Goal: Task Accomplishment & Management: Use online tool/utility

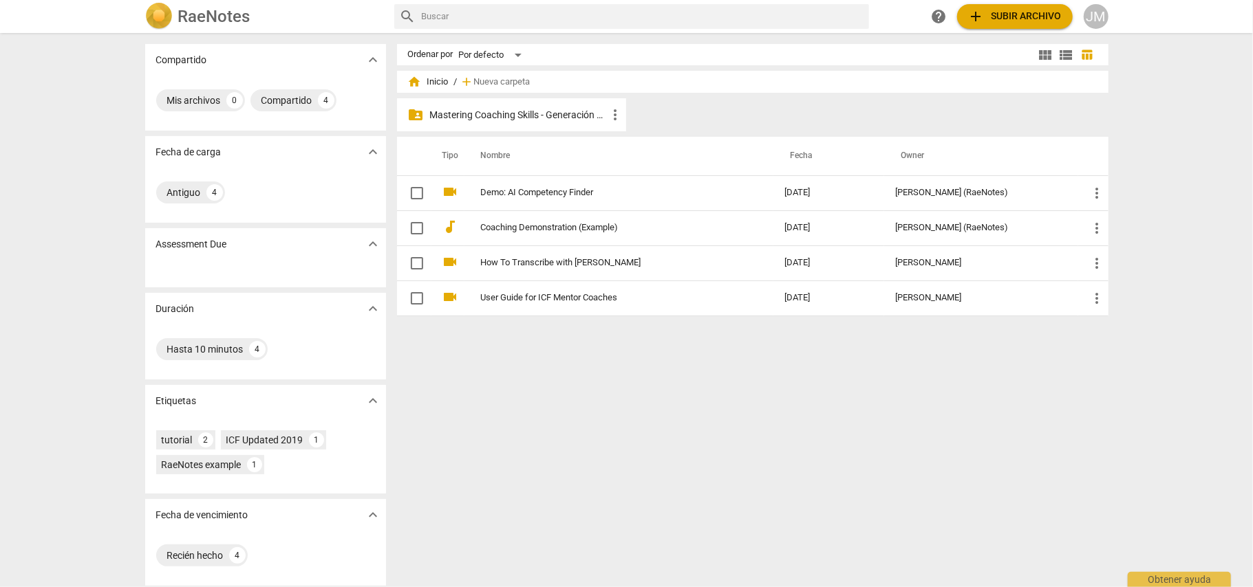
click at [530, 111] on p "Mastering Coaching Skills - Generación 32" at bounding box center [518, 115] width 177 height 14
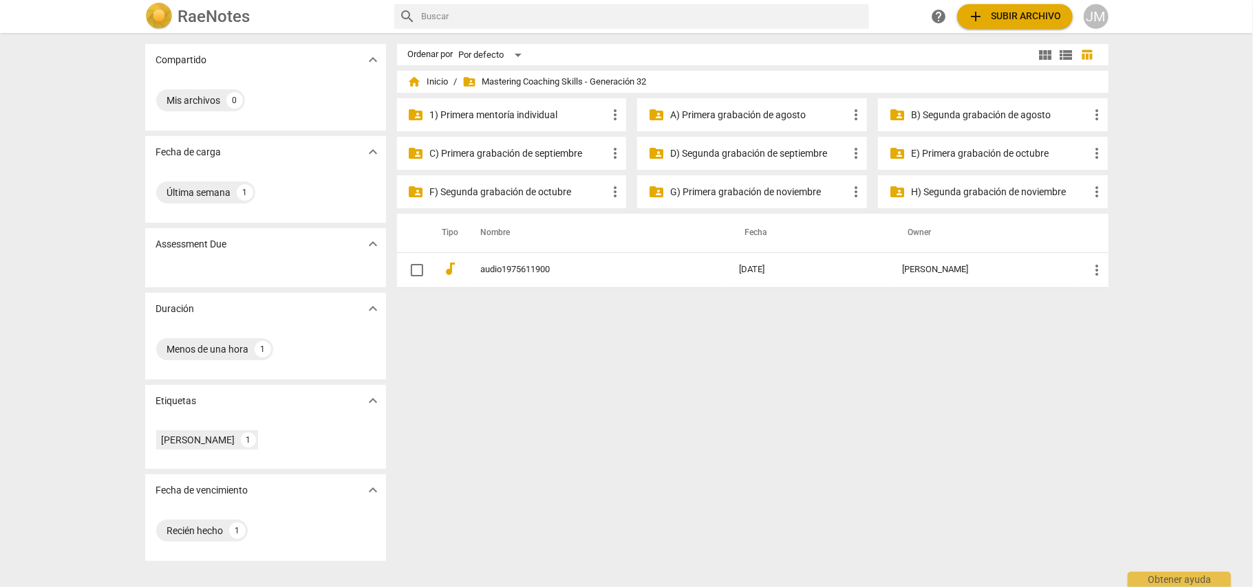
click at [771, 158] on p "D) Segunda grabación de septiembre" at bounding box center [758, 154] width 177 height 14
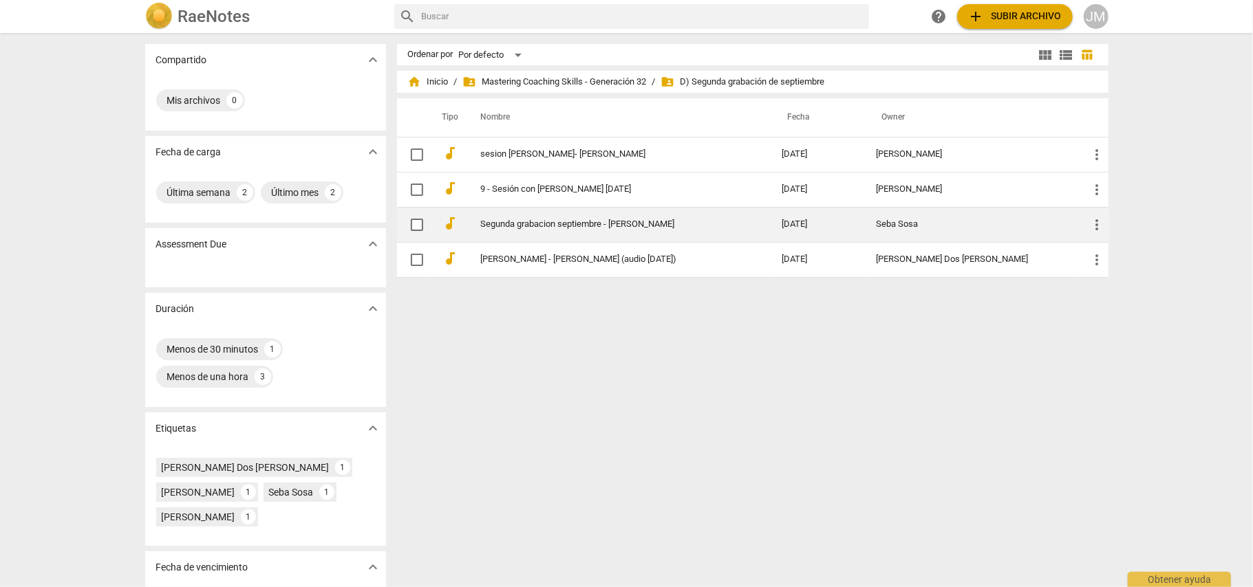
click at [571, 227] on link "Segunda grabacion septiembre - [PERSON_NAME]" at bounding box center [607, 224] width 252 height 10
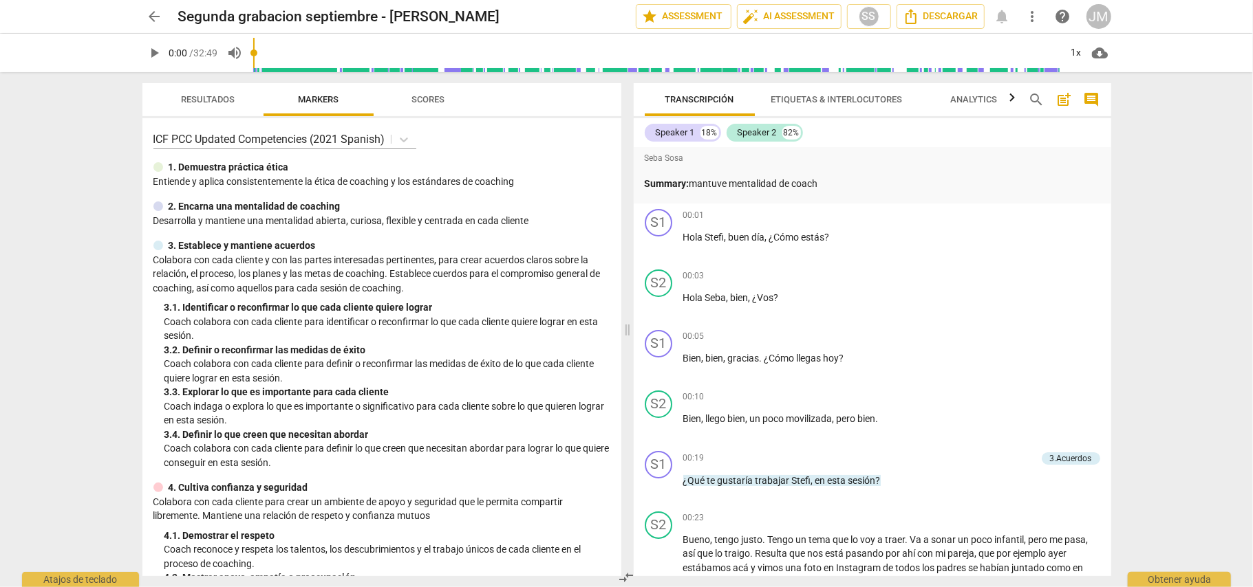
click at [154, 56] on span "play_arrow" at bounding box center [155, 53] width 17 height 17
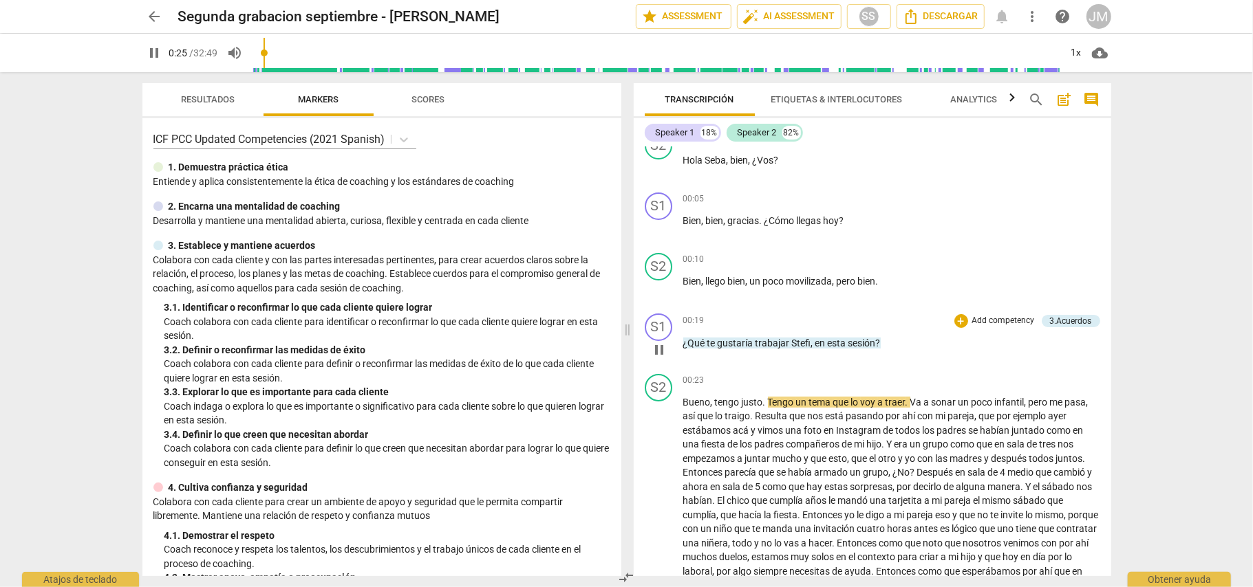
scroll to position [183, 0]
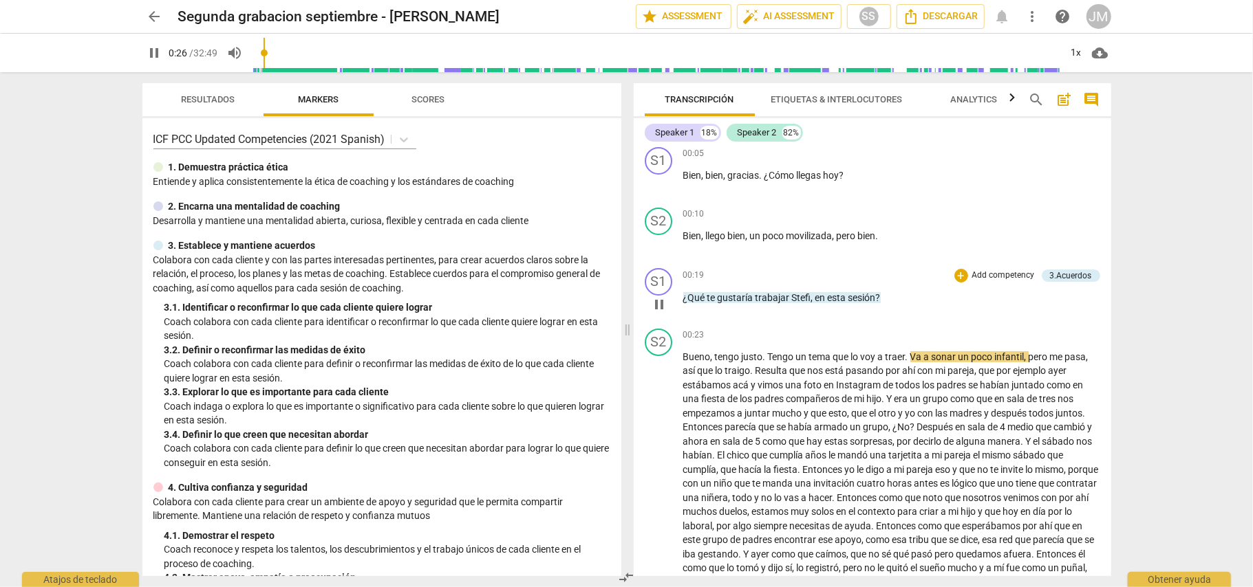
click at [854, 292] on span "sesión" at bounding box center [862, 297] width 28 height 11
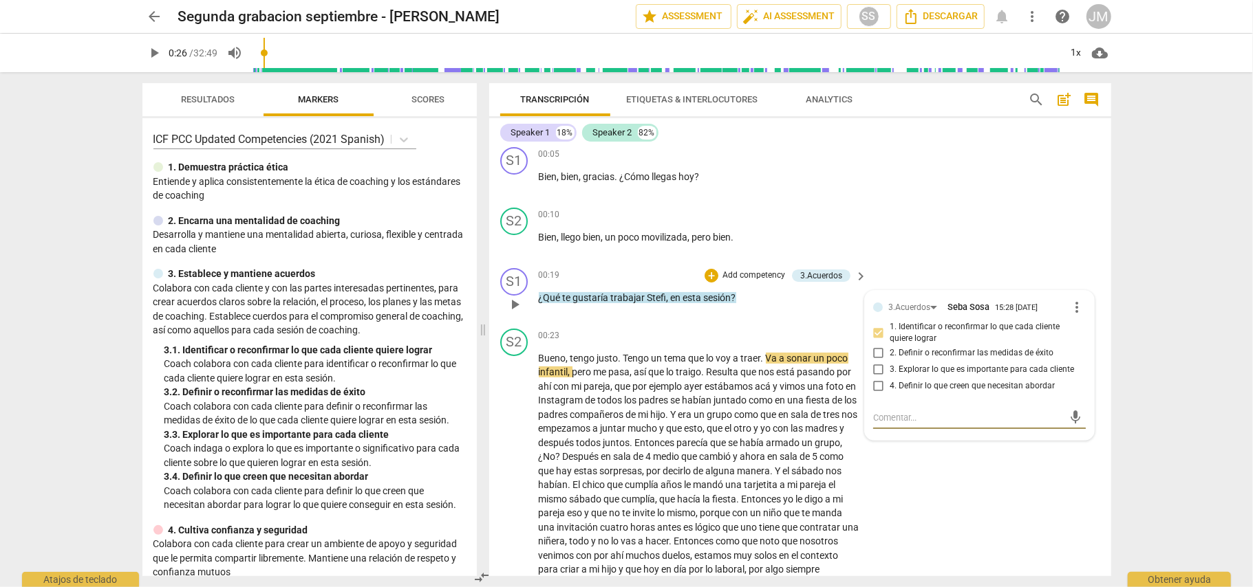
click at [753, 270] on p "Add competency" at bounding box center [753, 276] width 65 height 12
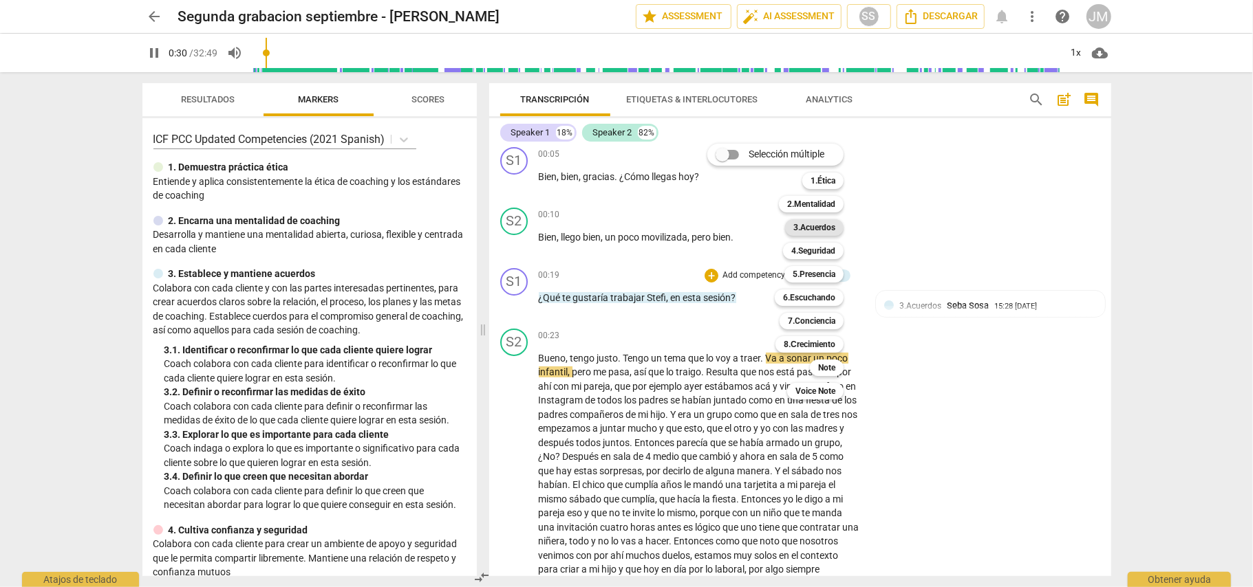
click at [823, 229] on b "3.Acuerdos" at bounding box center [814, 227] width 42 height 17
type input "31"
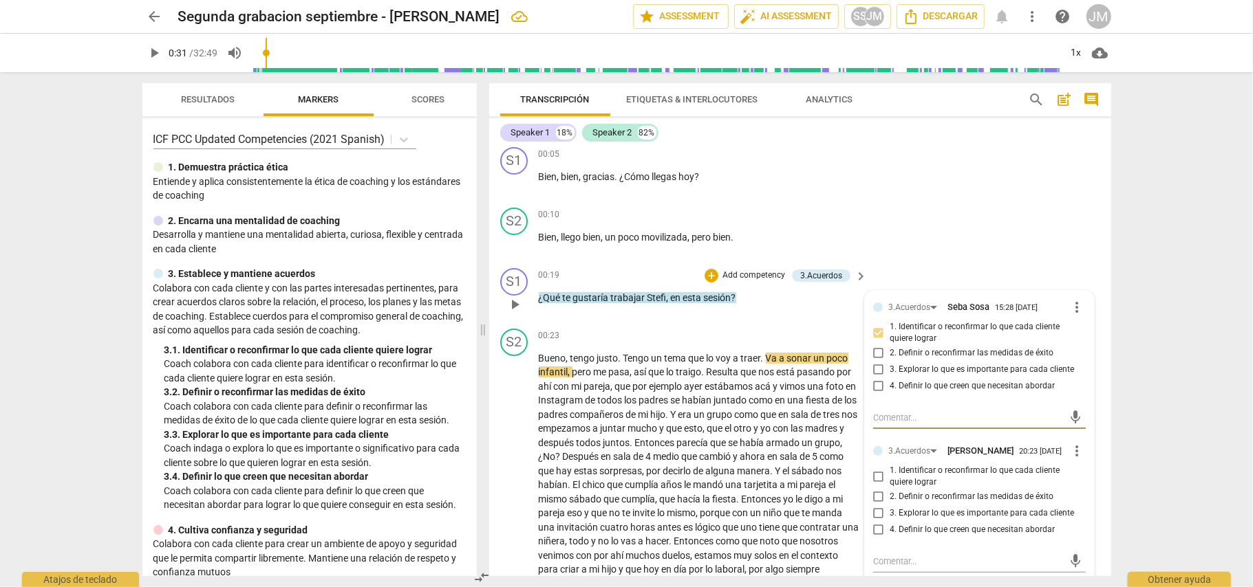
click at [878, 479] on input "1. Identificar o reconfirmar lo que cada cliente quiere lograr" at bounding box center [878, 476] width 22 height 17
checkbox input "true"
click at [1015, 215] on div "S2 play_arrow pause 00:10 + Add competency keyboard_arrow_right Bien , llego bi…" at bounding box center [800, 232] width 622 height 61
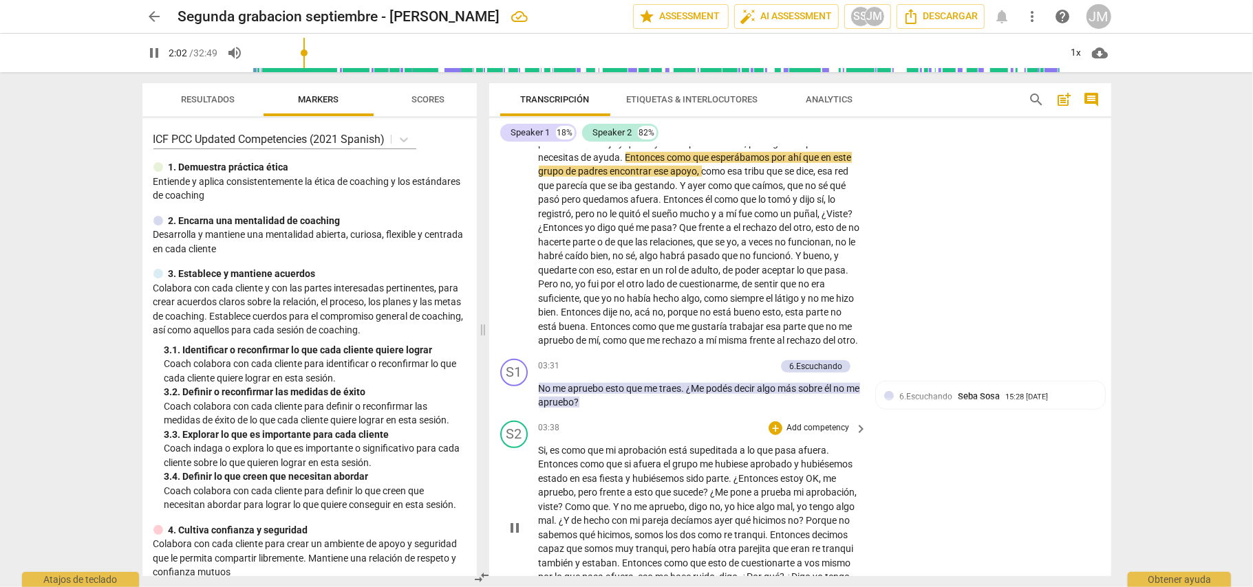
scroll to position [642, 0]
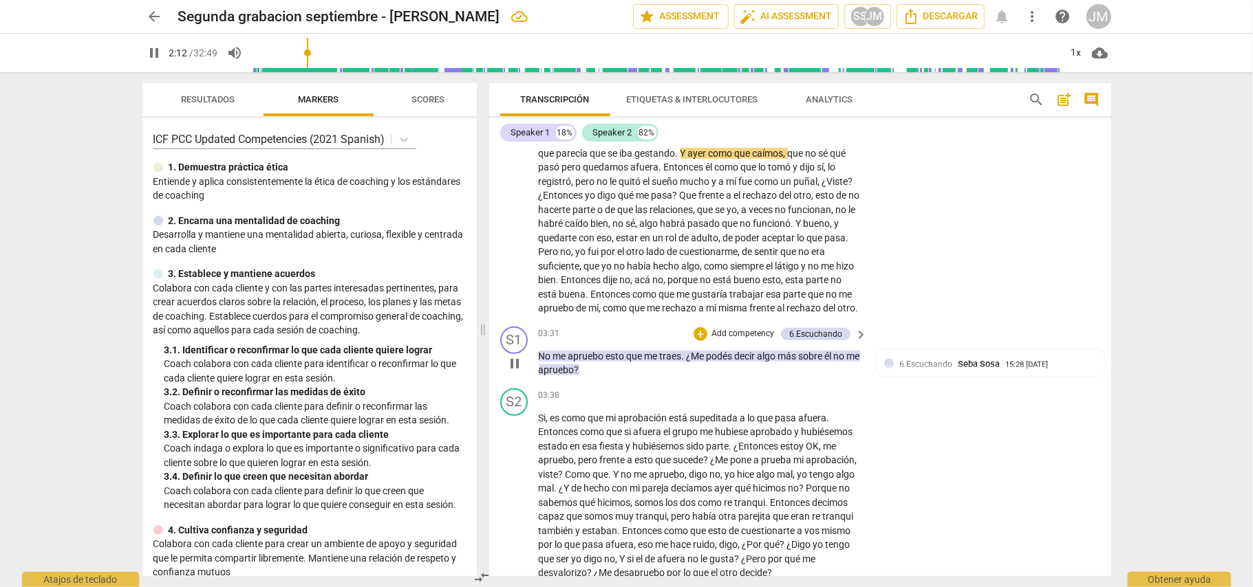
click at [737, 340] on p "Add competency" at bounding box center [742, 334] width 65 height 12
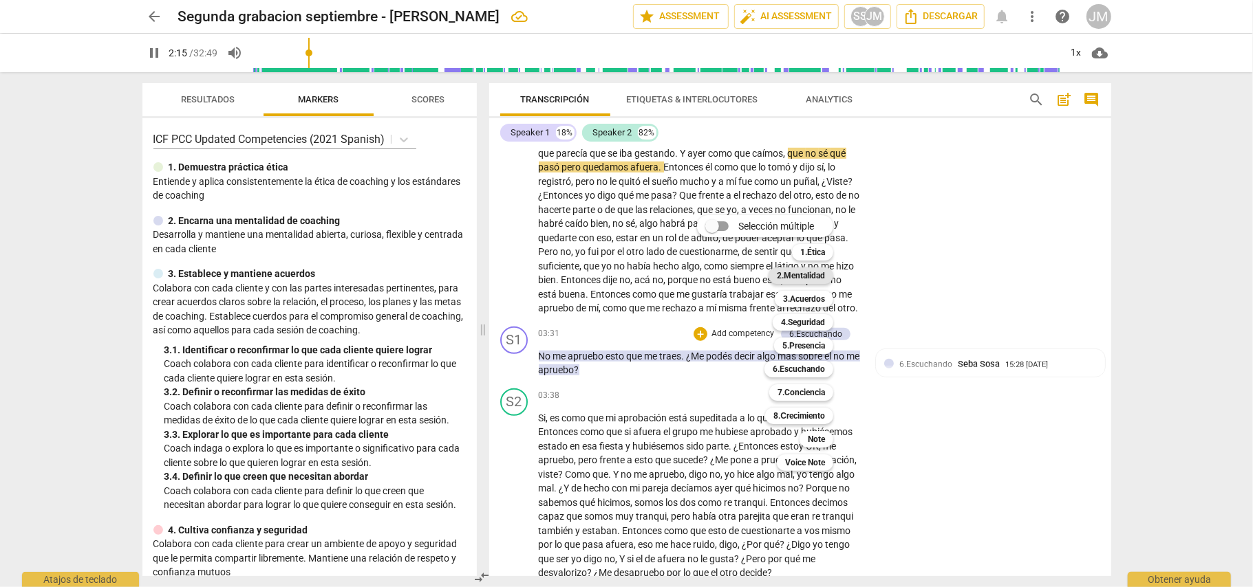
click at [813, 272] on b "2.Mentalidad" at bounding box center [801, 276] width 48 height 17
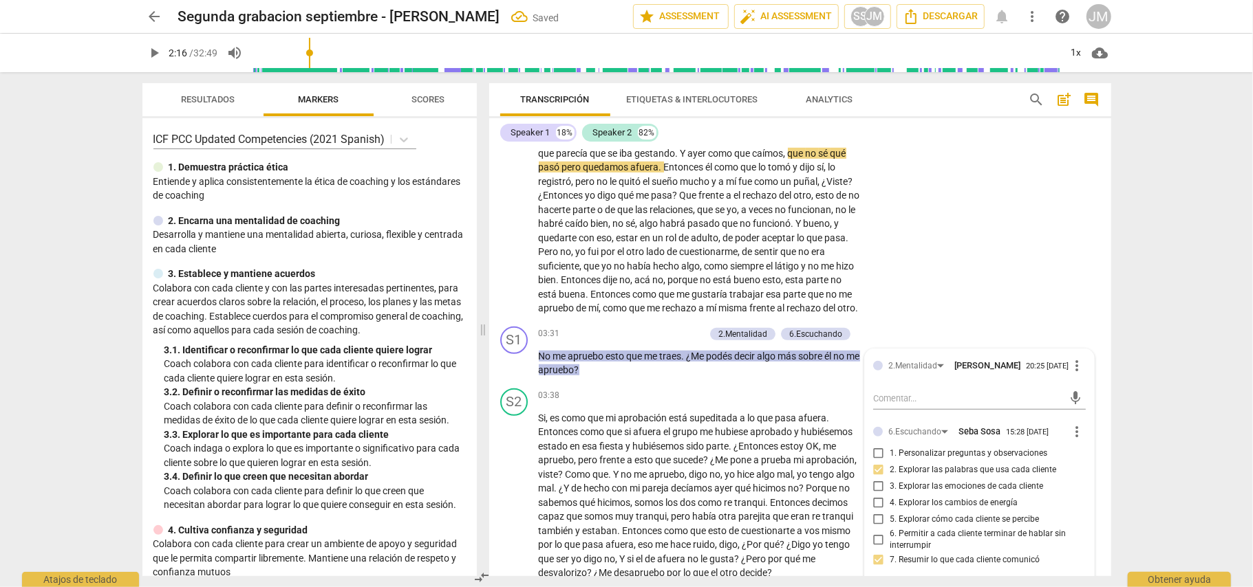
click at [953, 270] on div "S2 play_arrow pause 00:23 + Add competency keyboard_arrow_right Bueno , tengo j…" at bounding box center [800, 92] width 622 height 457
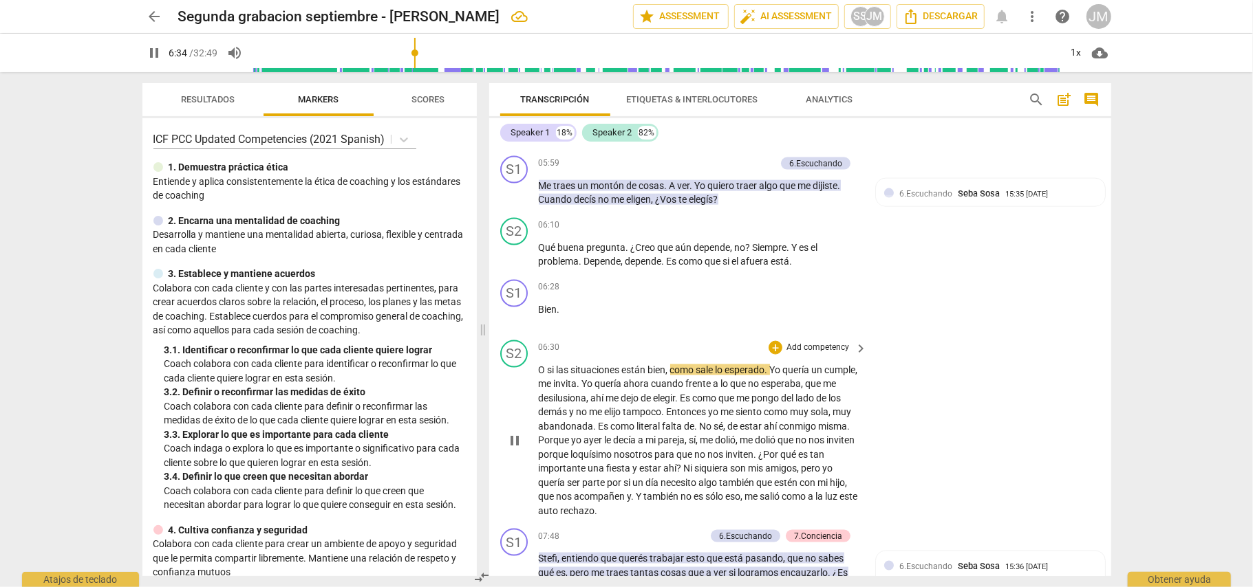
scroll to position [1376, 0]
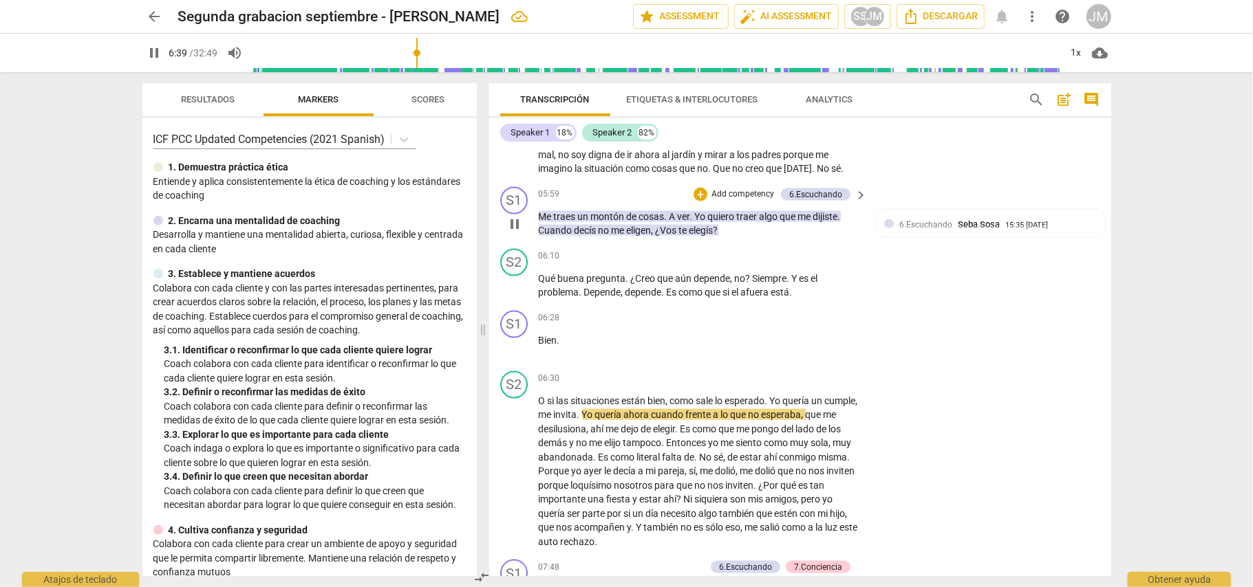
click at [820, 222] on span "dijiste" at bounding box center [825, 216] width 25 height 11
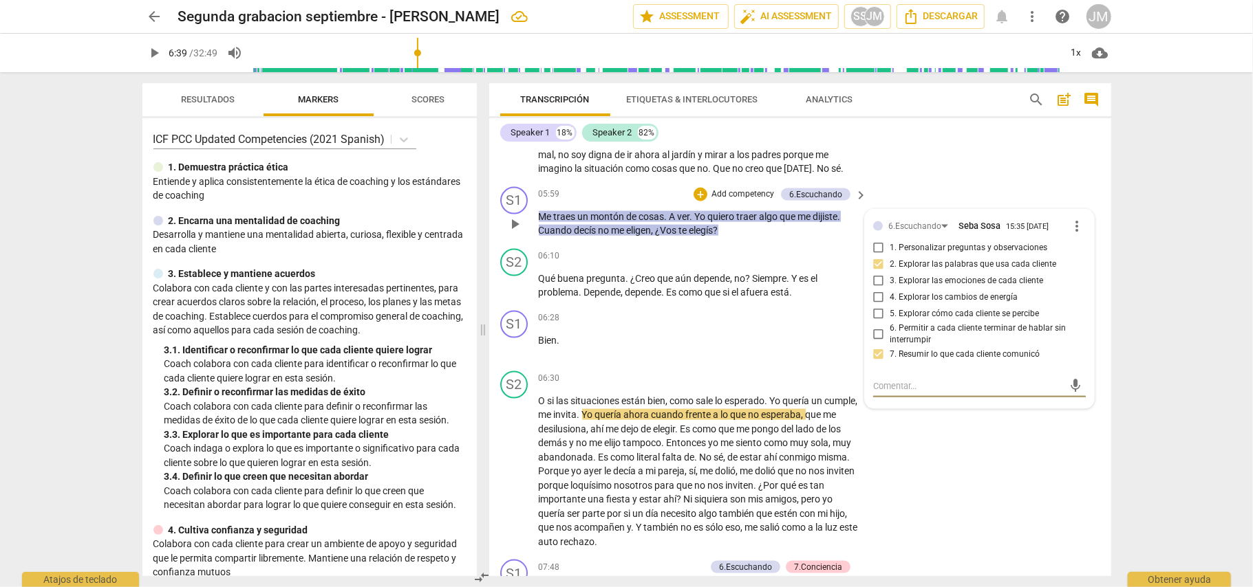
click at [746, 201] on p "Add competency" at bounding box center [742, 194] width 65 height 12
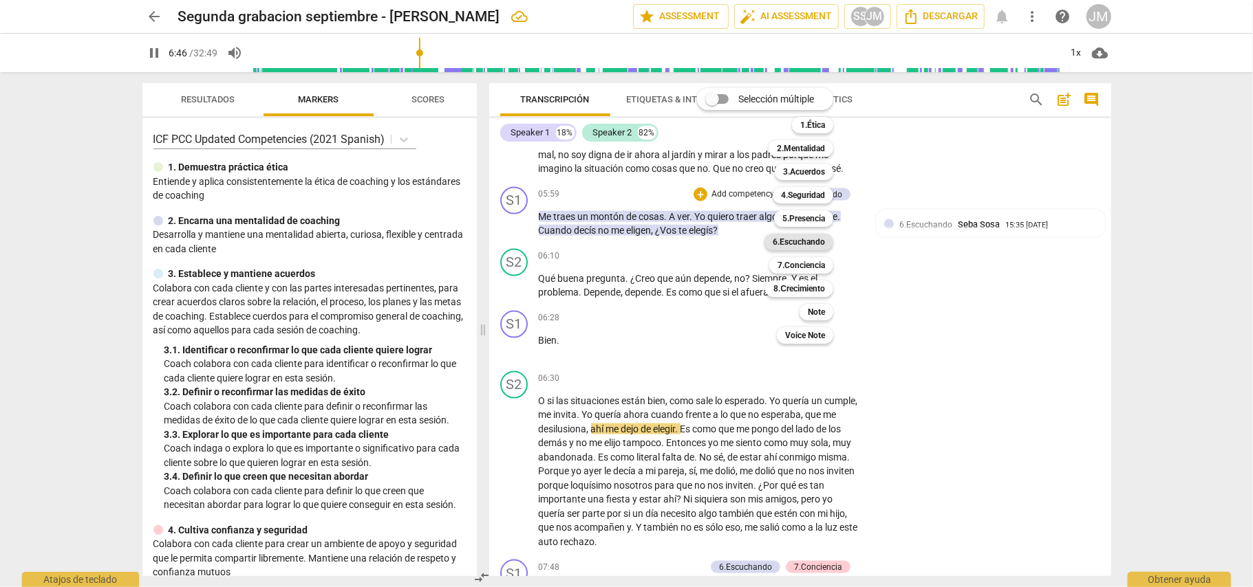
click at [799, 243] on b "6.Escuchando" at bounding box center [798, 242] width 52 height 17
type input "406"
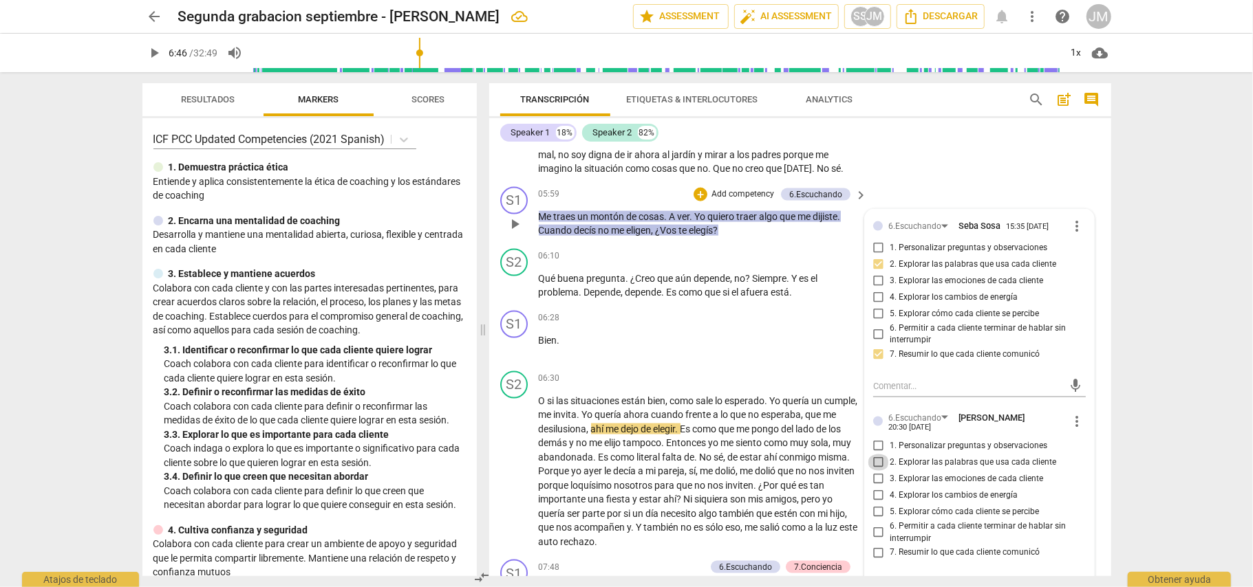
click at [878, 471] on input "2. Explorar las palabras que usa cada cliente" at bounding box center [878, 463] width 22 height 17
checkbox input "true"
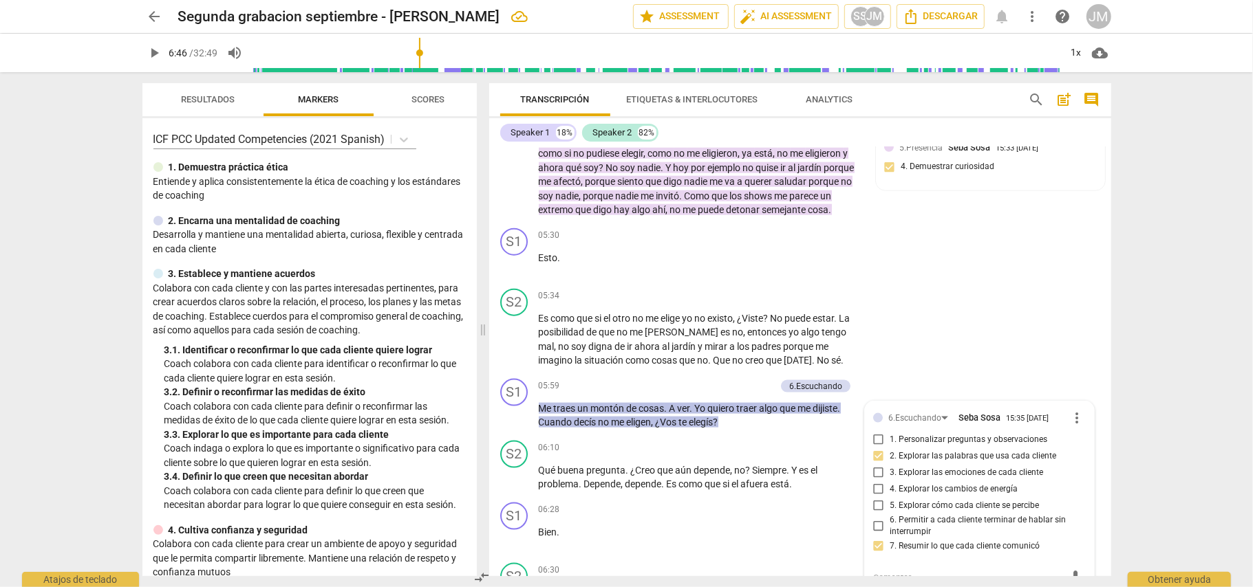
scroll to position [1008, 0]
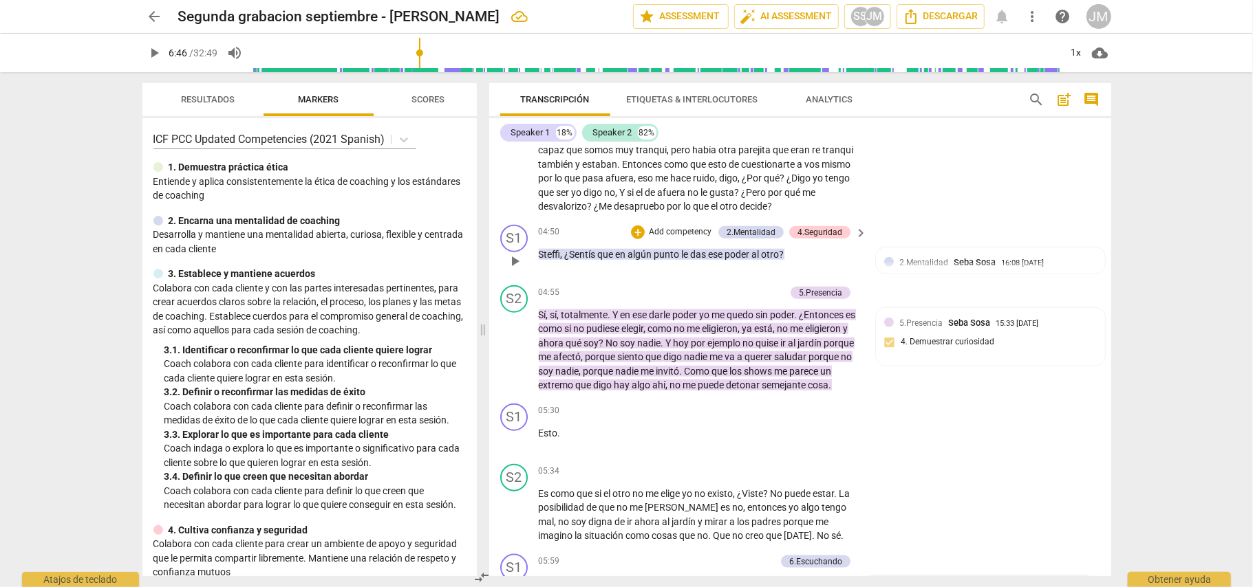
click at [771, 260] on span "otro" at bounding box center [770, 254] width 18 height 11
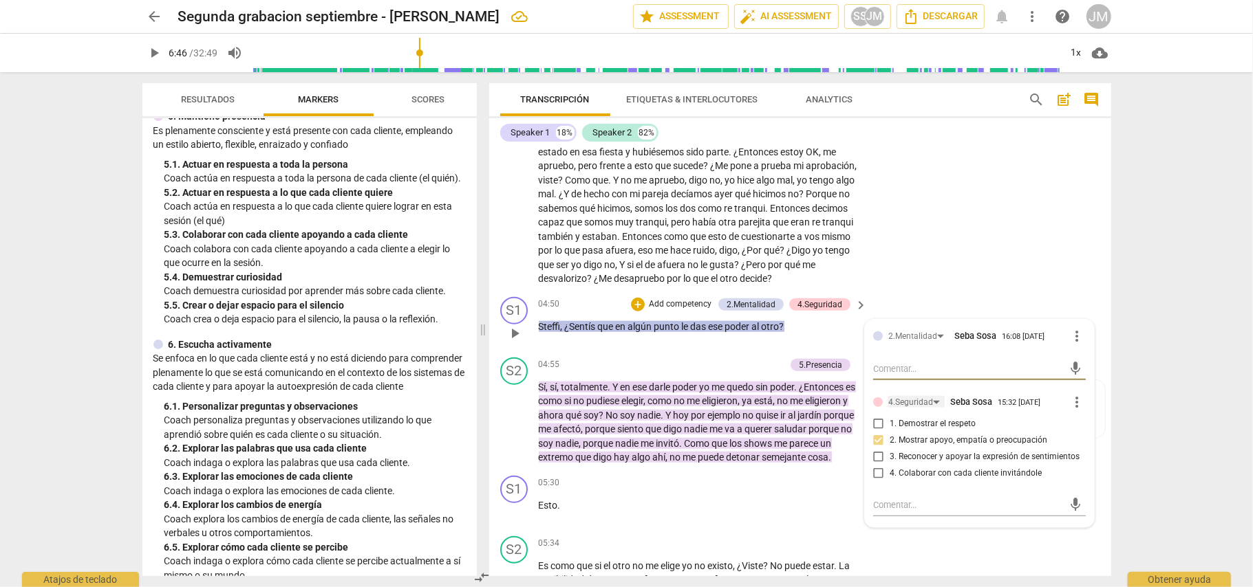
scroll to position [917, 0]
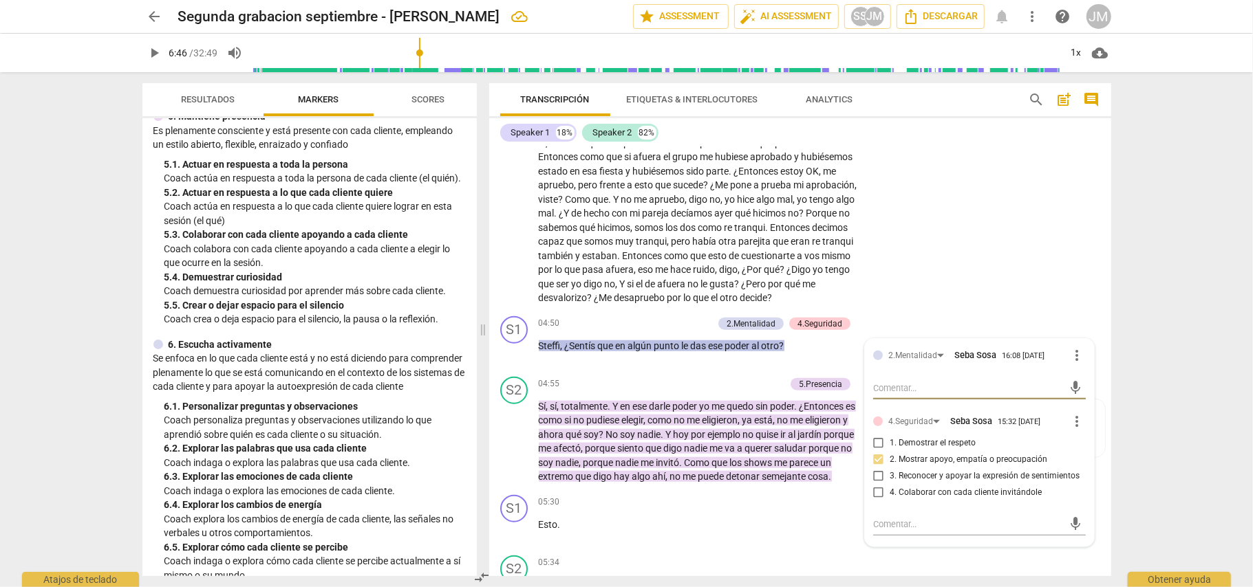
click at [675, 351] on span "punto" at bounding box center [668, 345] width 28 height 11
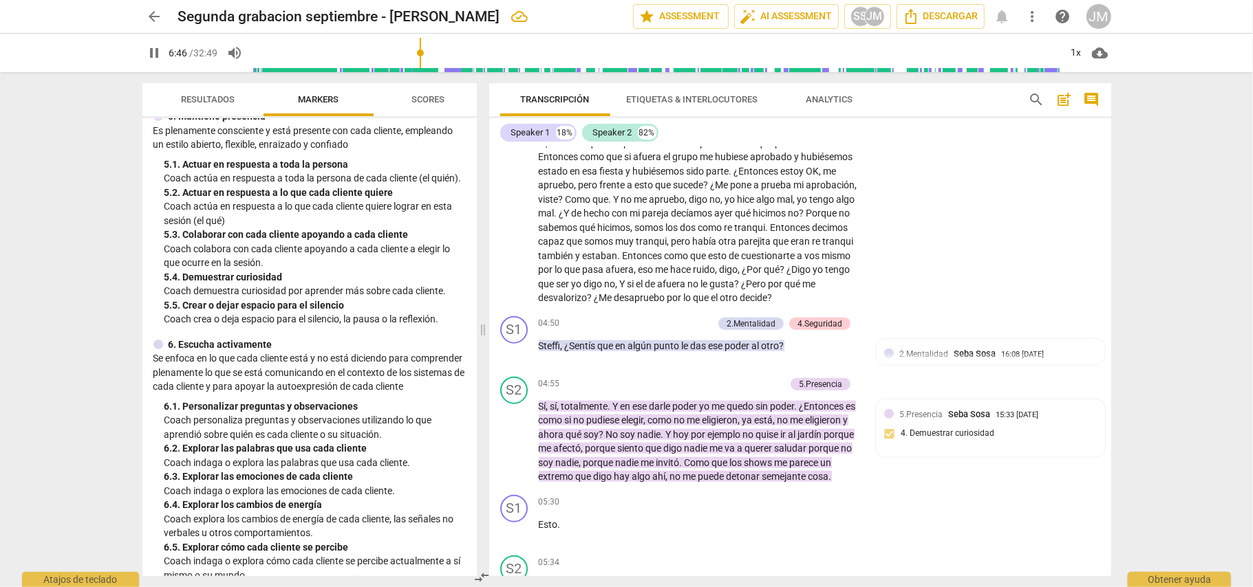
click at [678, 330] on p "Add competency" at bounding box center [679, 324] width 65 height 12
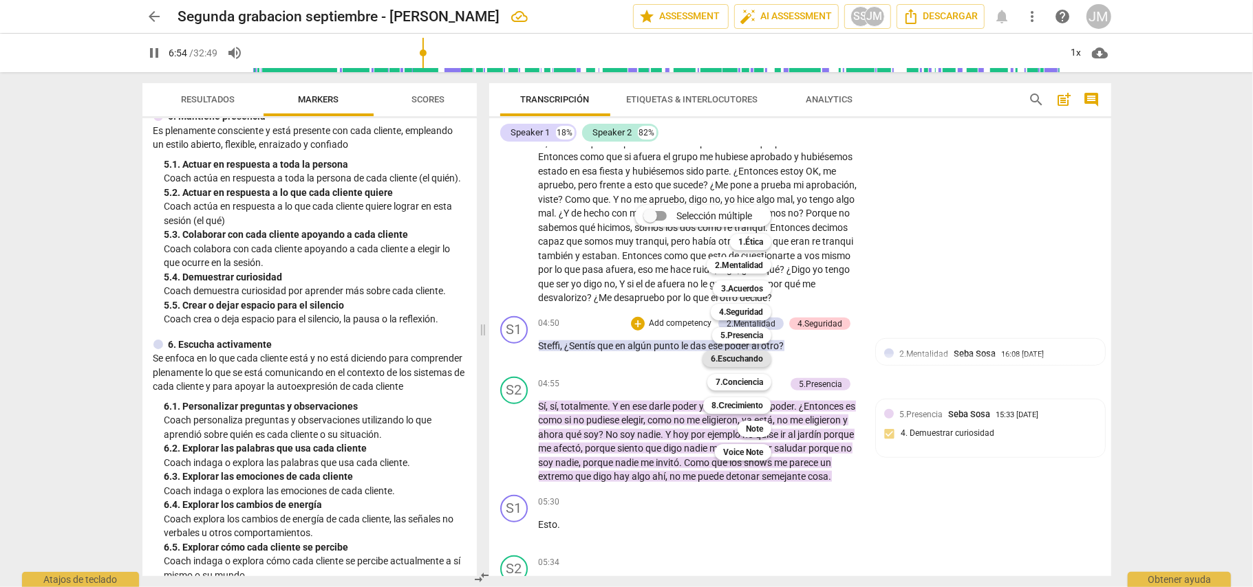
scroll to position [1700, 0]
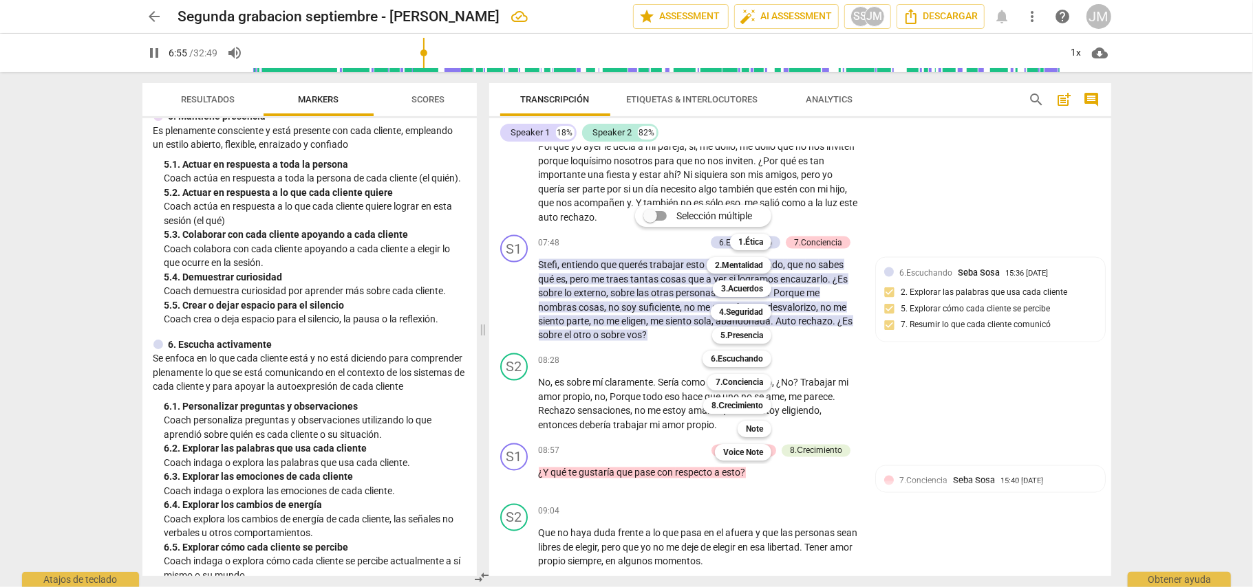
click at [922, 405] on div at bounding box center [626, 293] width 1253 height 587
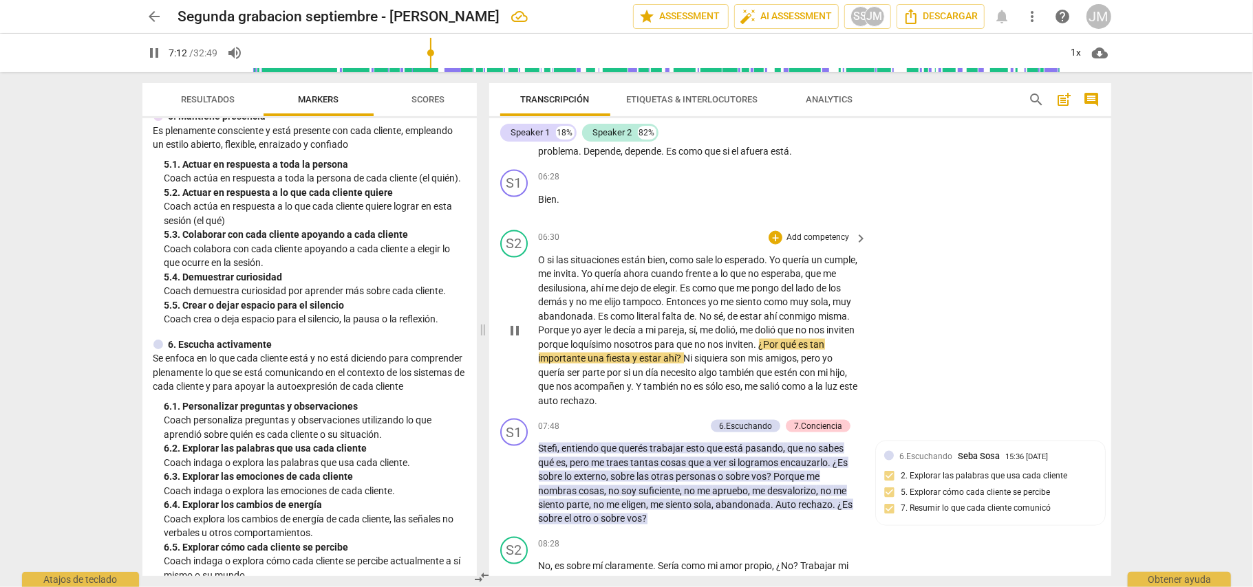
scroll to position [1608, 0]
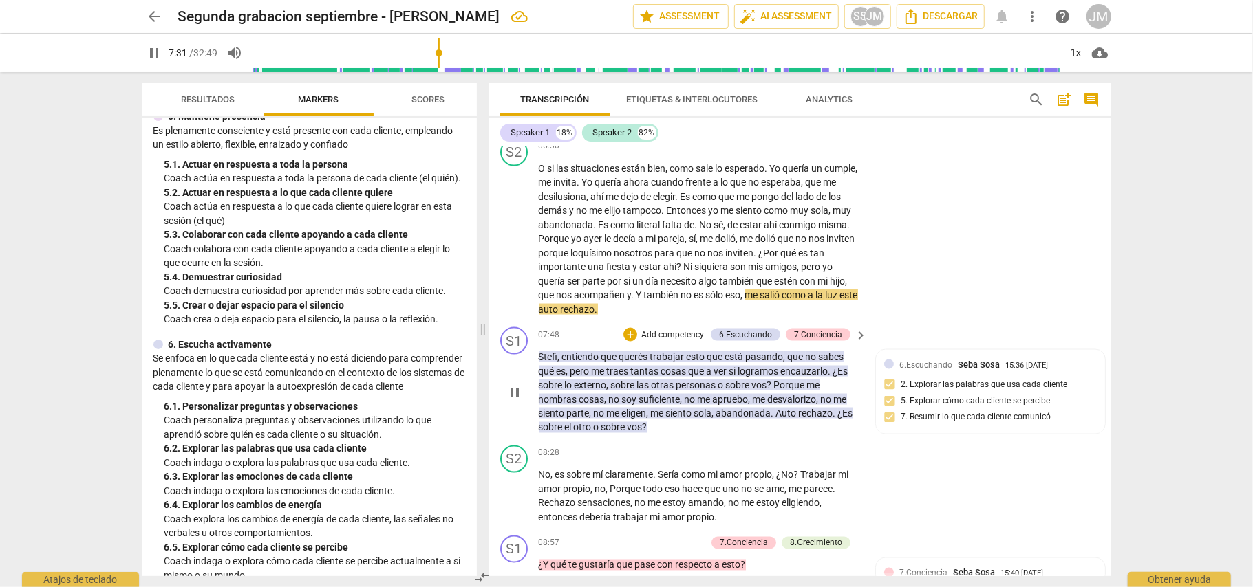
click at [812, 363] on span "no" at bounding box center [811, 356] width 13 height 11
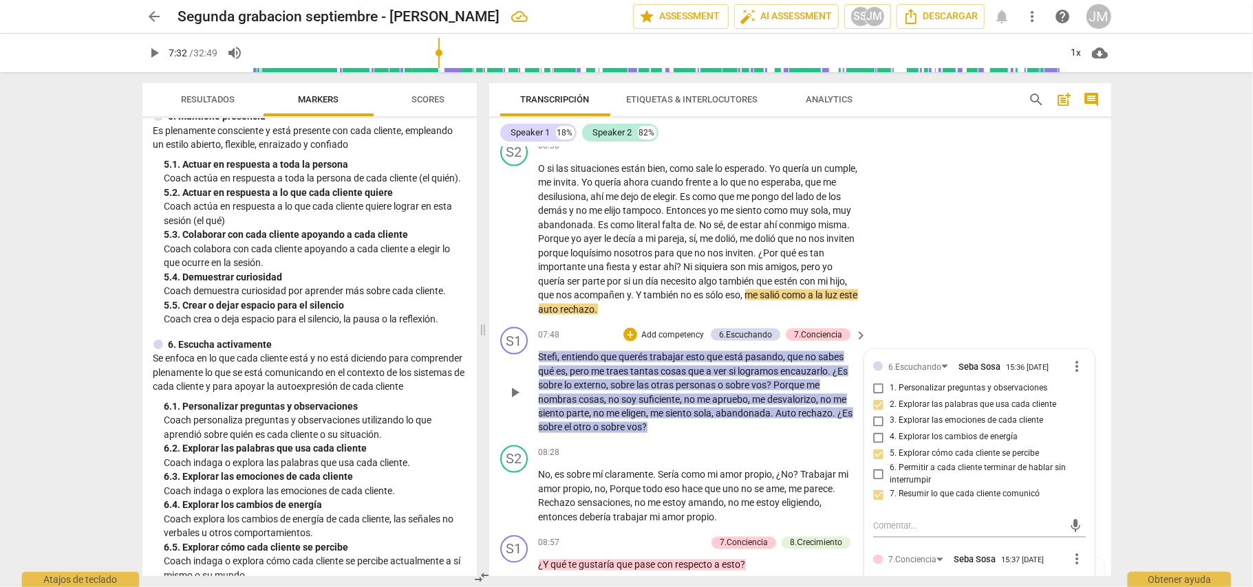
click at [678, 342] on p "Add competency" at bounding box center [672, 335] width 65 height 12
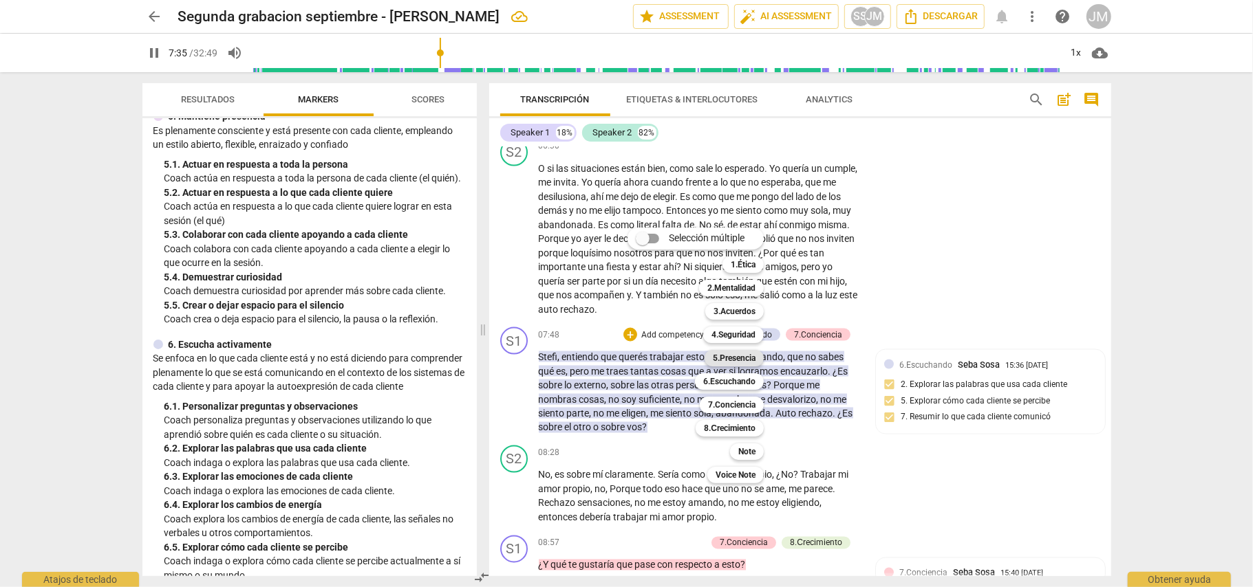
click at [742, 358] on b "5.Presencia" at bounding box center [734, 358] width 43 height 17
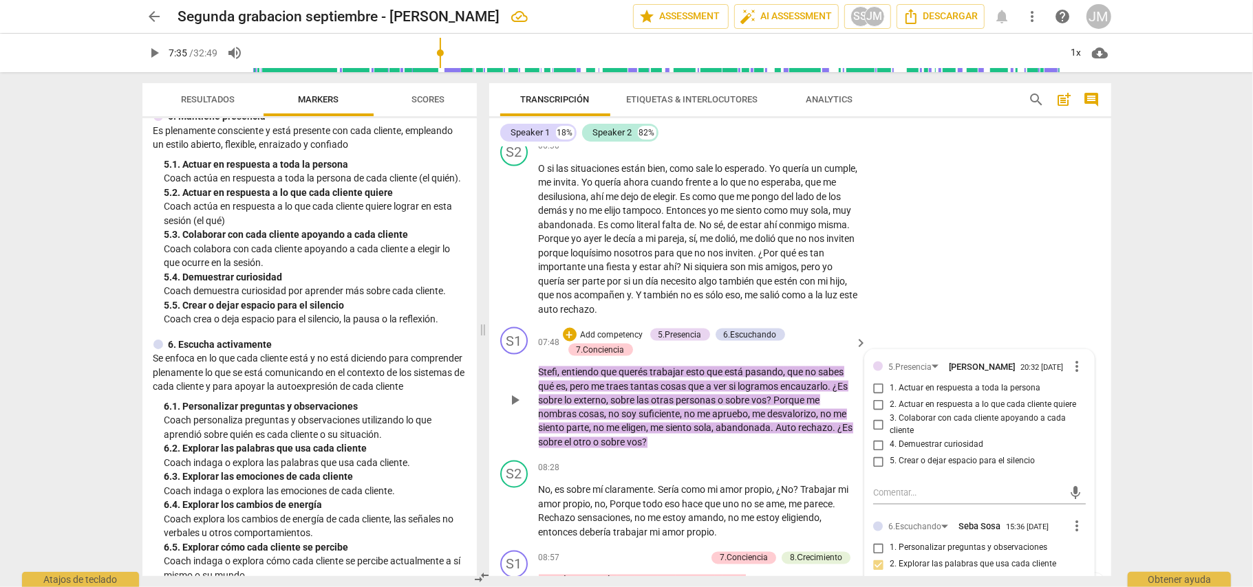
click at [625, 342] on div "+ Add competency" at bounding box center [604, 335] width 82 height 14
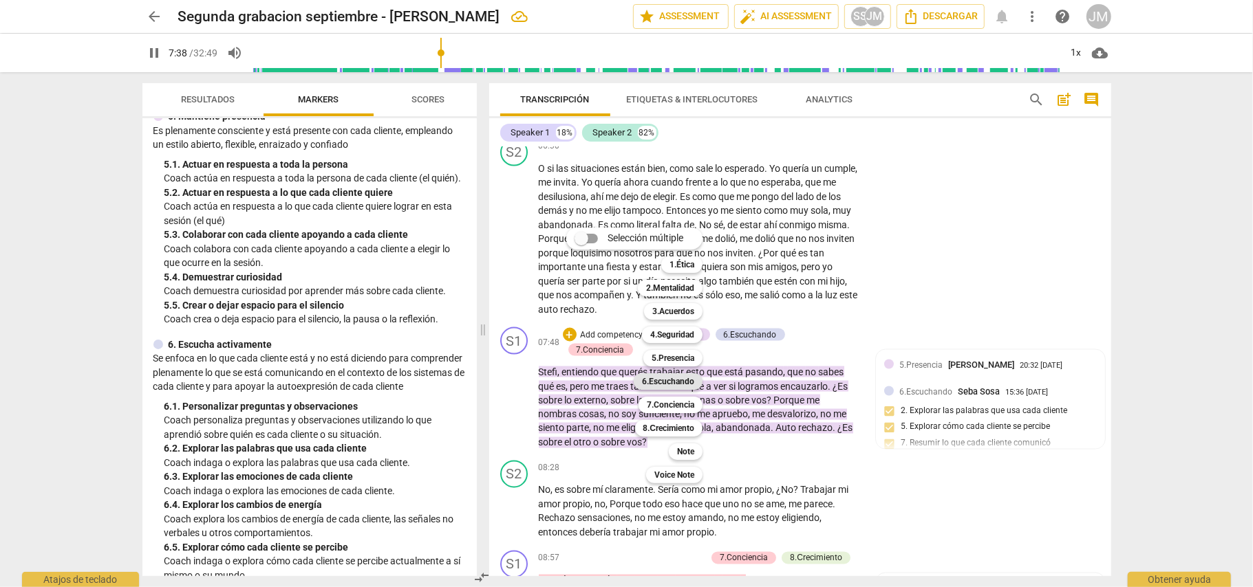
click at [678, 376] on b "6.Escuchando" at bounding box center [668, 382] width 52 height 17
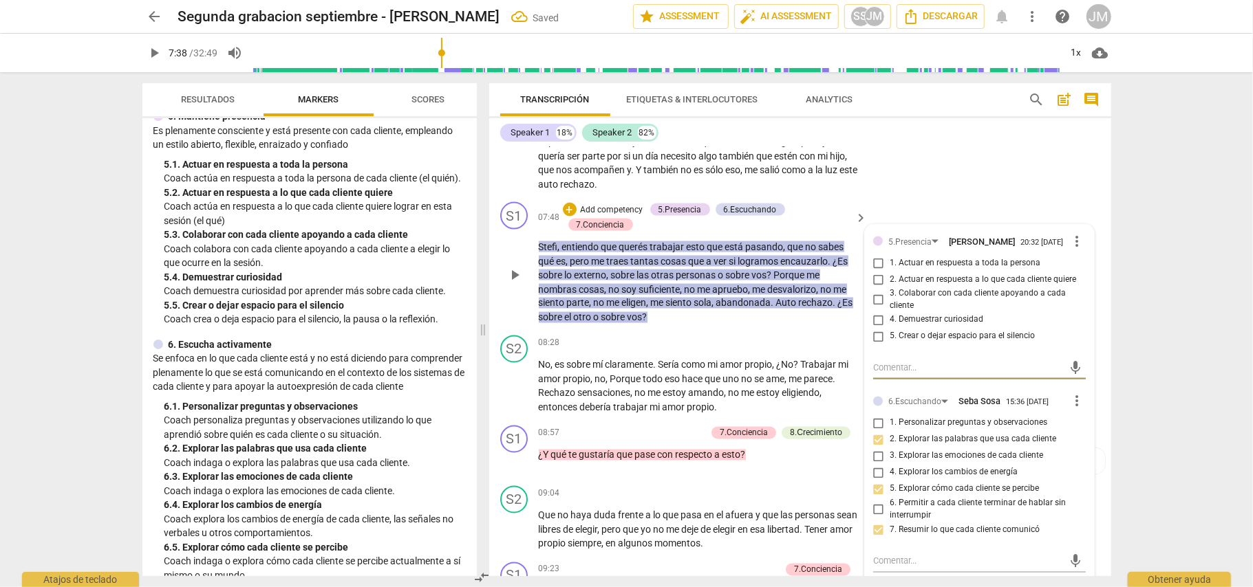
scroll to position [1792, 0]
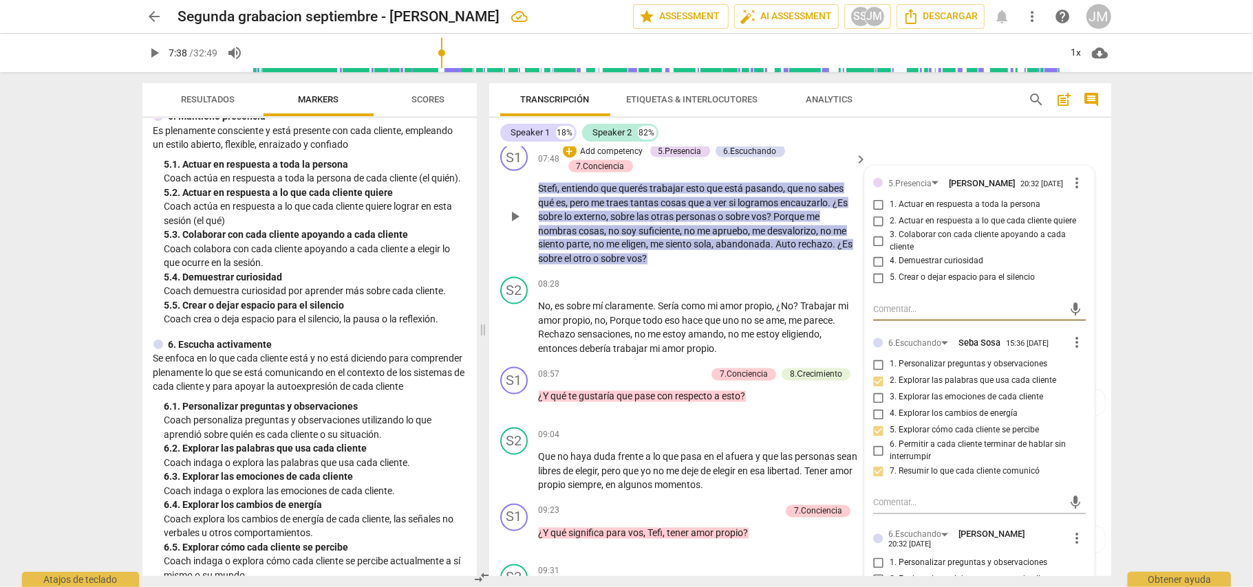
click at [852, 168] on span "keyboard_arrow_right" at bounding box center [860, 159] width 17 height 17
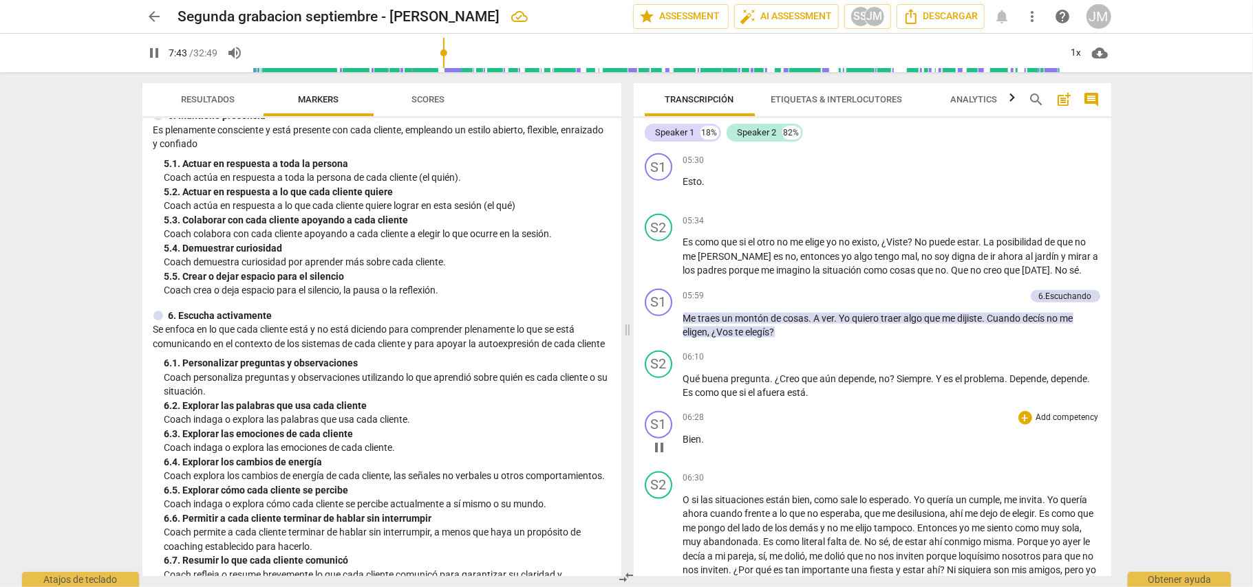
scroll to position [1066, 0]
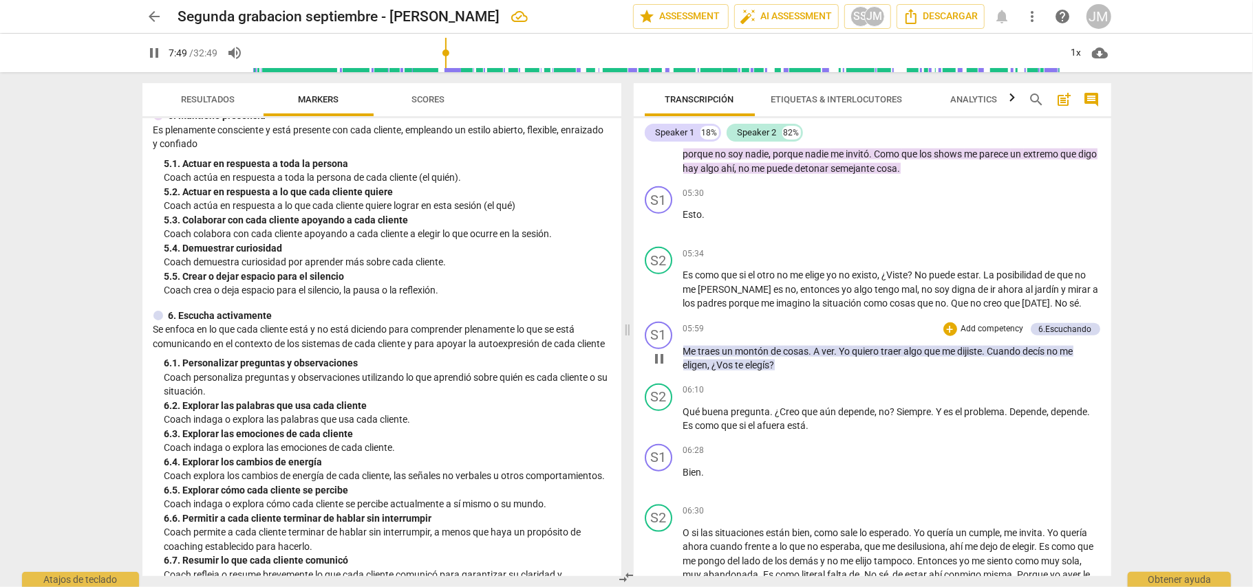
click at [980, 336] on p "Add competency" at bounding box center [992, 329] width 65 height 12
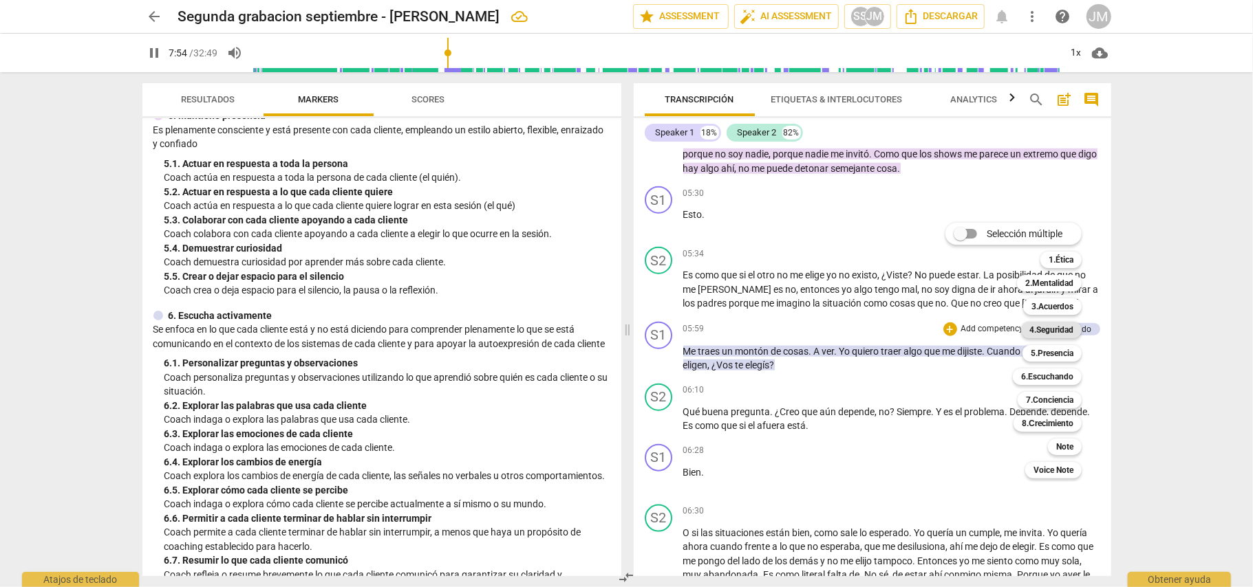
scroll to position [1614, 0]
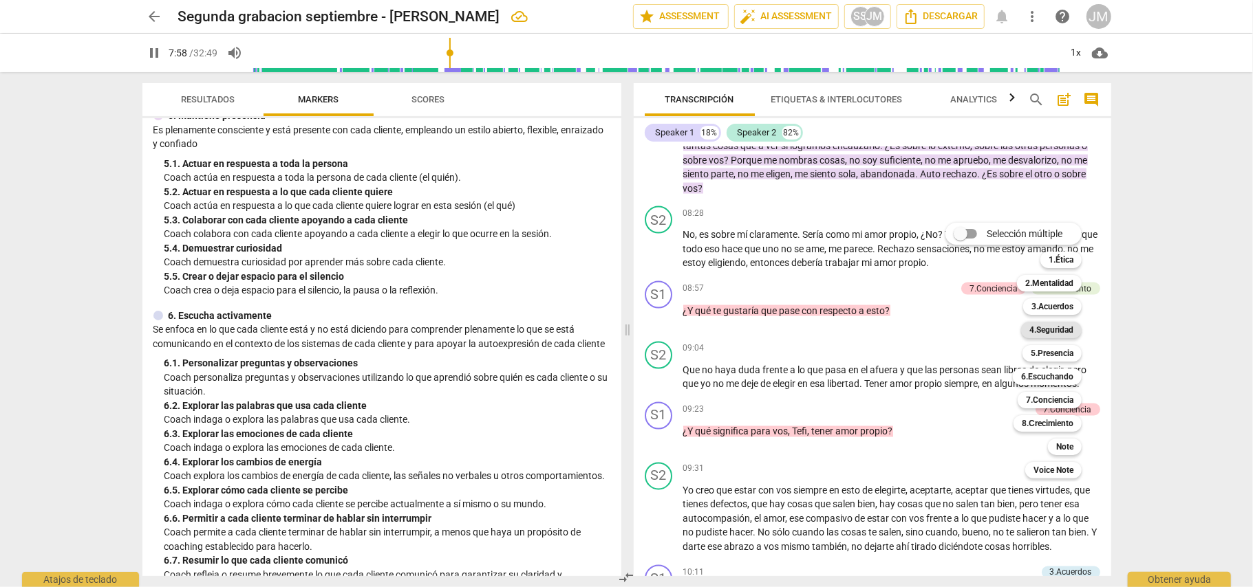
click at [1048, 332] on b "4.Seguridad" at bounding box center [1051, 330] width 44 height 17
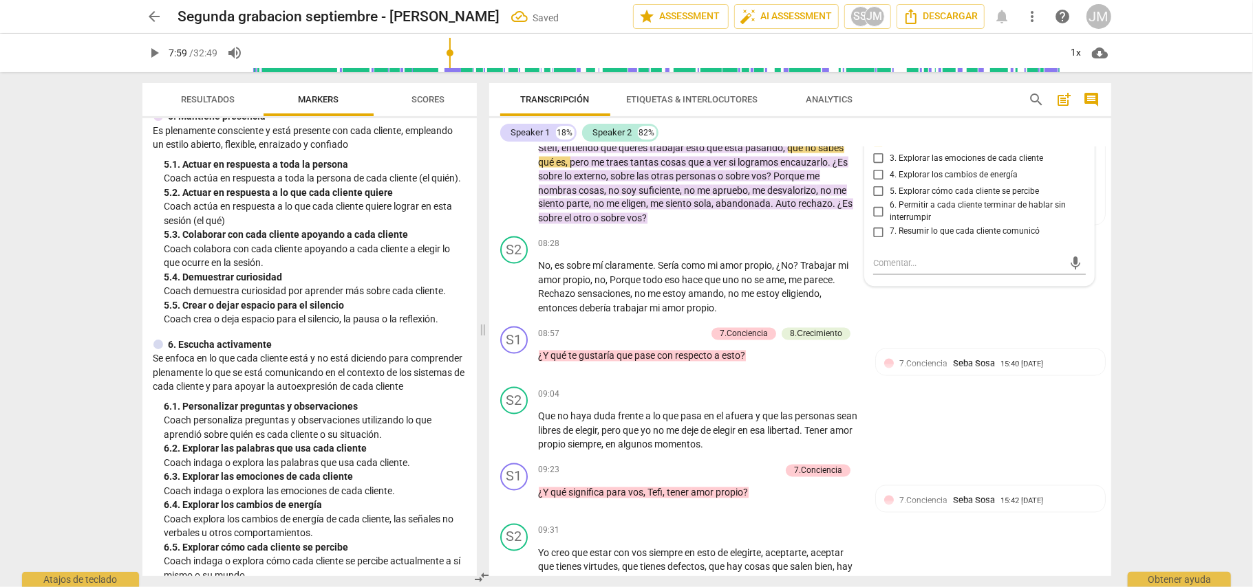
scroll to position [1376, 0]
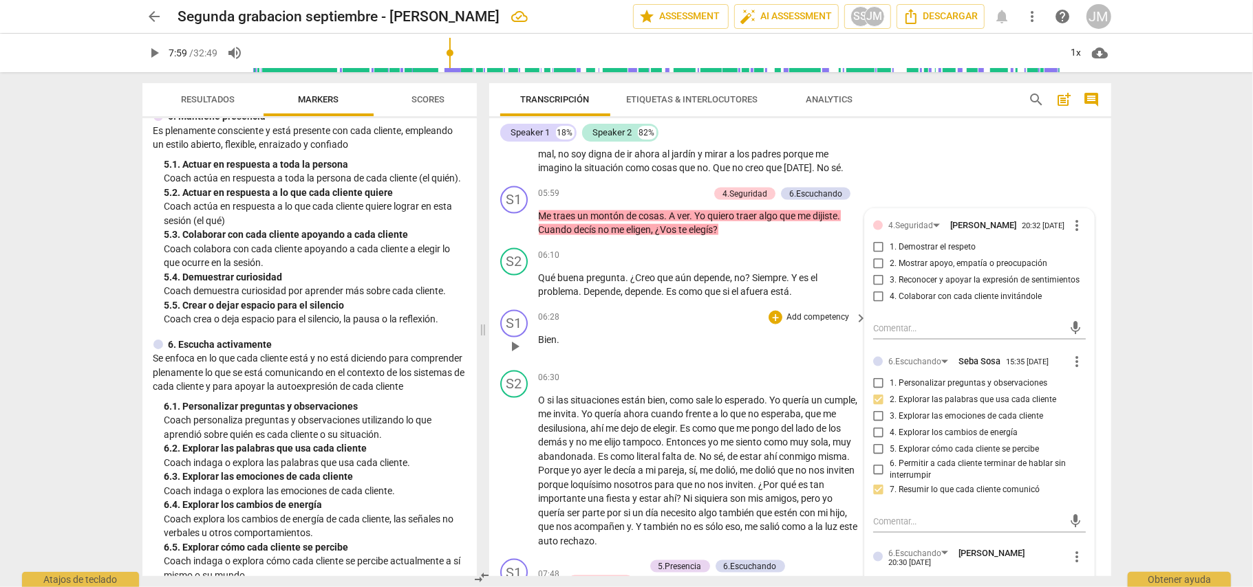
click at [832, 360] on div "06:28 + Add competency keyboard_arrow_right Bien ." at bounding box center [704, 335] width 330 height 50
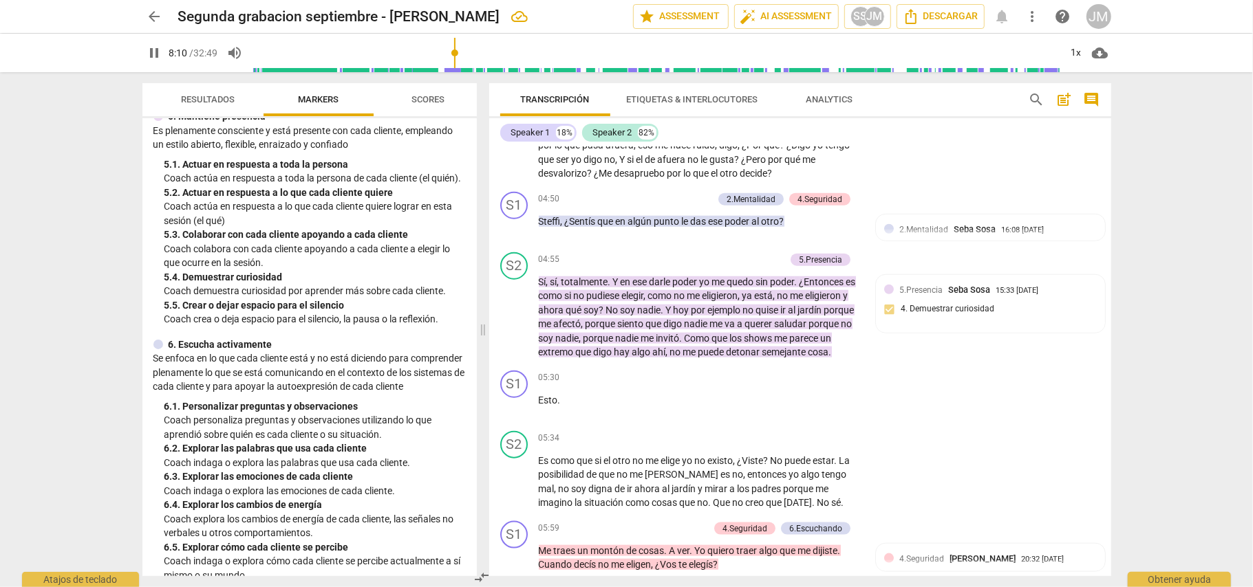
scroll to position [1010, 0]
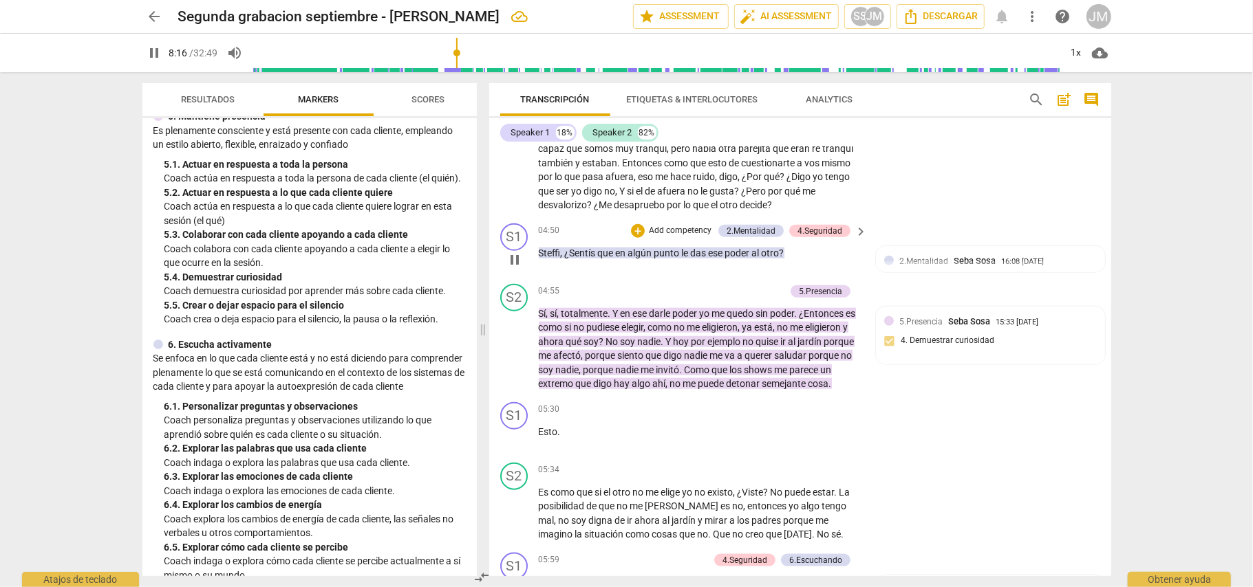
click at [678, 237] on p "Add competency" at bounding box center [679, 231] width 65 height 12
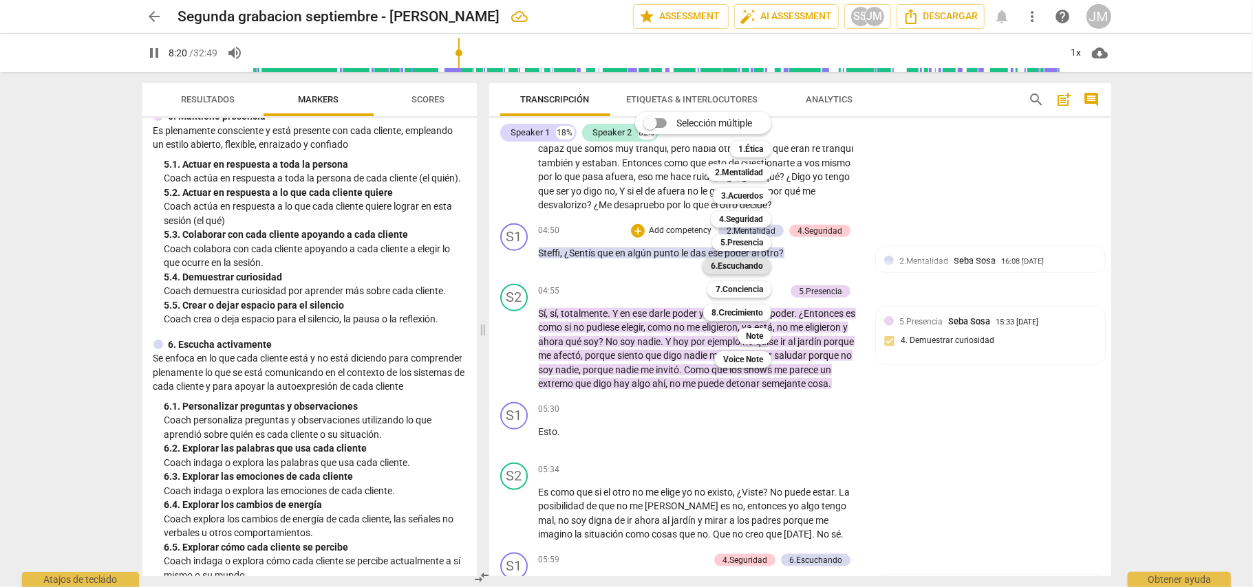
scroll to position [1905, 0]
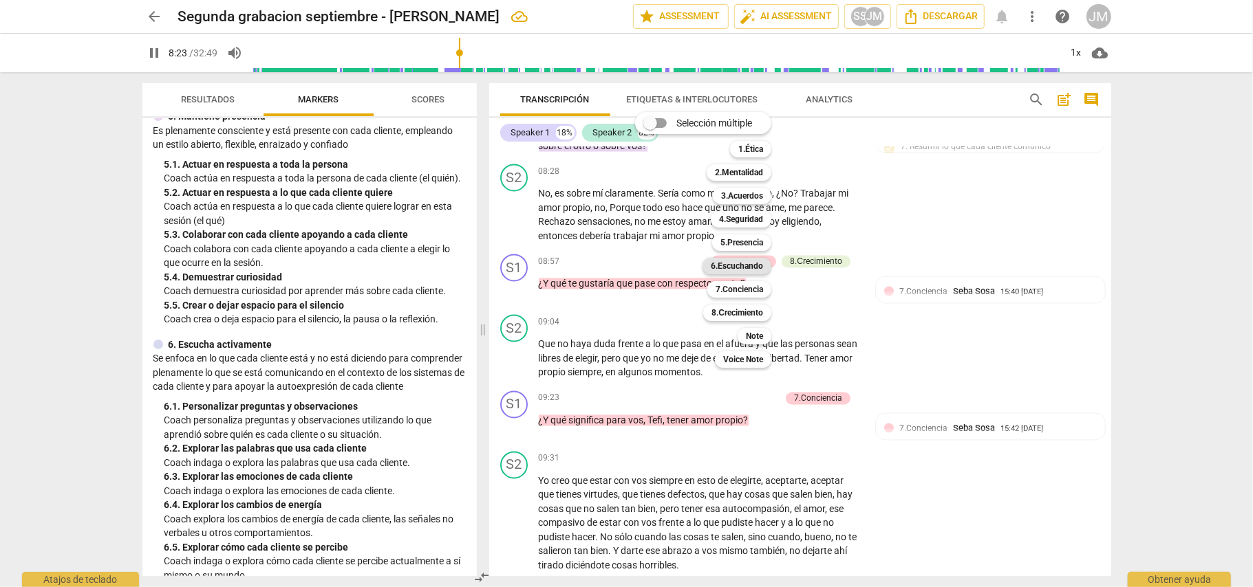
click at [739, 265] on b "6.Escuchando" at bounding box center [737, 266] width 52 height 17
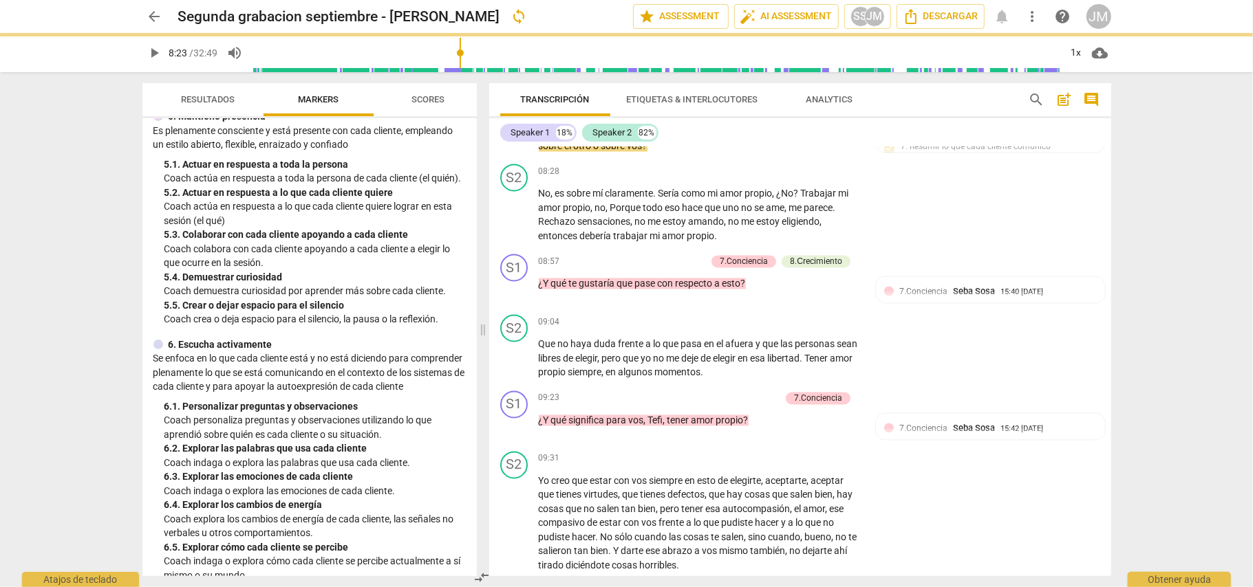
type input "504"
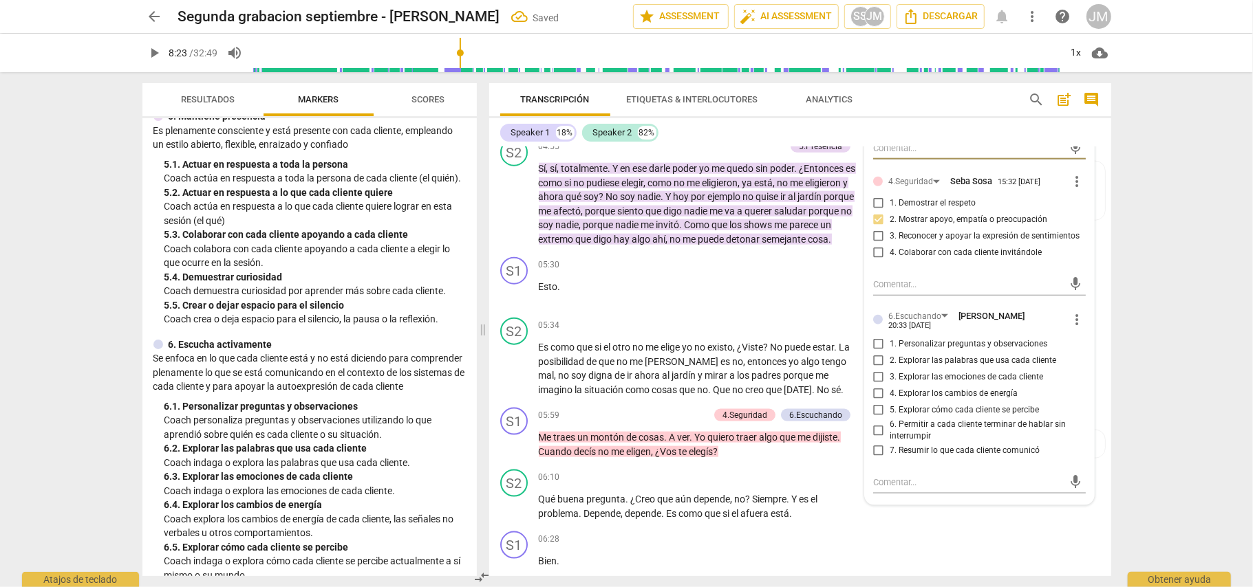
scroll to position [1178, 0]
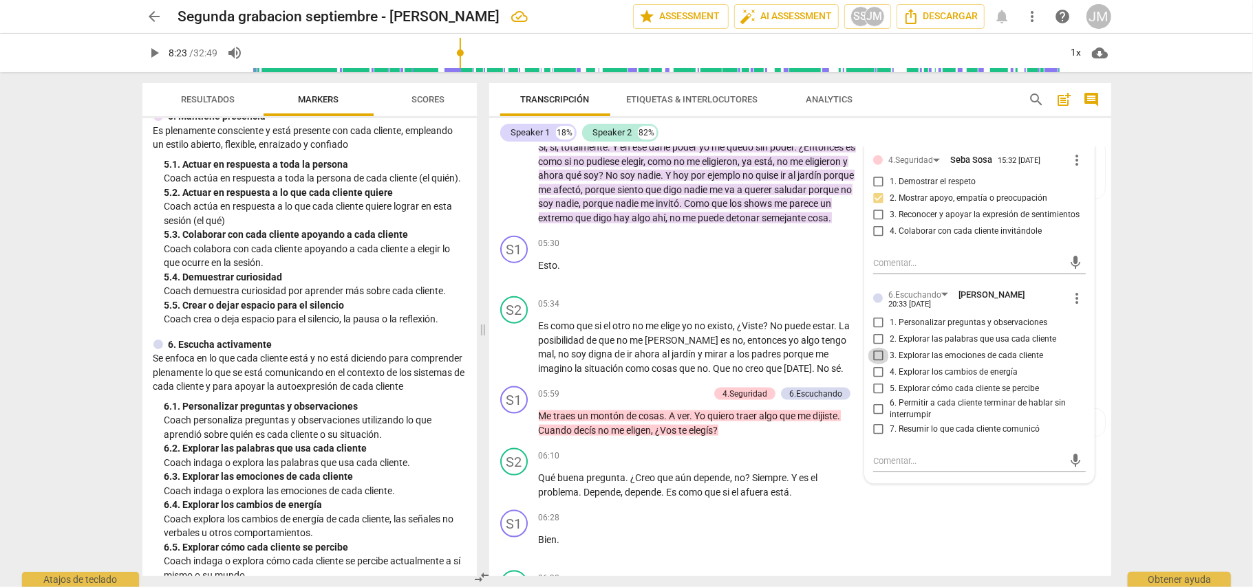
click at [878, 365] on input "3. Explorar las emociones de cada cliente" at bounding box center [878, 356] width 22 height 17
checkbox input "true"
click at [995, 537] on div "S1 play_arrow pause 06:28 + Add competency keyboard_arrow_right Bien ." at bounding box center [800, 535] width 622 height 61
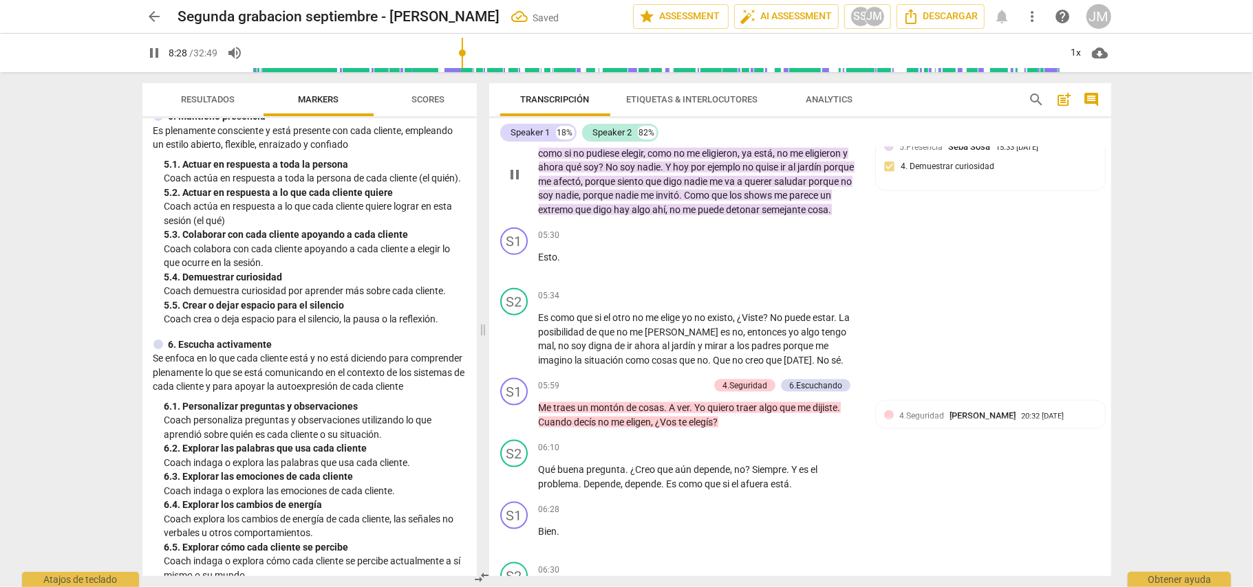
scroll to position [1270, 0]
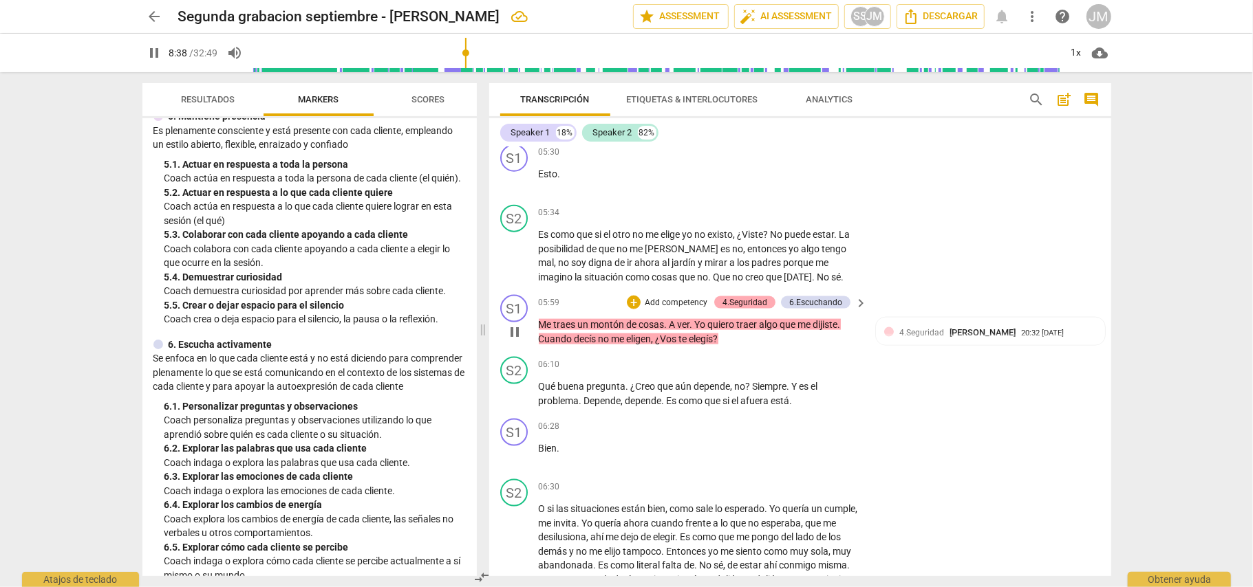
click at [735, 309] on div "4.Seguridad" at bounding box center [744, 302] width 45 height 12
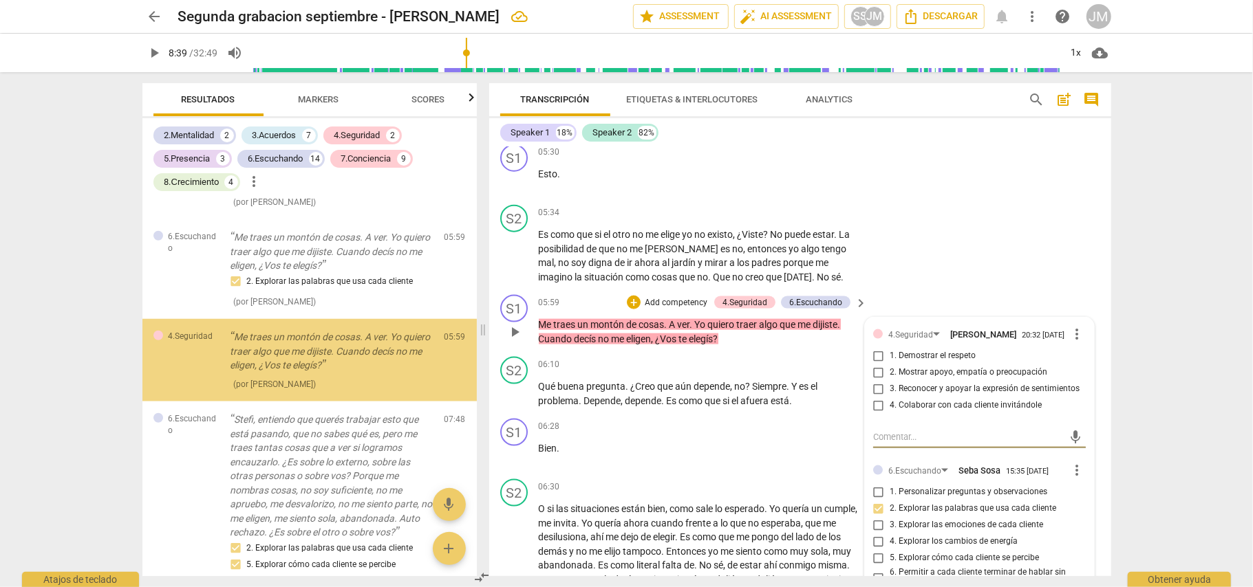
scroll to position [900, 0]
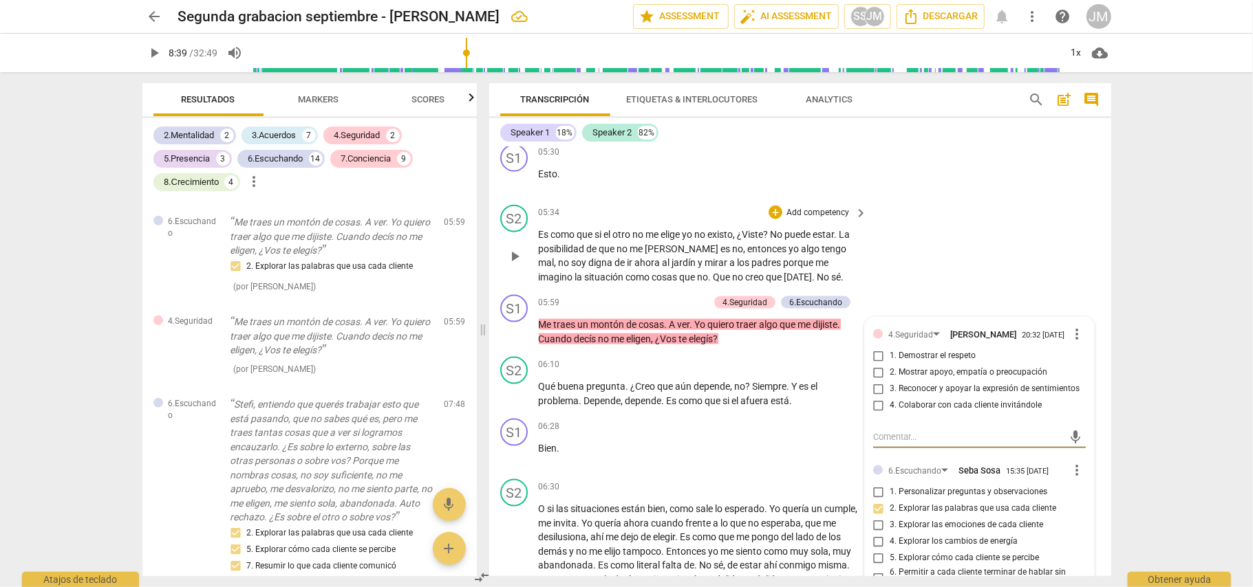
click at [953, 290] on div "S2 play_arrow pause 05:34 + Add competency keyboard_arrow_right Es como que si …" at bounding box center [800, 244] width 622 height 90
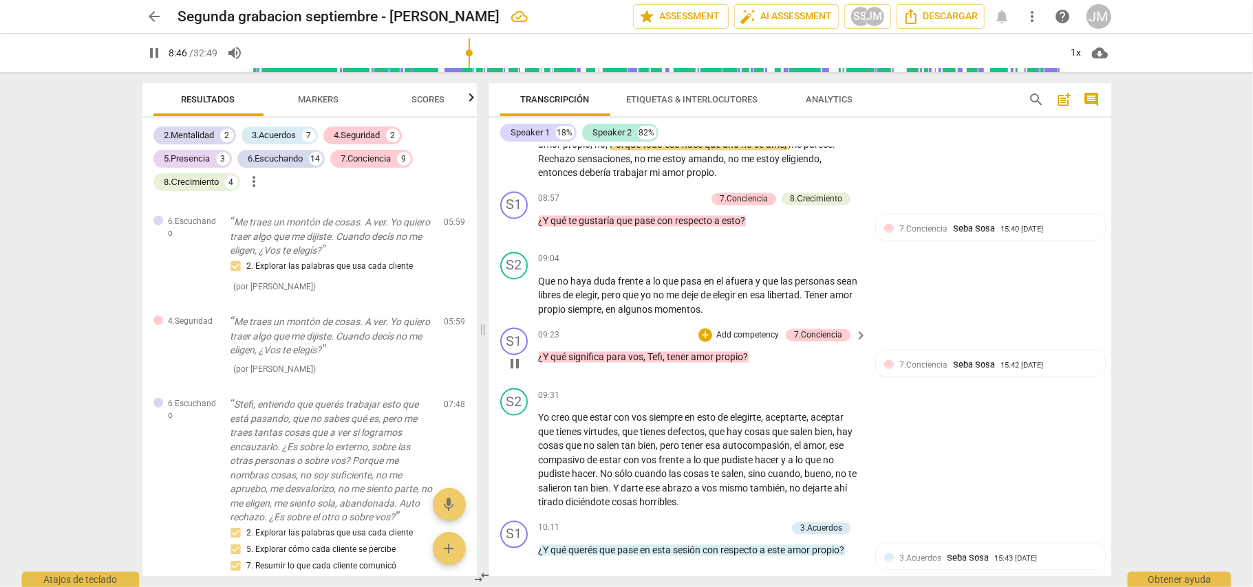
scroll to position [1878, 0]
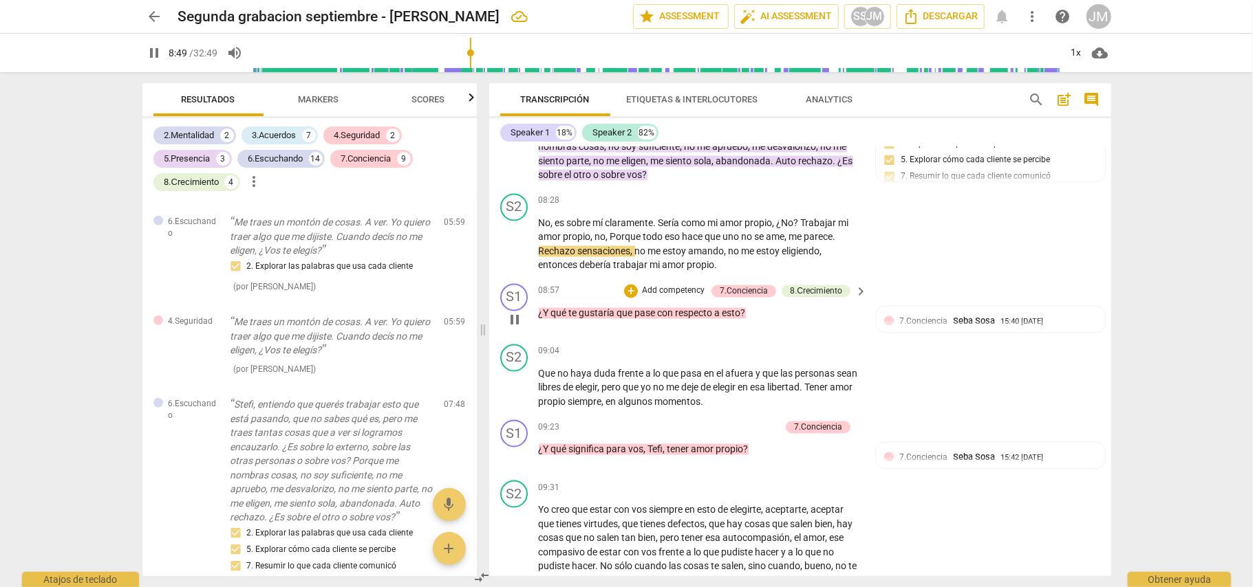
click at [677, 298] on p "Add competency" at bounding box center [672, 291] width 65 height 12
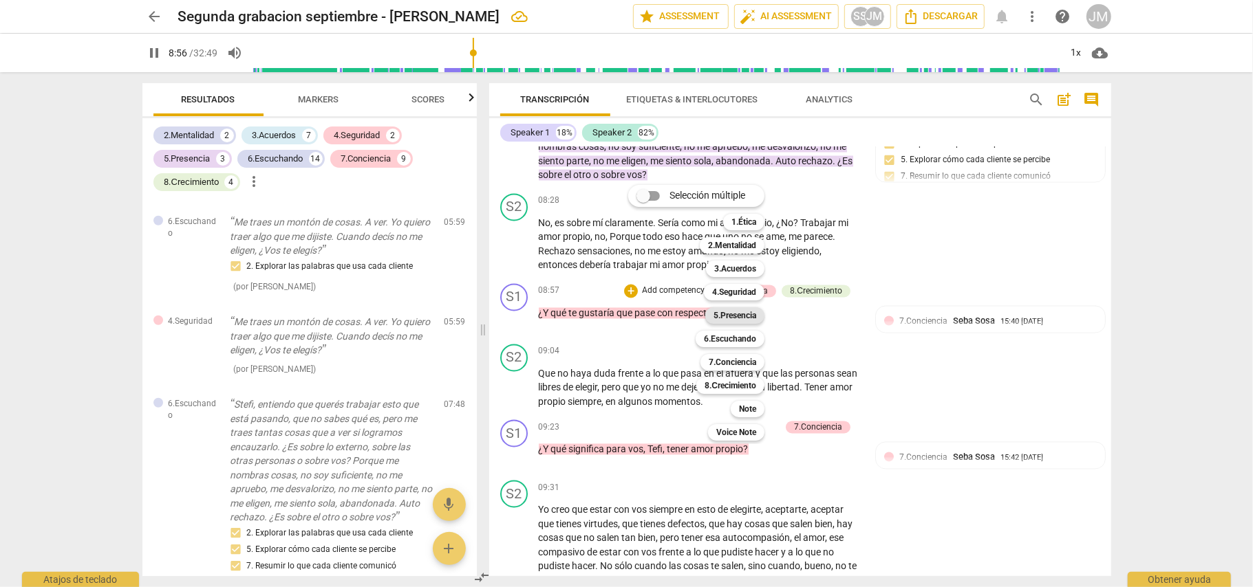
click at [733, 314] on b "5.Presencia" at bounding box center [734, 315] width 43 height 17
type input "537"
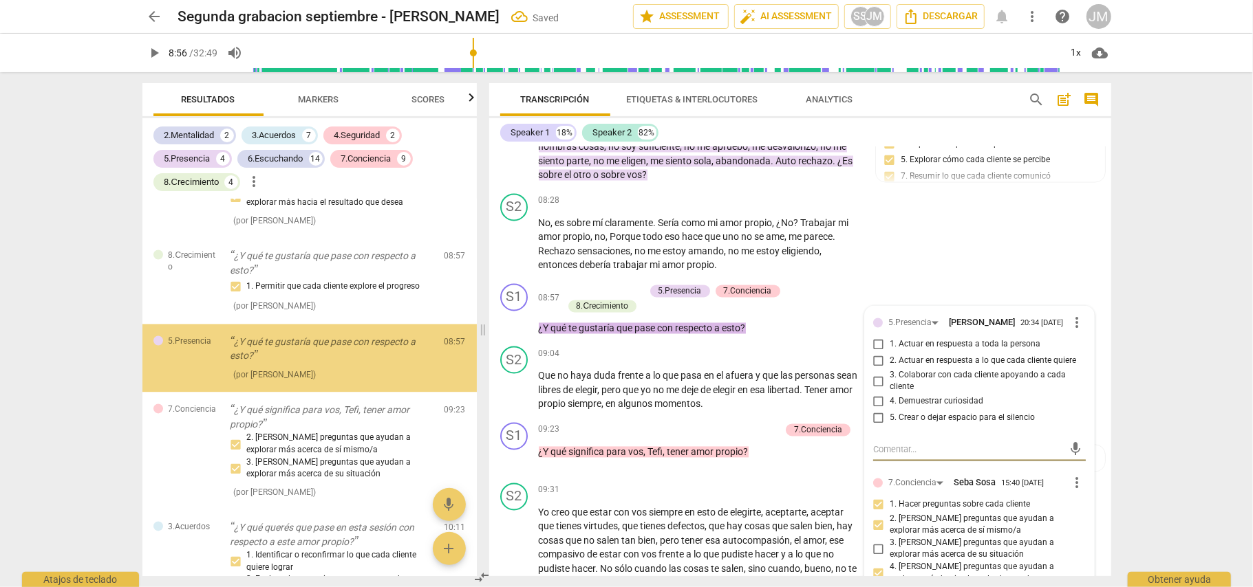
scroll to position [1962, 0]
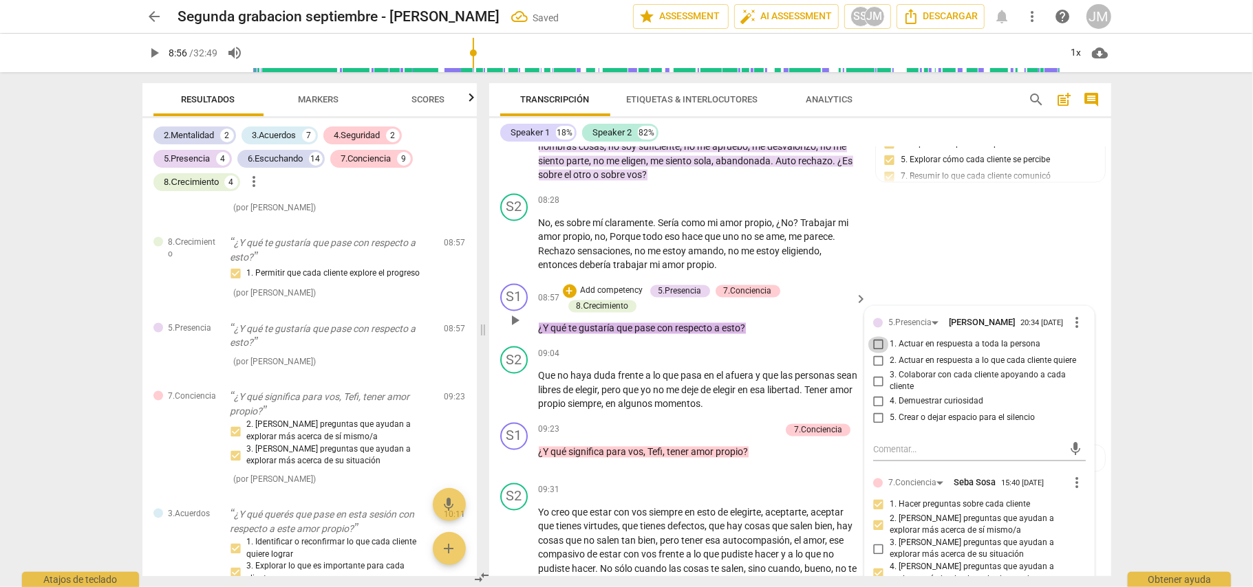
click at [875, 354] on input "1. Actuar en respuesta a toda la persona" at bounding box center [878, 345] width 22 height 17
checkbox input "true"
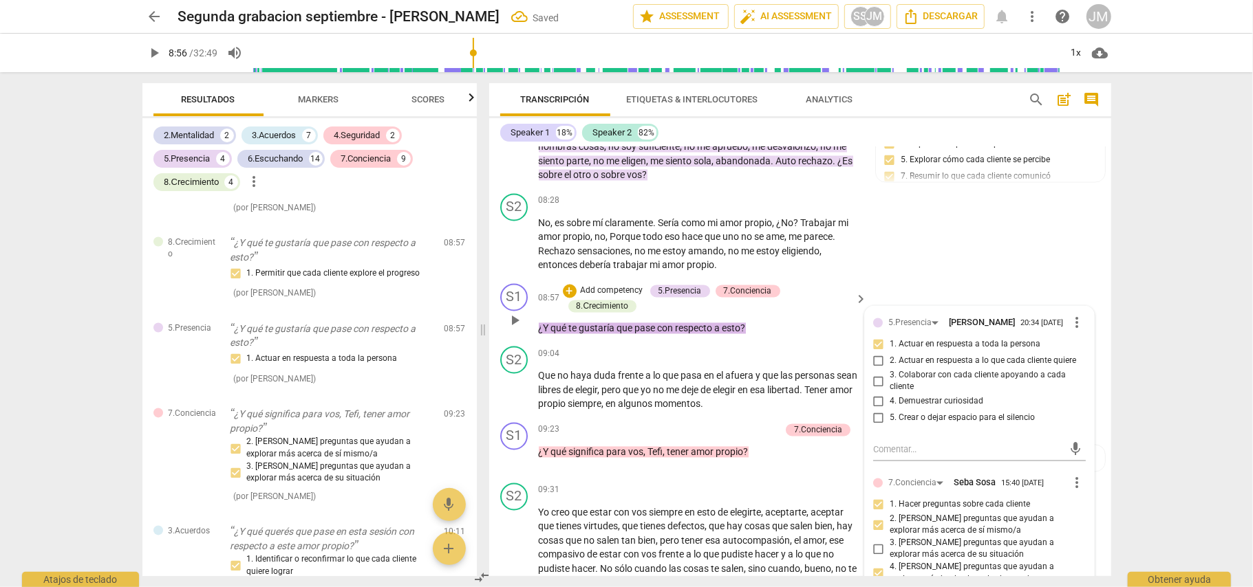
click at [874, 370] on input "2. Actuar en respuesta a lo que cada cliente quiere" at bounding box center [878, 362] width 22 height 17
checkbox input "true"
click at [878, 354] on input "1. Actuar en respuesta a toda la persona" at bounding box center [878, 345] width 22 height 17
click at [876, 354] on input "1. Actuar en respuesta a toda la persona" at bounding box center [878, 345] width 22 height 17
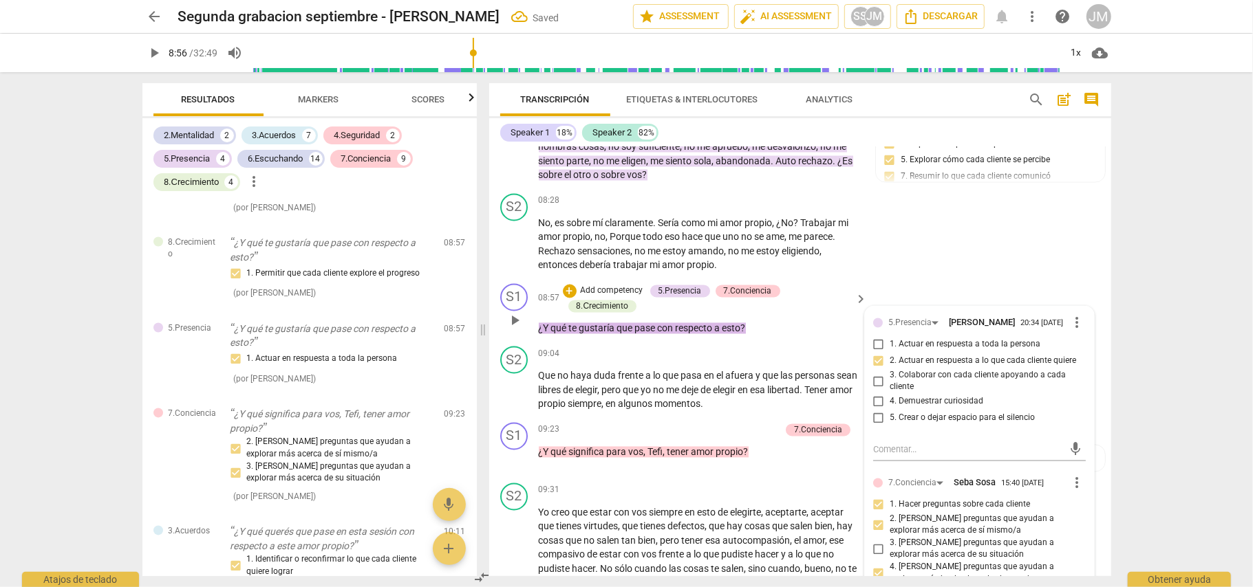
checkbox input "true"
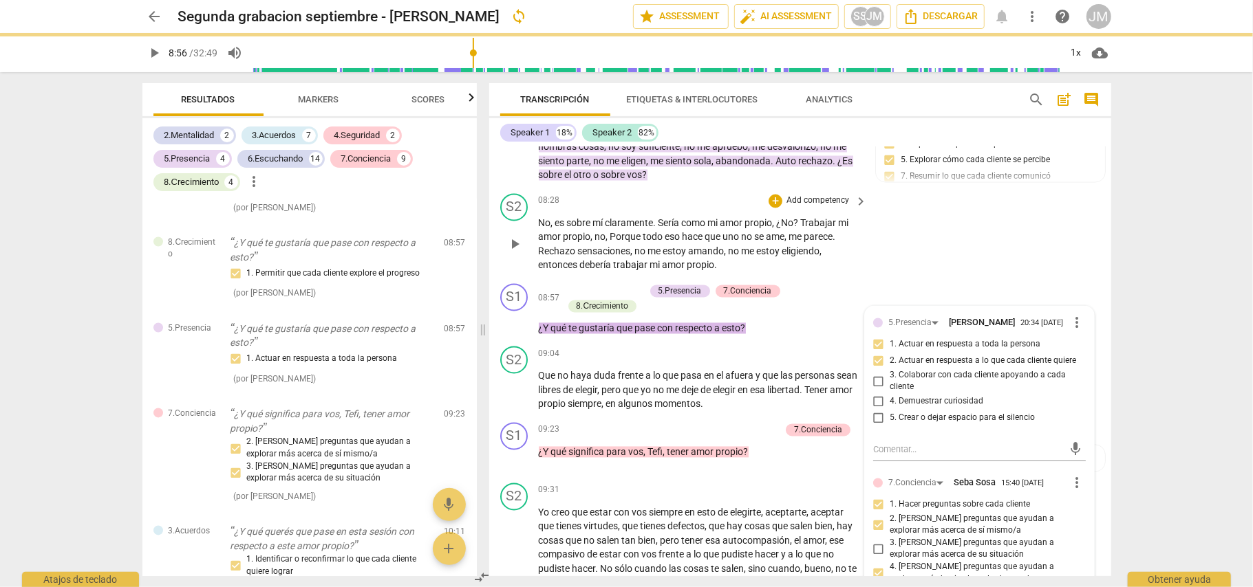
click at [1013, 265] on div "S2 play_arrow pause 08:28 + Add competency keyboard_arrow_right No , es sobre m…" at bounding box center [800, 233] width 622 height 90
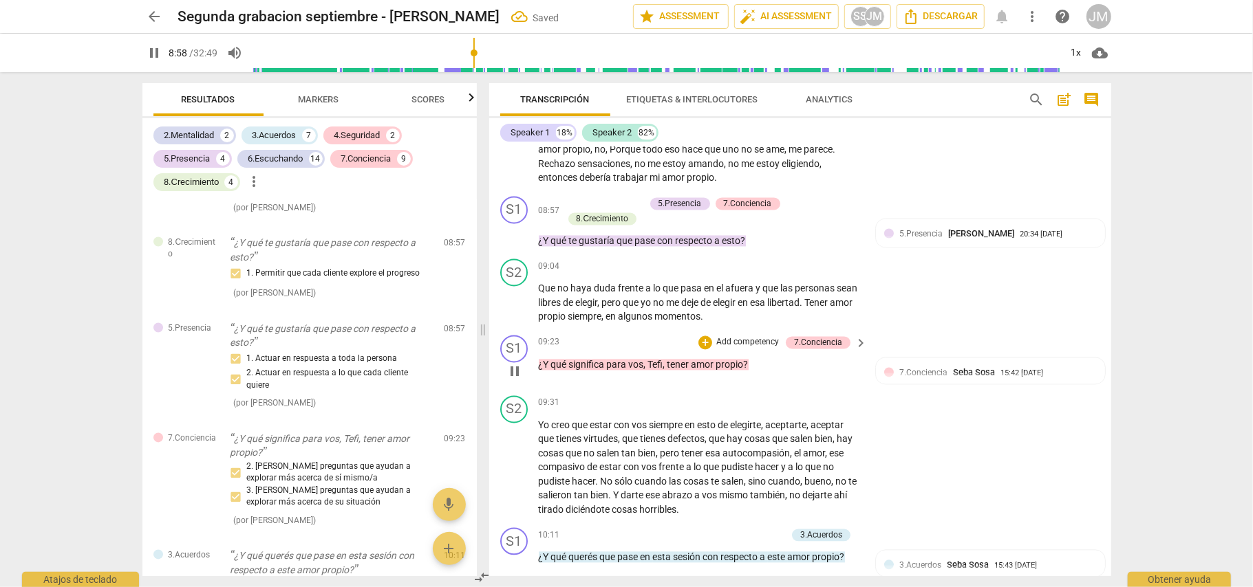
scroll to position [1970, 0]
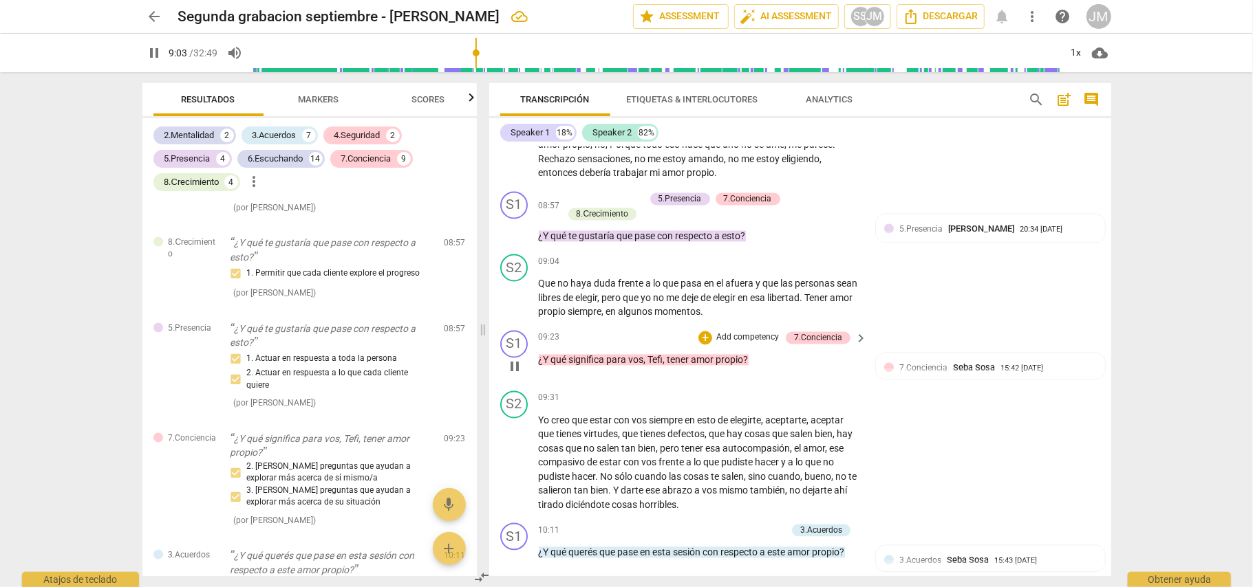
click at [747, 345] on p "Add competency" at bounding box center [747, 338] width 65 height 12
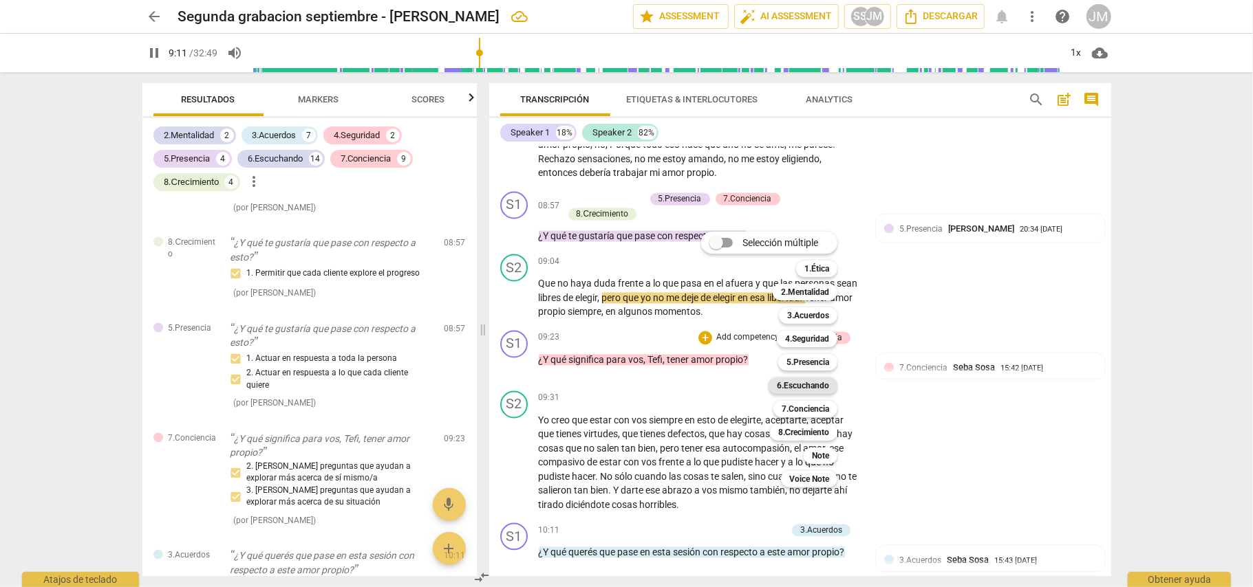
click at [808, 383] on b "6.Escuchando" at bounding box center [803, 386] width 52 height 17
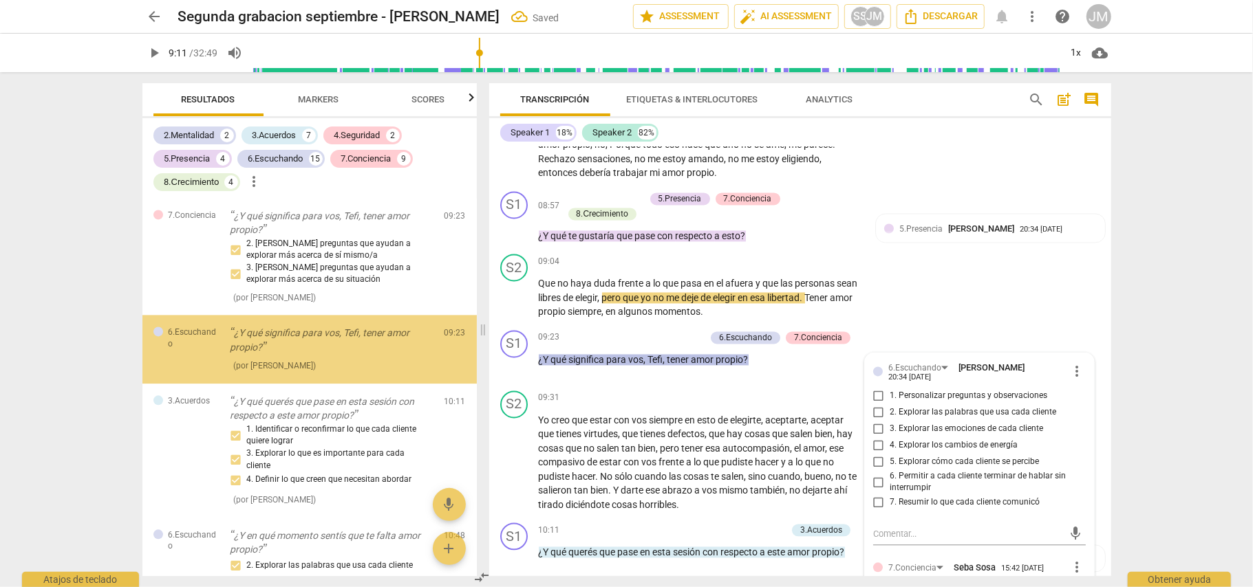
scroll to position [2189, 0]
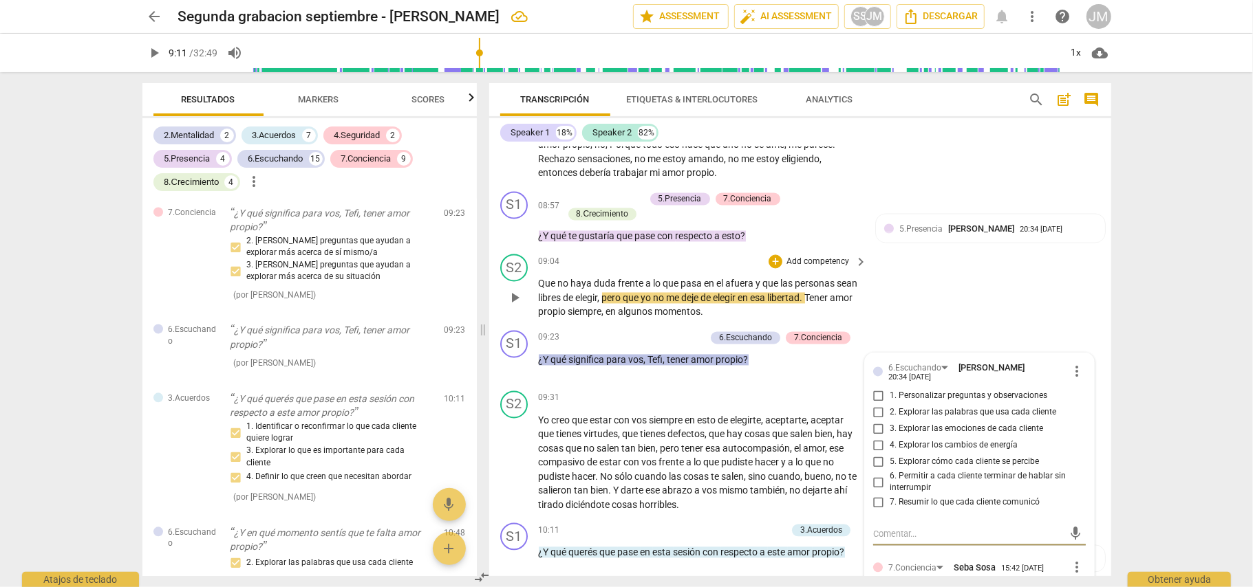
click at [1010, 325] on div "S2 play_arrow pause 09:04 + Add competency keyboard_arrow_right Que no haya dud…" at bounding box center [800, 287] width 622 height 76
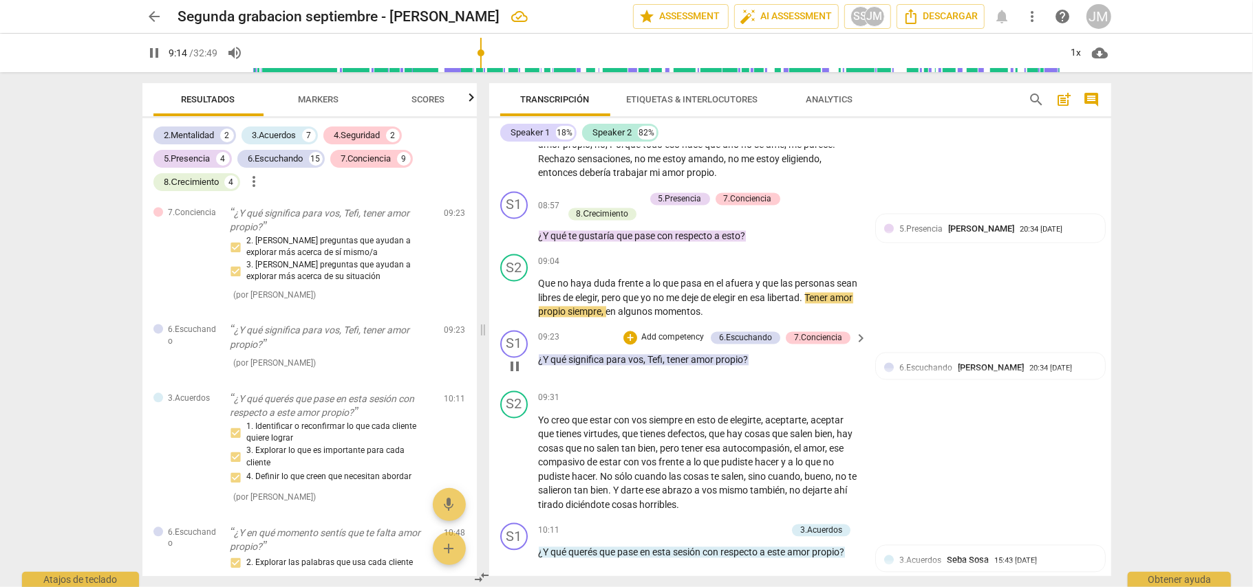
click at [686, 345] on p "Add competency" at bounding box center [672, 338] width 65 height 12
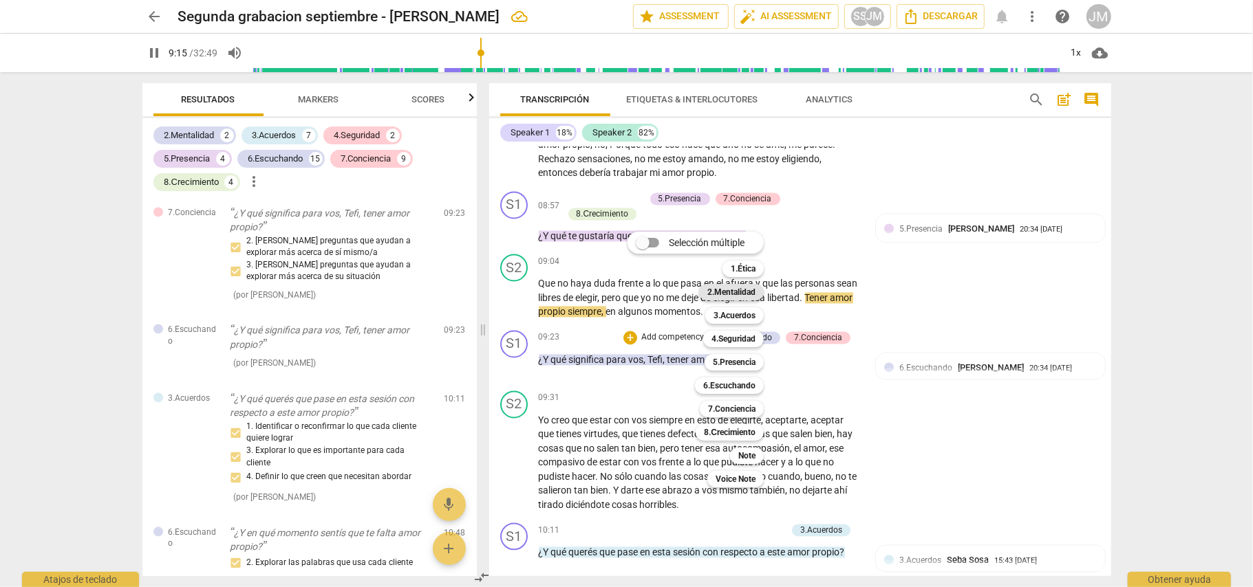
click at [737, 284] on b "2.Mentalidad" at bounding box center [731, 292] width 48 height 17
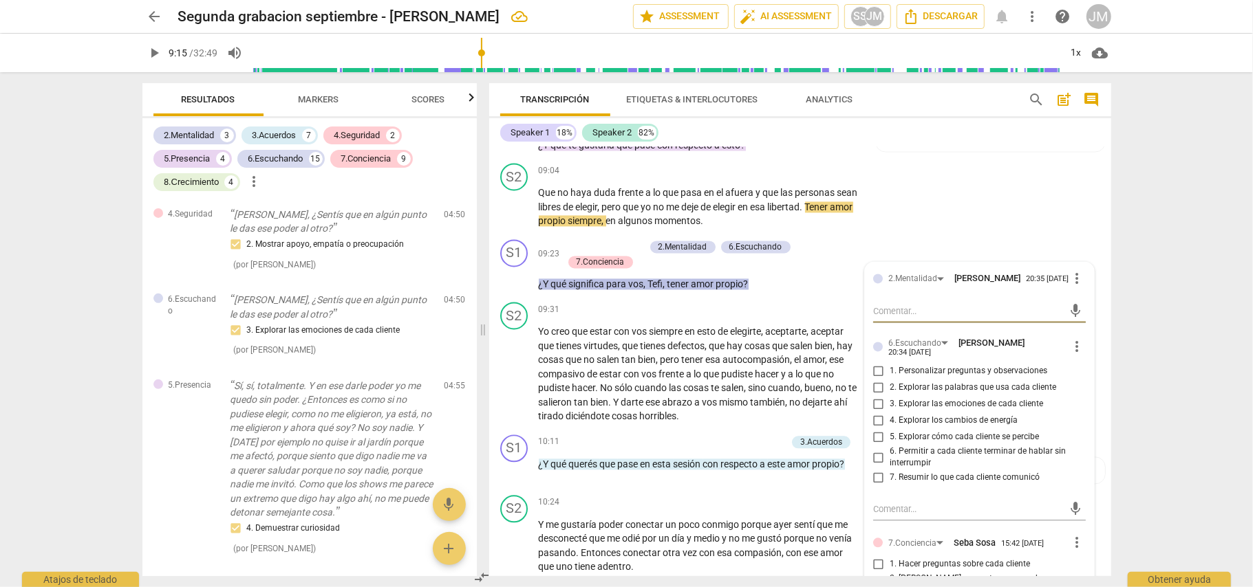
scroll to position [0, 0]
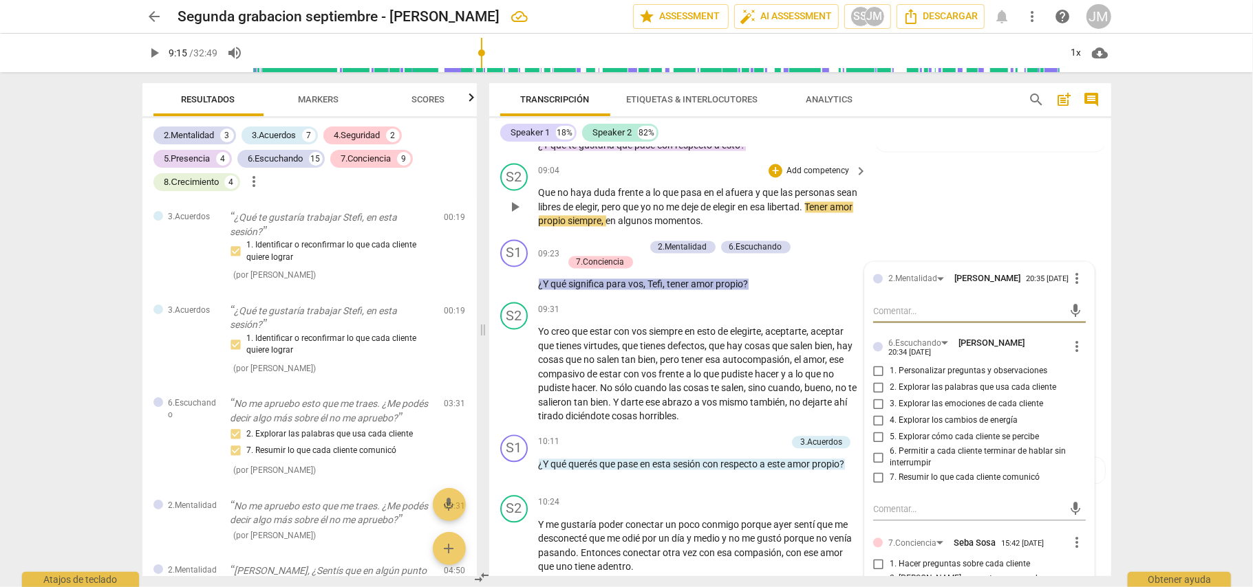
click at [927, 224] on div "S2 play_arrow pause 09:04 + Add competency keyboard_arrow_right Que no haya dud…" at bounding box center [800, 196] width 622 height 76
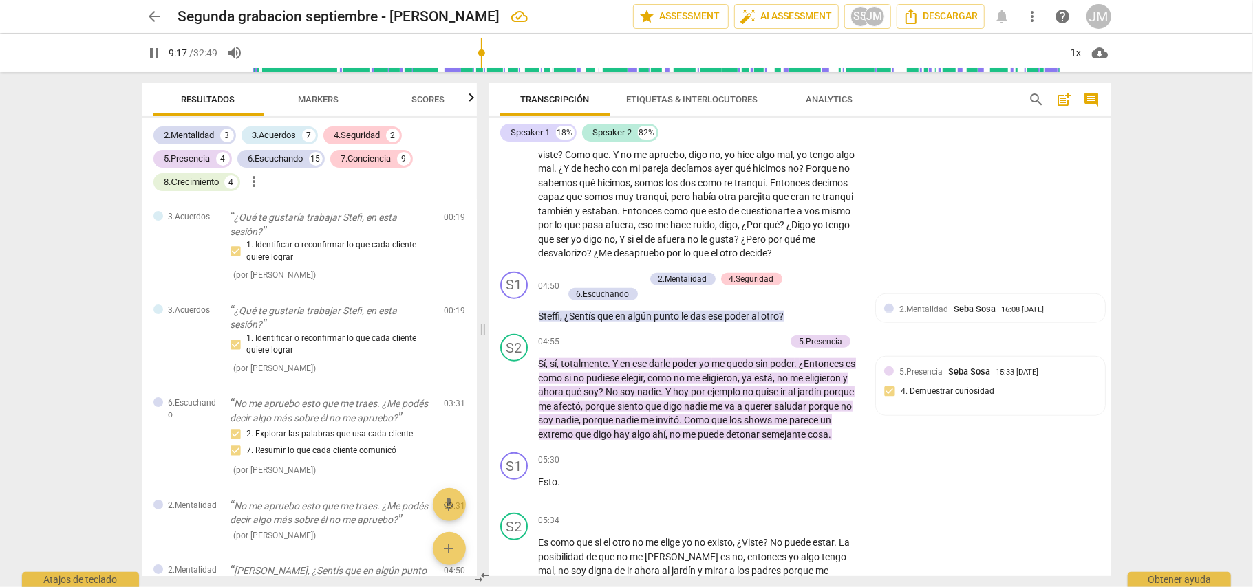
scroll to position [961, 0]
click at [318, 99] on span "Markers" at bounding box center [318, 99] width 41 height 10
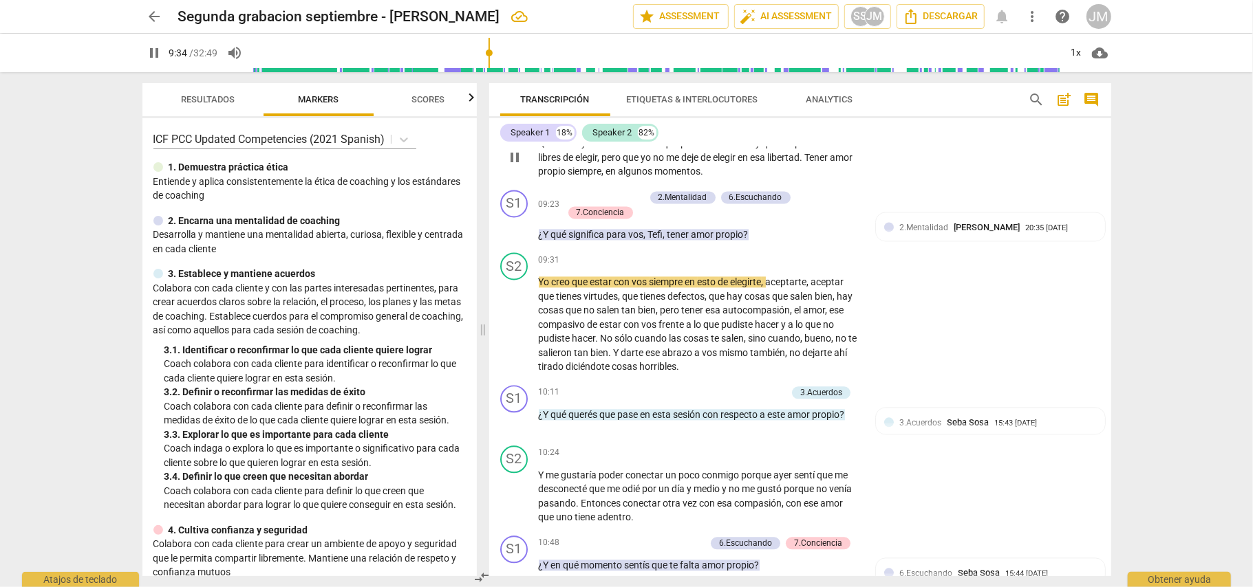
scroll to position [2245, 0]
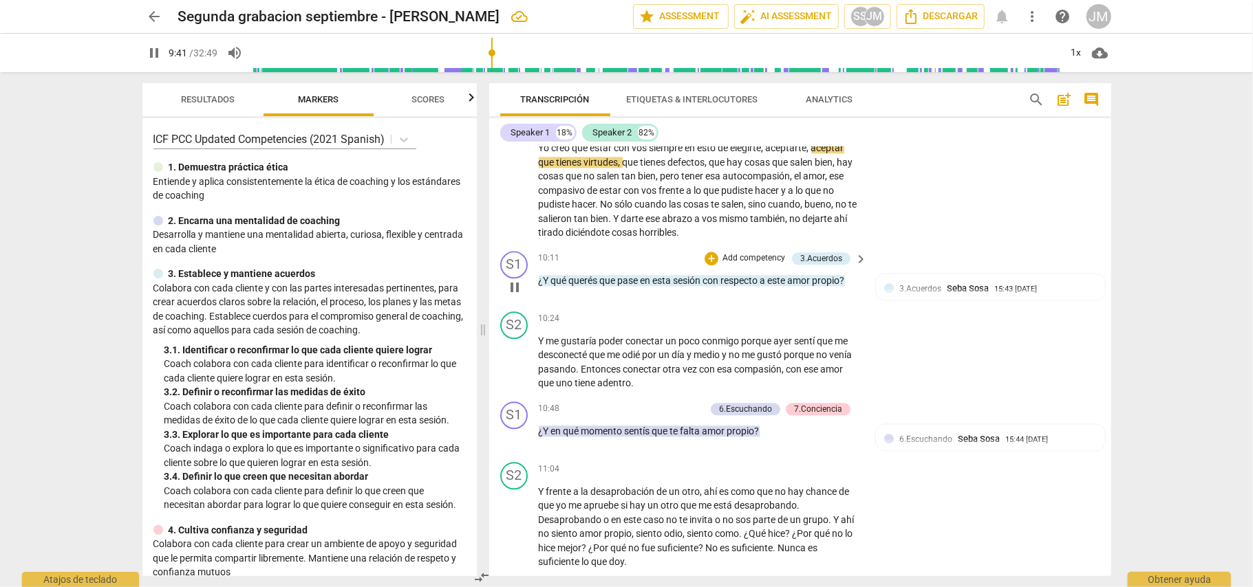
click at [750, 265] on p "Add competency" at bounding box center [753, 258] width 65 height 12
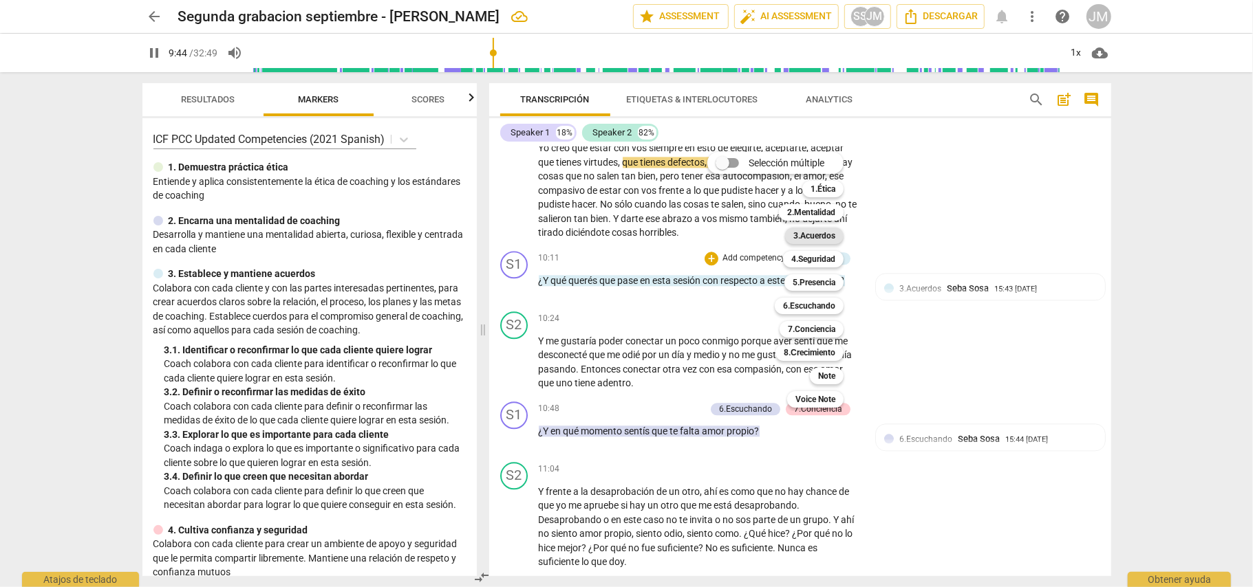
click at [818, 238] on b "3.Acuerdos" at bounding box center [814, 236] width 42 height 17
type input "585"
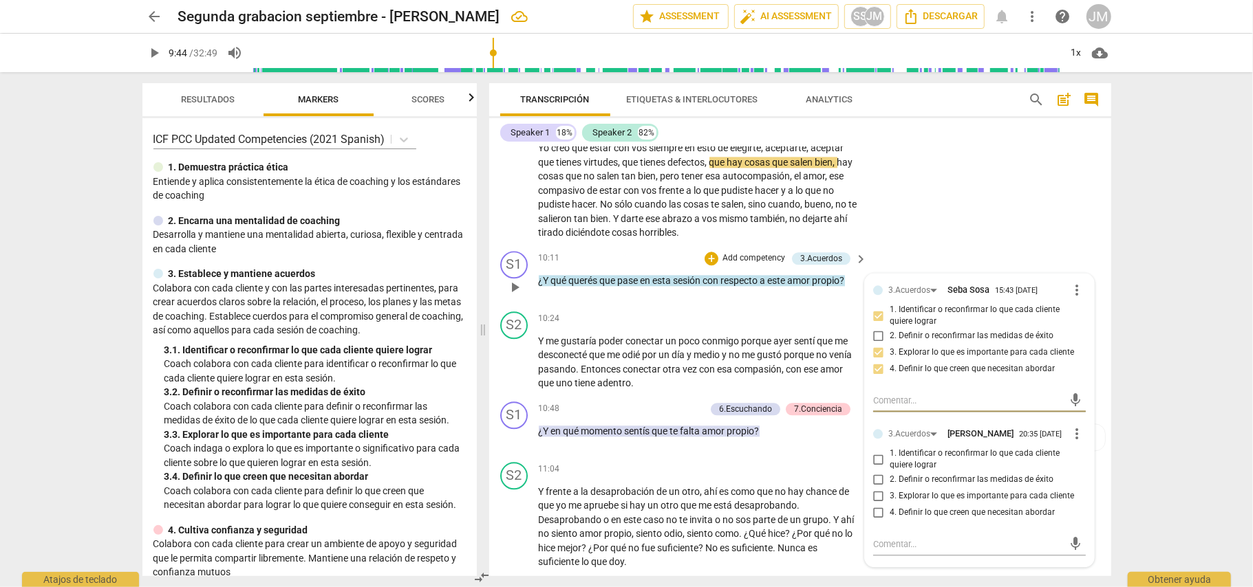
click at [879, 468] on input "1. Identificar o reconfirmar lo que cada cliente quiere lograr" at bounding box center [878, 459] width 22 height 17
checkbox input "true"
click at [942, 246] on div "S2 play_arrow pause 09:31 + Add competency keyboard_arrow_right Yo creo que est…" at bounding box center [800, 179] width 622 height 133
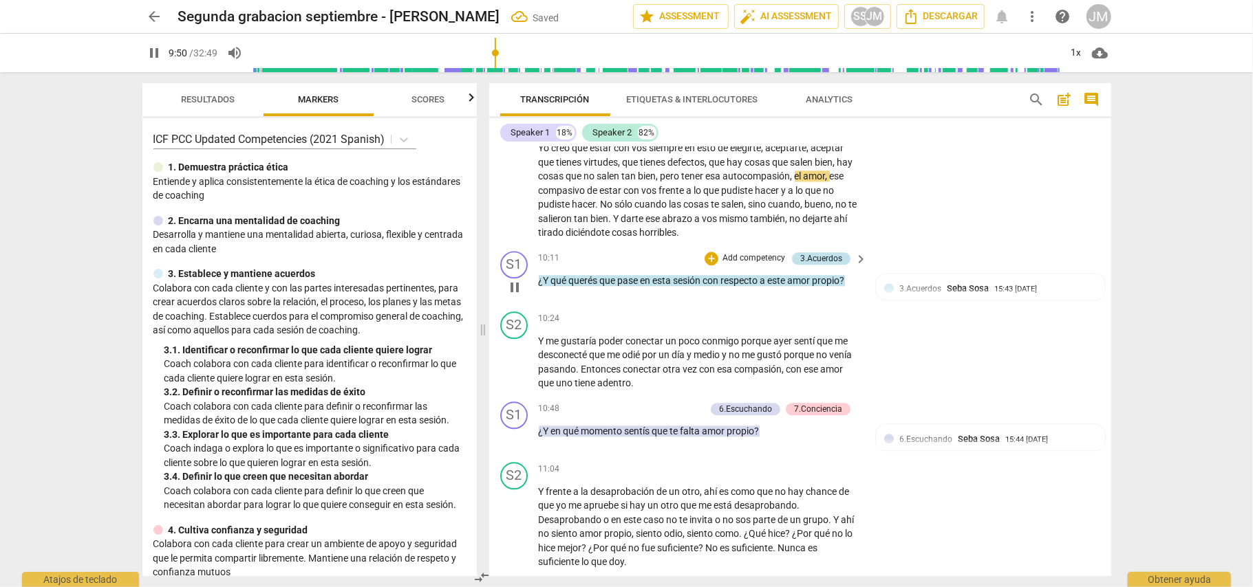
click at [813, 265] on div "3.Acuerdos" at bounding box center [821, 258] width 42 height 12
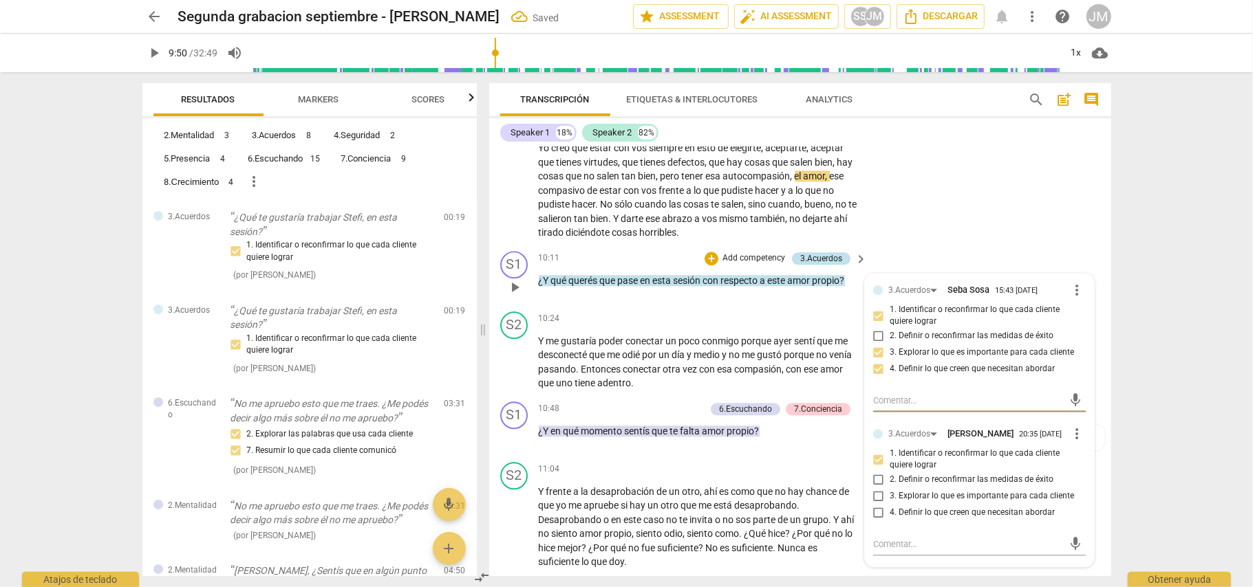
type input "591"
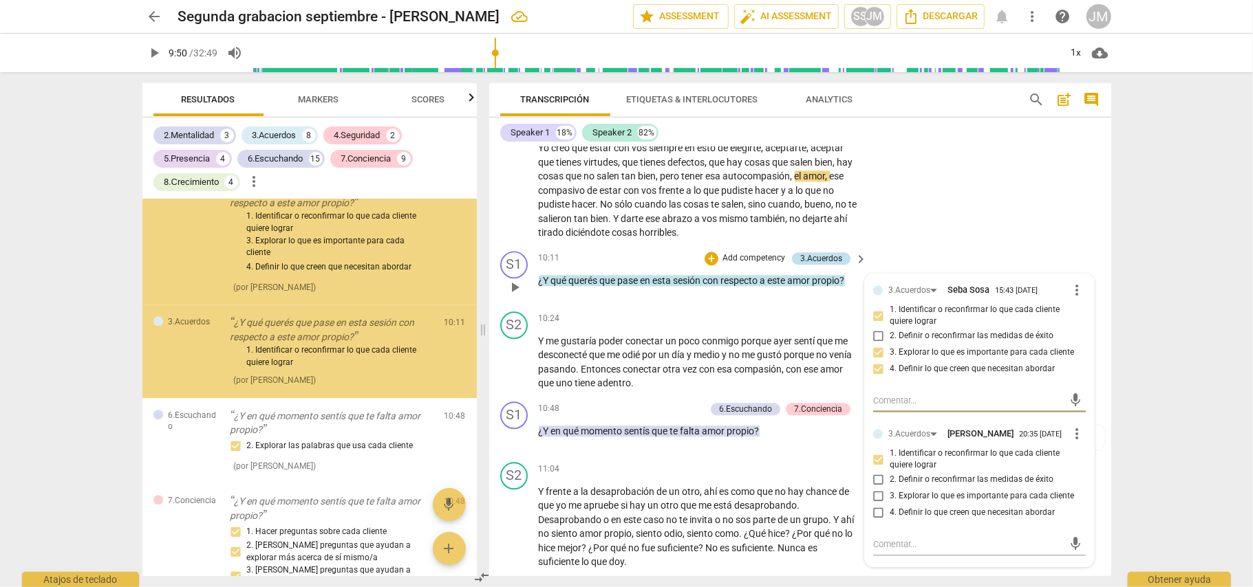
scroll to position [2469, 0]
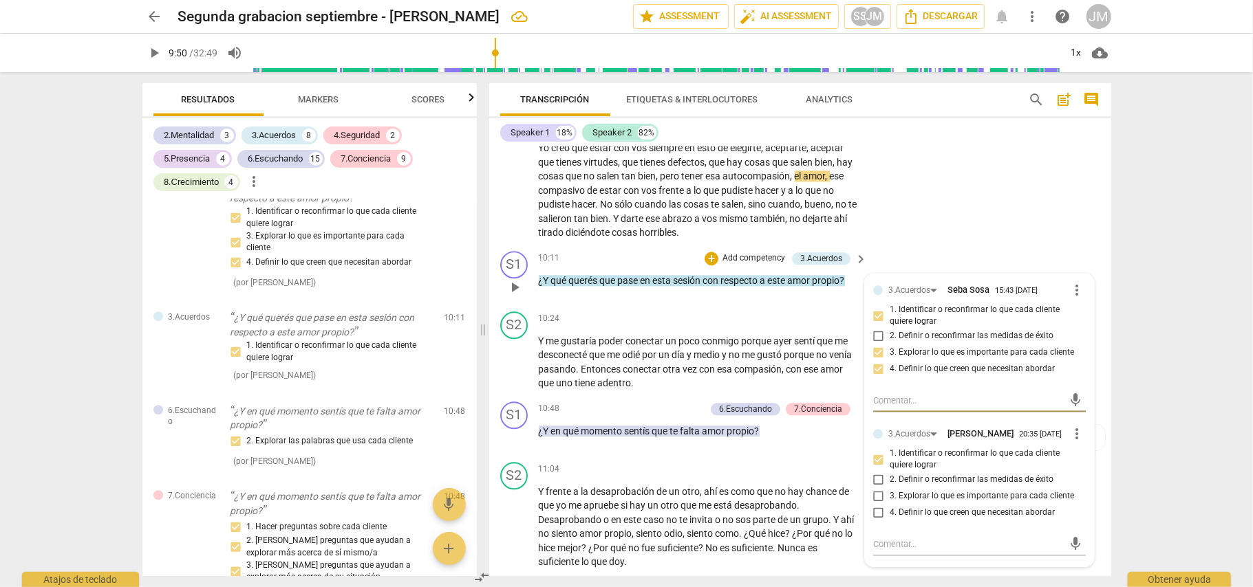
click at [878, 521] on input "4. Definir lo que creen que necesitan abordar" at bounding box center [878, 513] width 22 height 17
checkbox input "true"
click at [951, 246] on div "S2 play_arrow pause 09:31 + Add competency keyboard_arrow_right Yo creo que est…" at bounding box center [800, 179] width 622 height 133
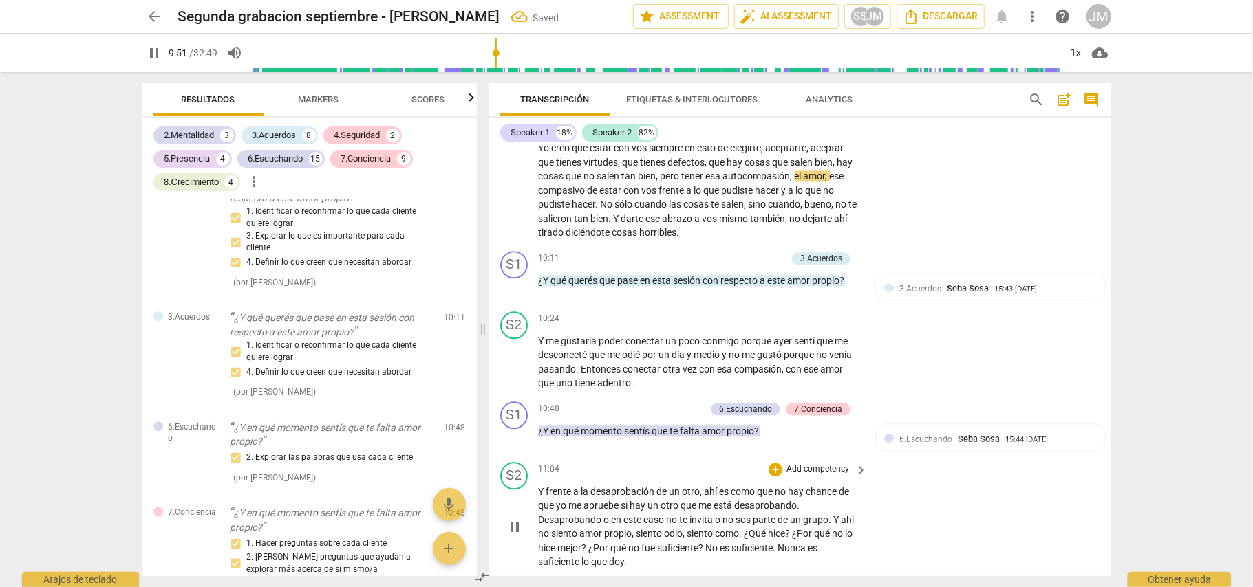
scroll to position [2337, 0]
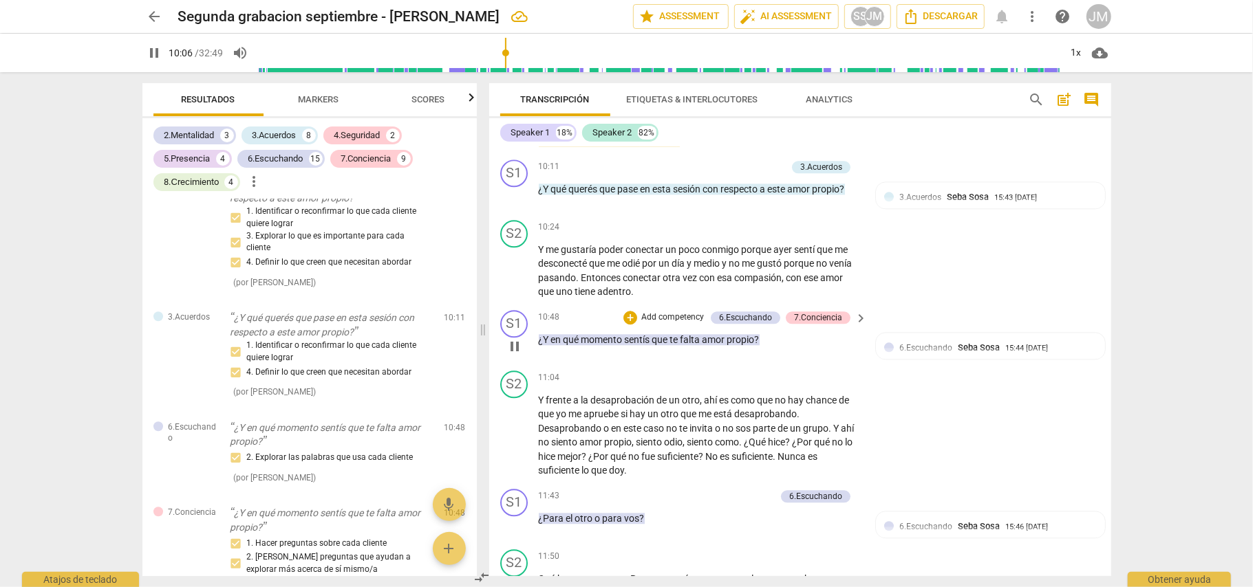
click at [666, 324] on p "Add competency" at bounding box center [672, 318] width 65 height 12
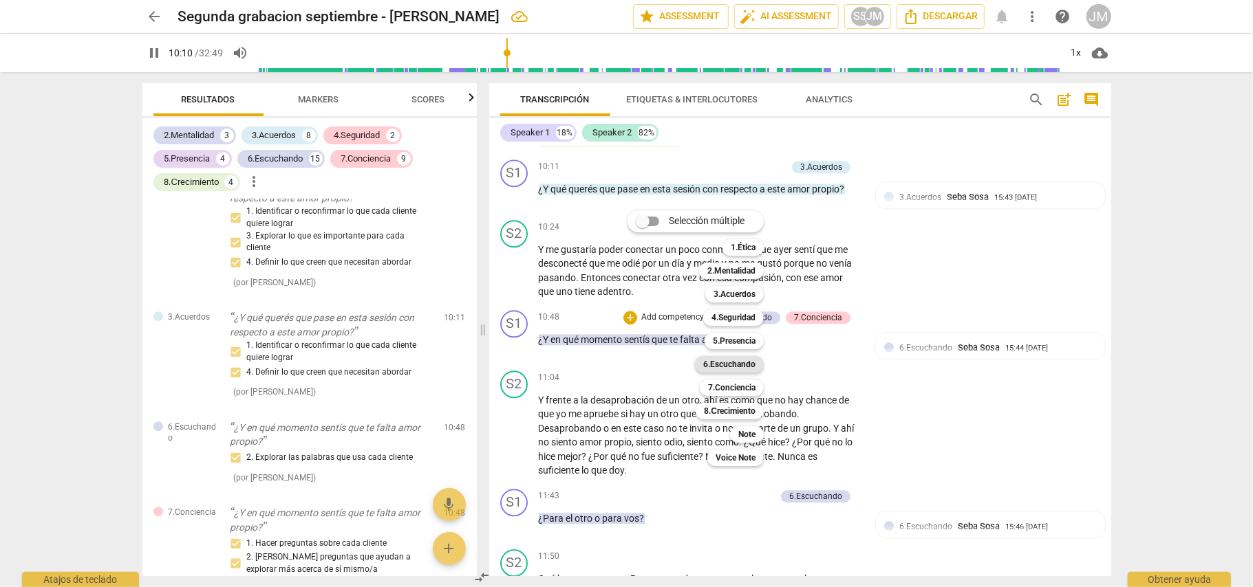
click at [738, 364] on b "6.Escuchando" at bounding box center [729, 364] width 52 height 17
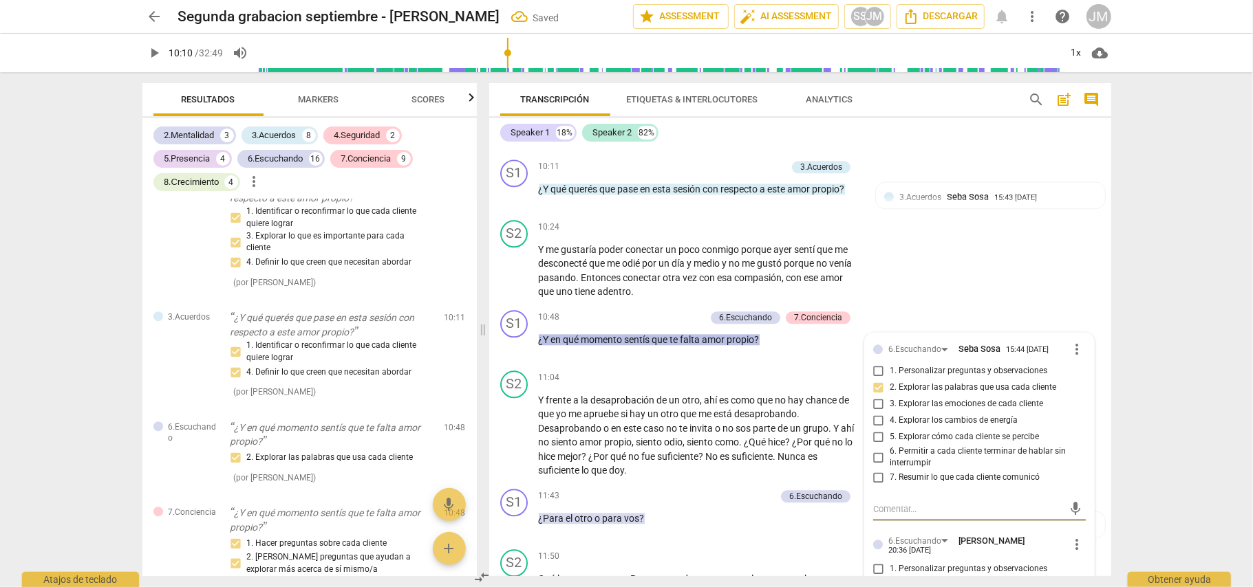
scroll to position [2786, 0]
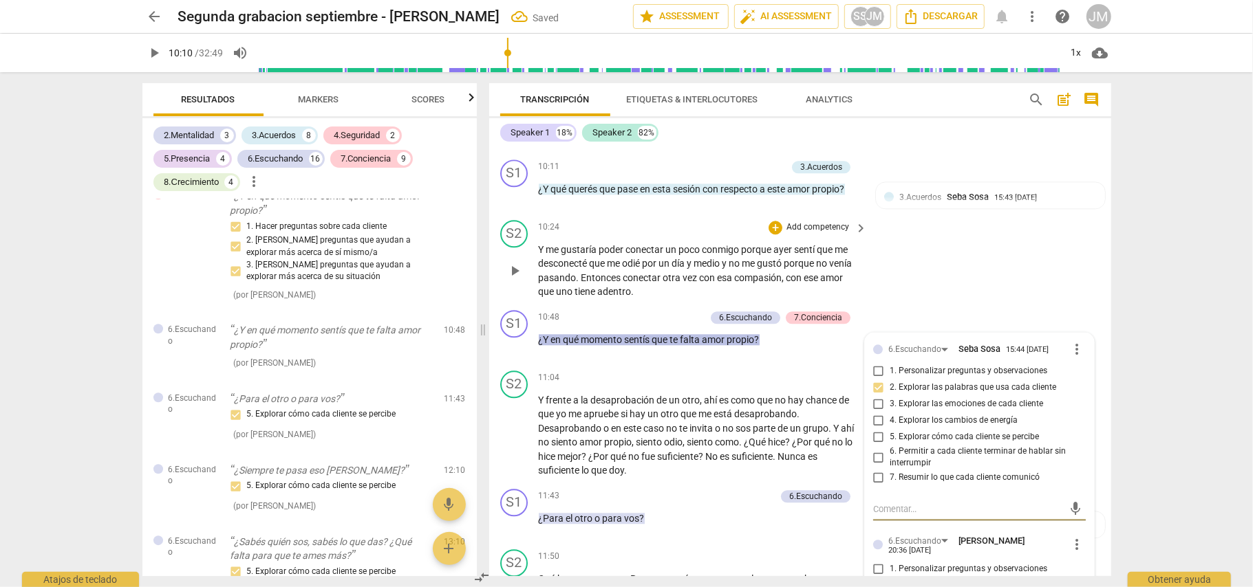
click at [938, 293] on div "S2 play_arrow pause 10:24 + Add competency keyboard_arrow_right Y me gustaría p…" at bounding box center [800, 260] width 622 height 90
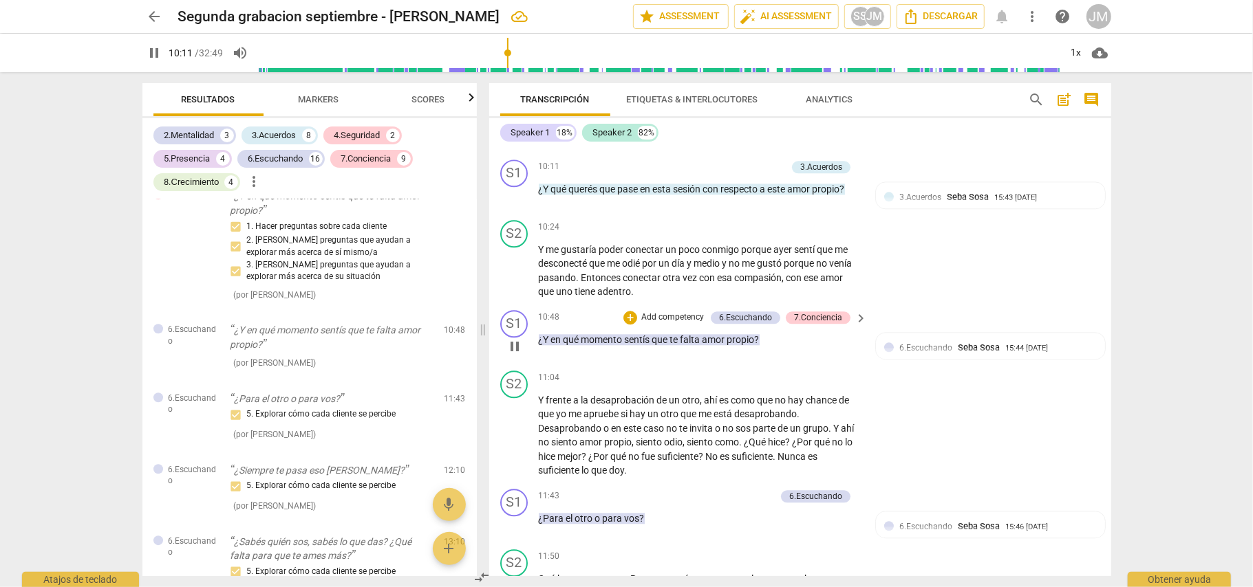
click at [688, 324] on p "Add competency" at bounding box center [672, 318] width 65 height 12
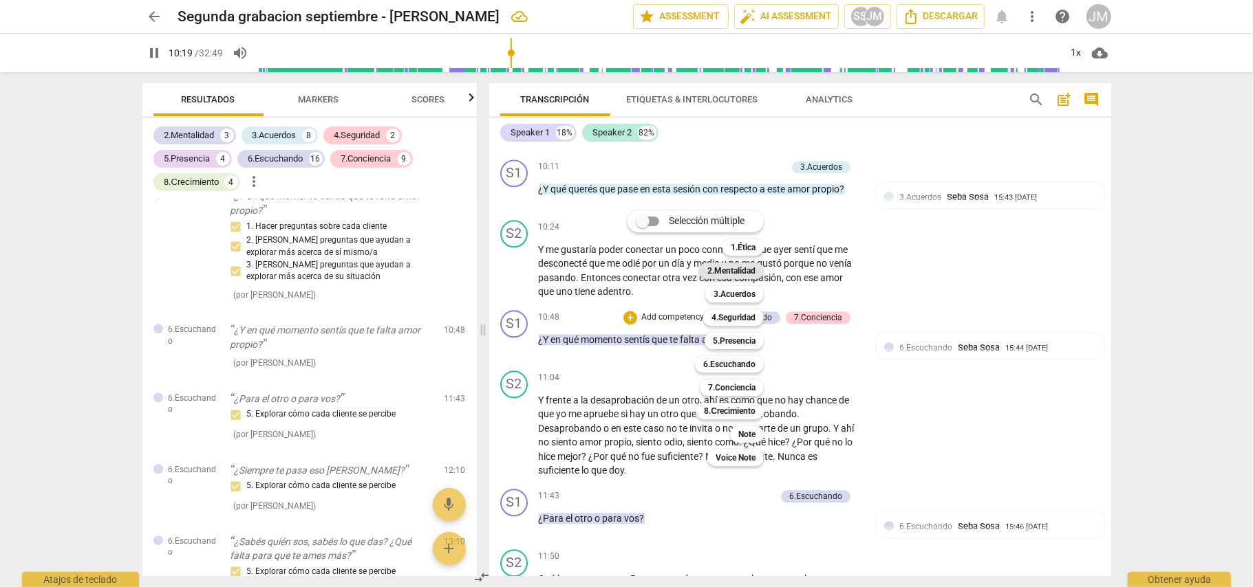
click at [739, 263] on b "2.Mentalidad" at bounding box center [731, 271] width 48 height 17
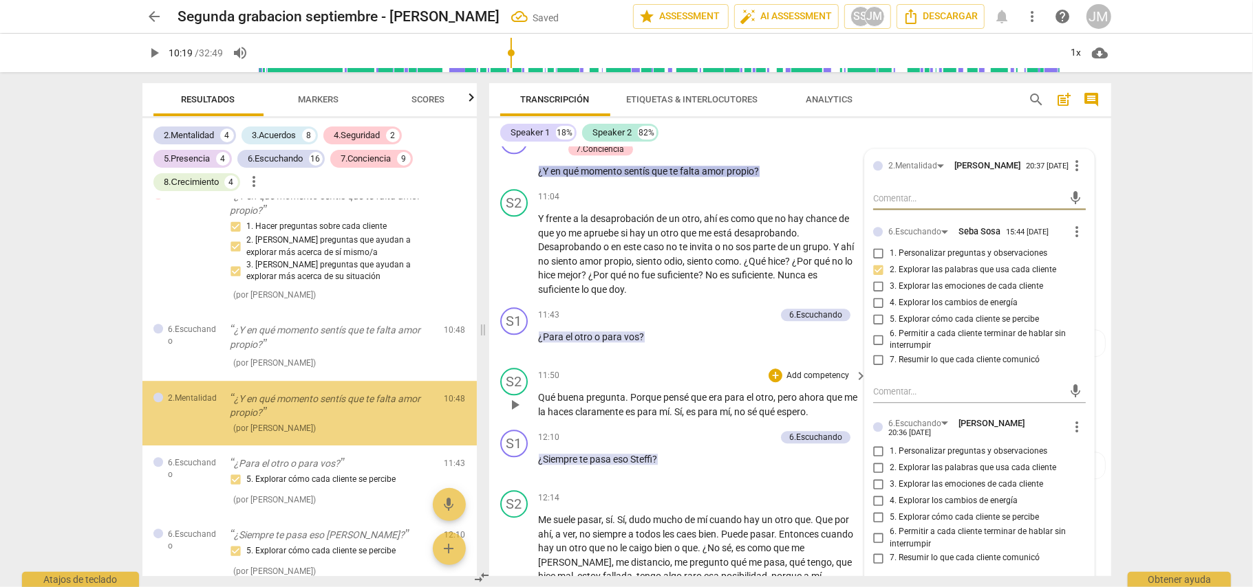
scroll to position [2853, 0]
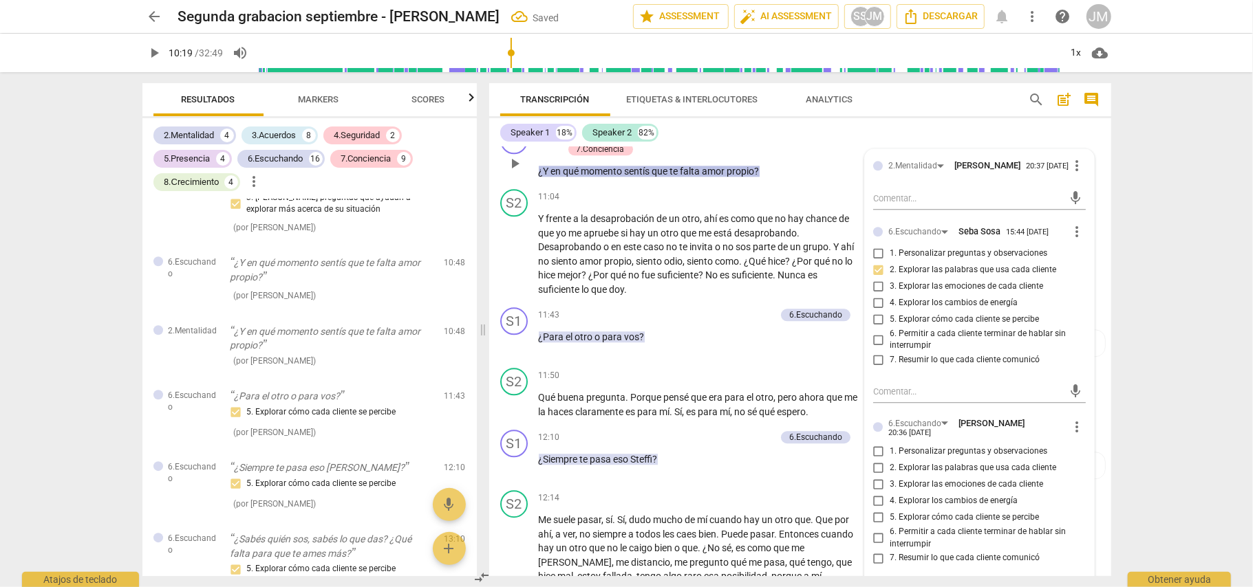
click at [832, 157] on div "+ Add competency 2.Mentalidad 6.Escuchando 7.Conciencia" at bounding box center [707, 142] width 288 height 30
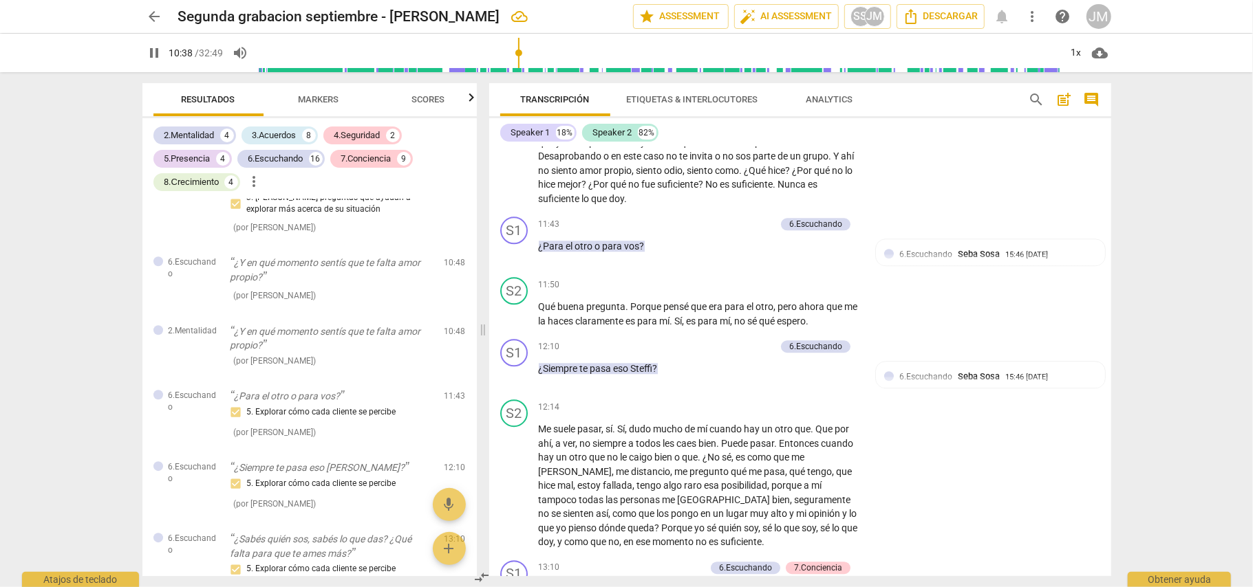
scroll to position [2612, 0]
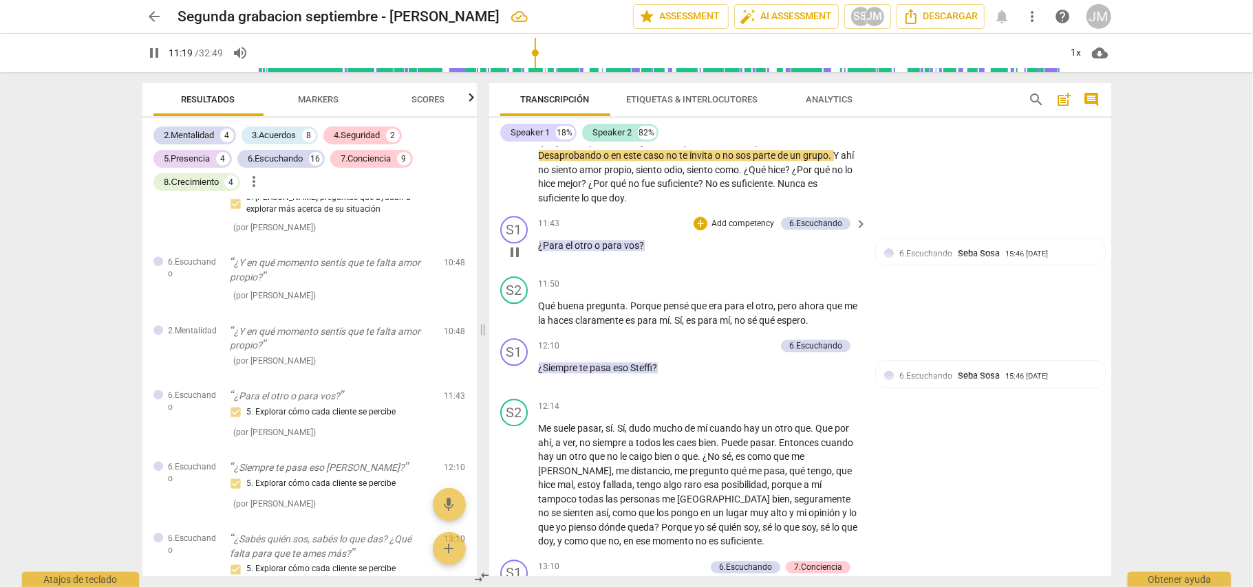
click at [724, 230] on p "Add competency" at bounding box center [742, 224] width 65 height 12
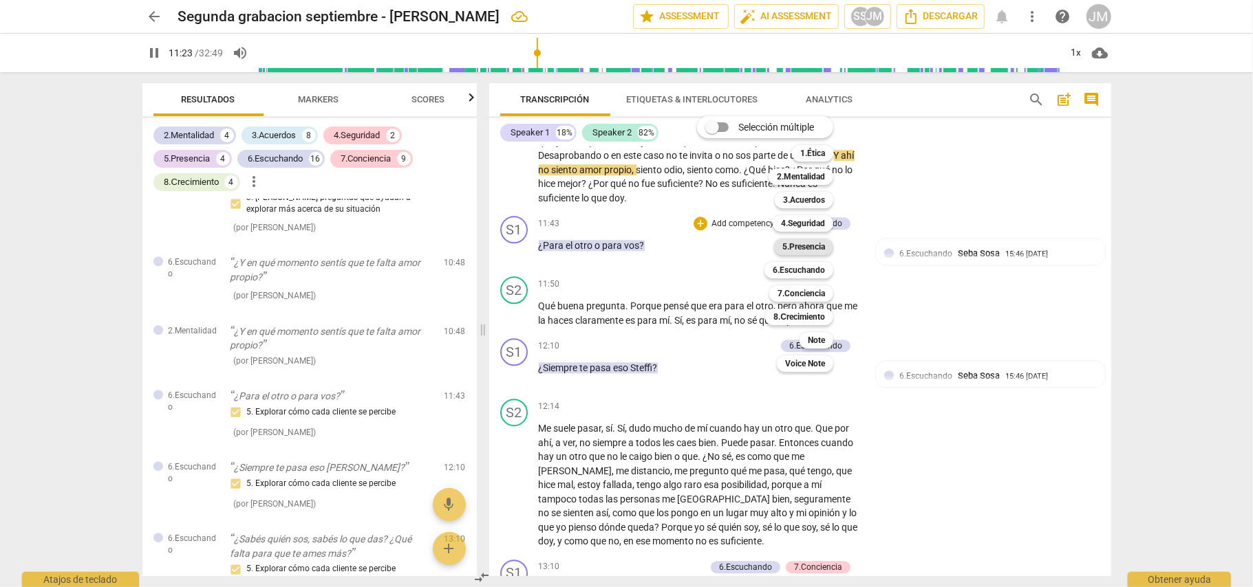
click at [806, 244] on b "5.Presencia" at bounding box center [803, 247] width 43 height 17
type input "683"
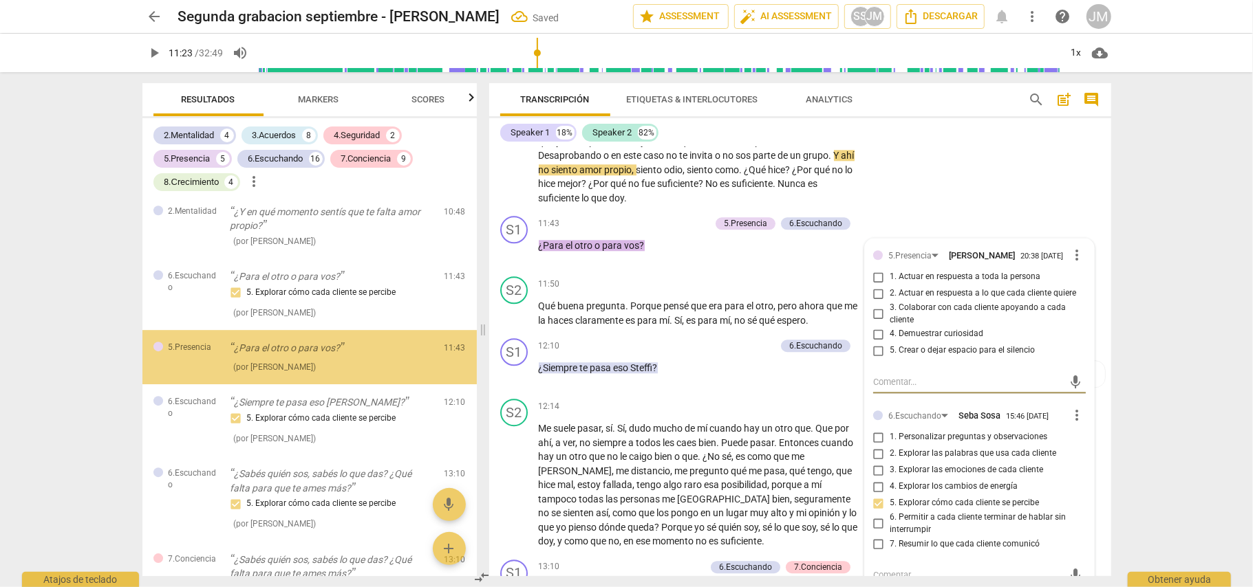
scroll to position [2984, 0]
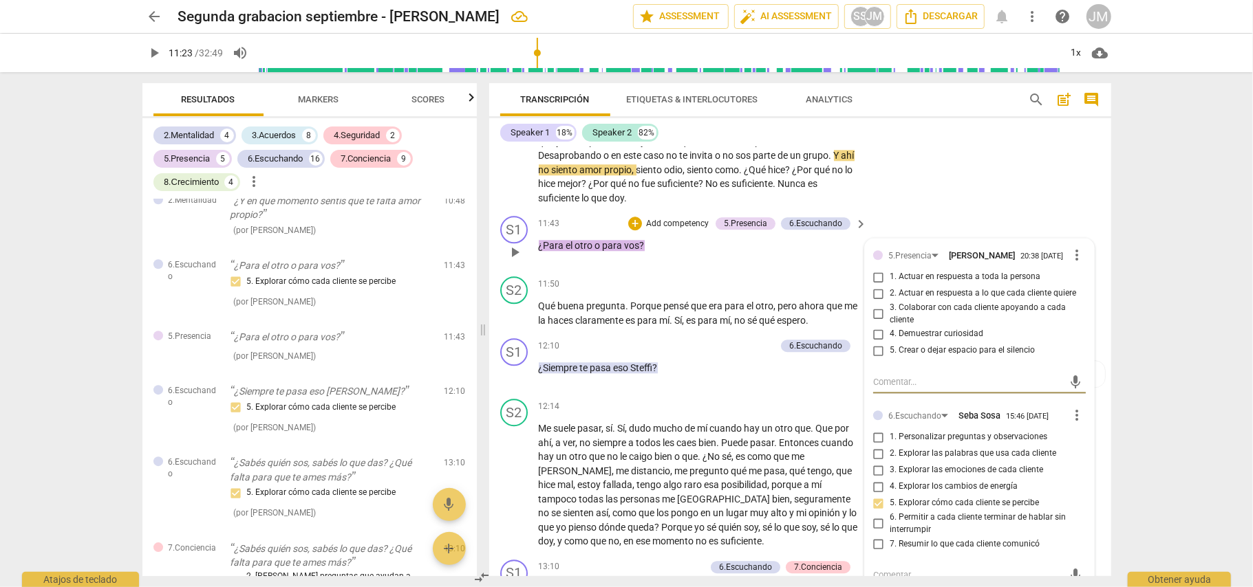
click at [873, 323] on input "3. Colaborar con cada cliente apoyando a cada cliente" at bounding box center [878, 314] width 22 height 17
checkbox input "true"
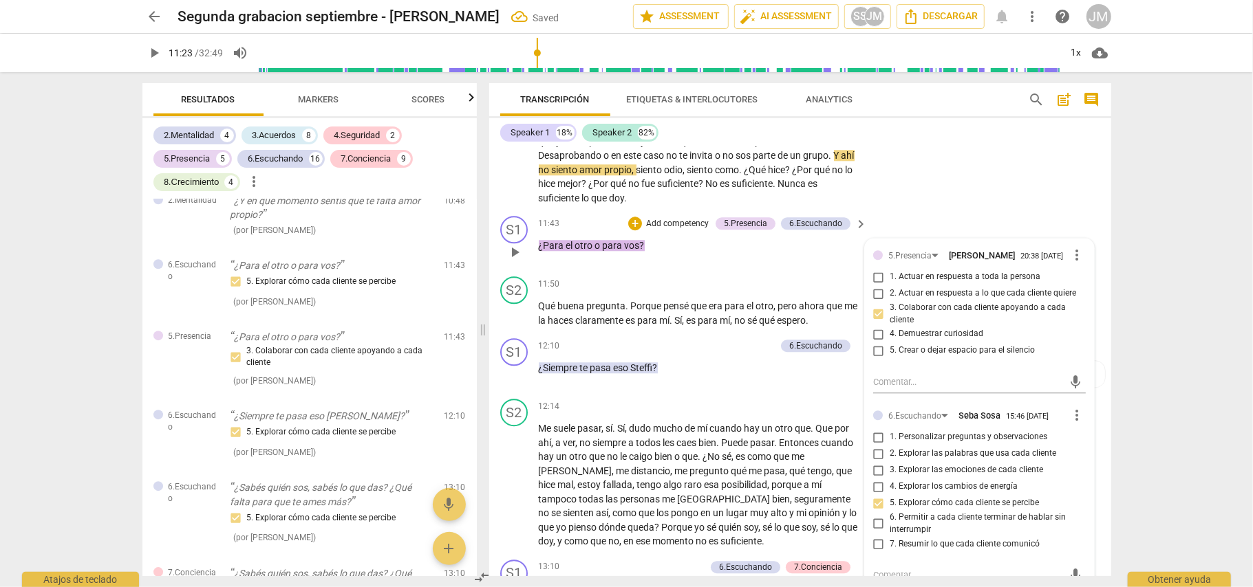
click at [878, 343] on input "4. Demuestrar curiosidad" at bounding box center [878, 334] width 22 height 17
checkbox input "true"
click at [1010, 209] on div "S2 play_arrow pause 11:04 + Add competency keyboard_arrow_right Y frente a la d…" at bounding box center [800, 151] width 622 height 118
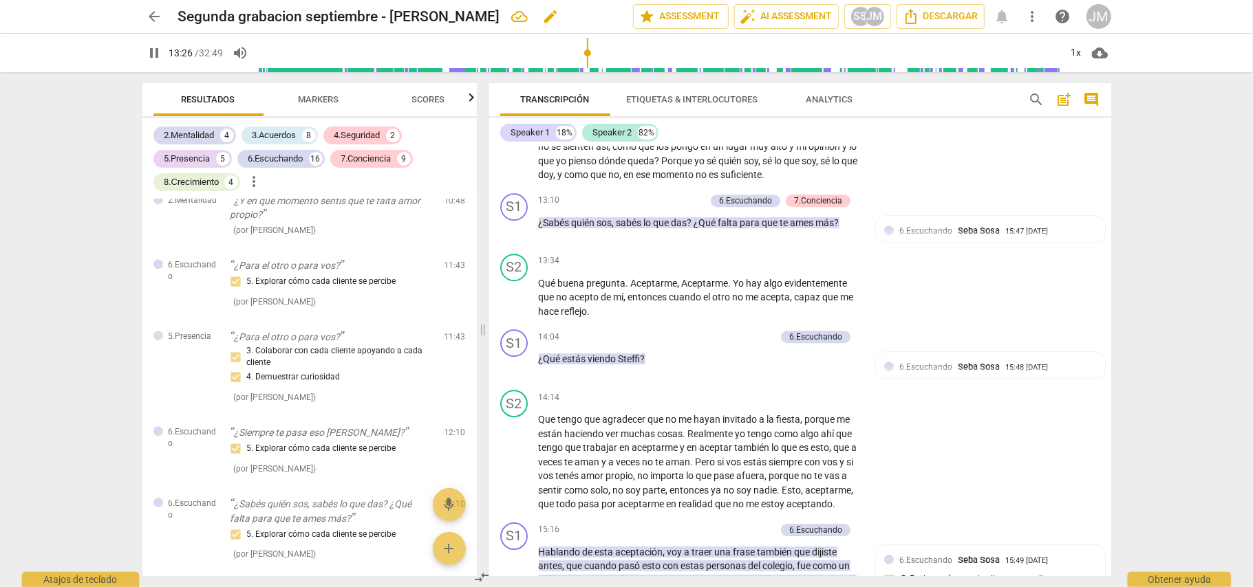
scroll to position [2784, 0]
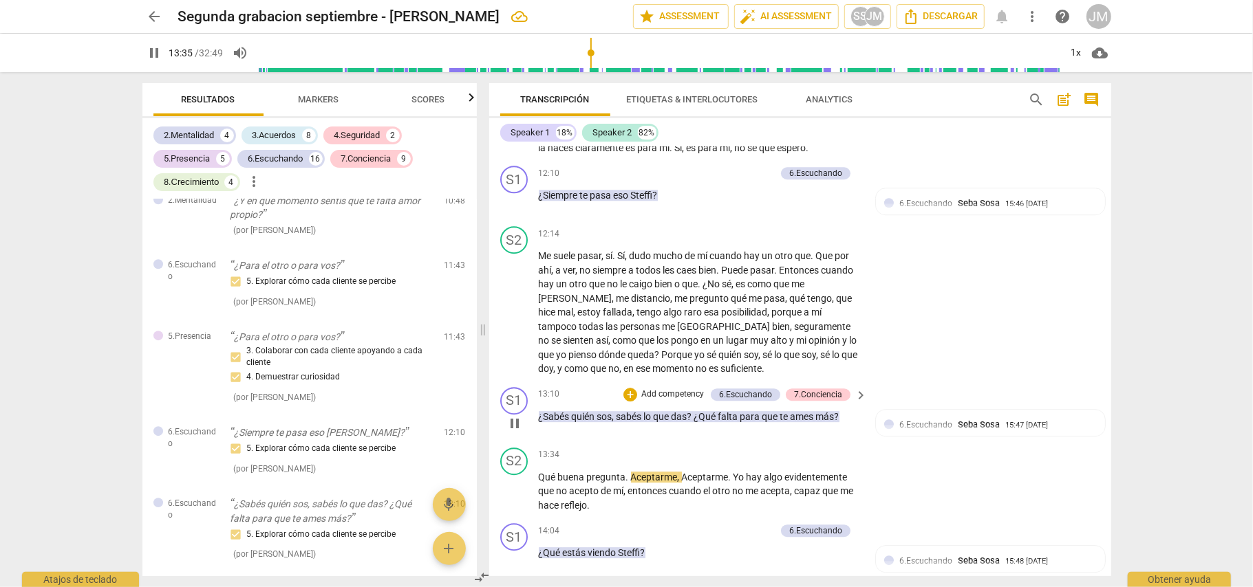
click at [680, 401] on p "Add competency" at bounding box center [672, 395] width 65 height 12
click at [744, 437] on b "6.Escuchando" at bounding box center [729, 439] width 52 height 17
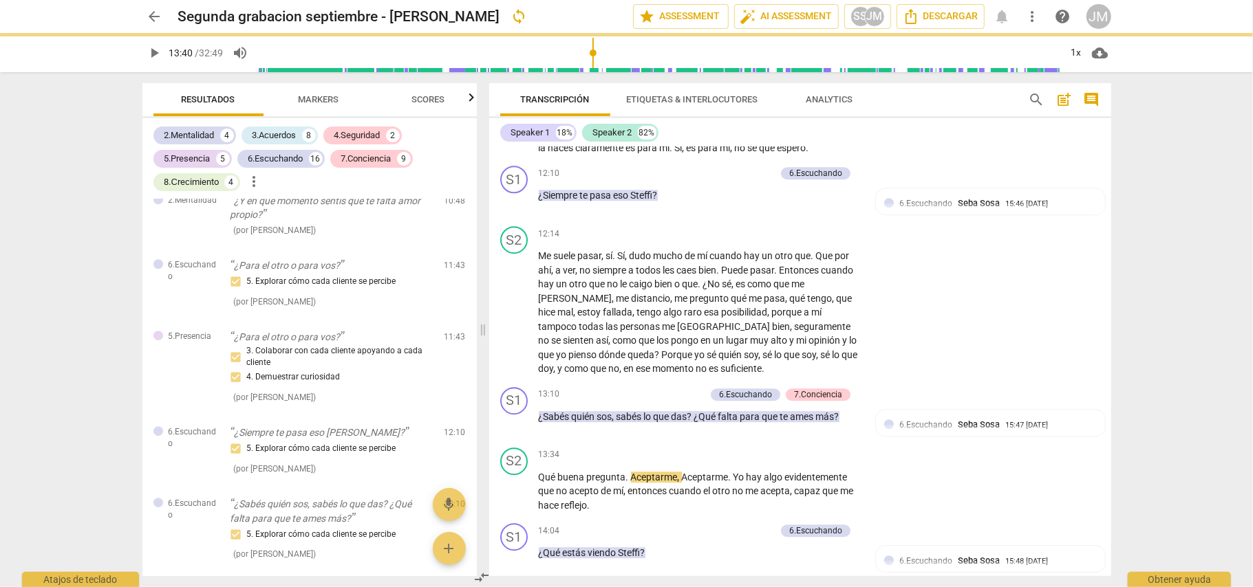
type input "820"
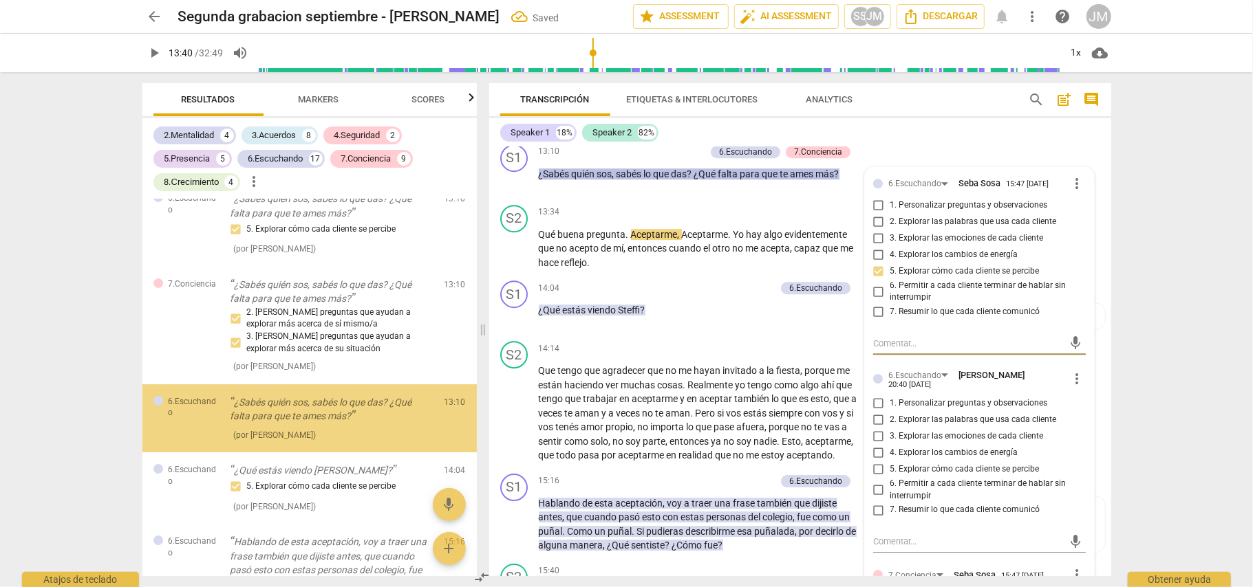
scroll to position [3361, 0]
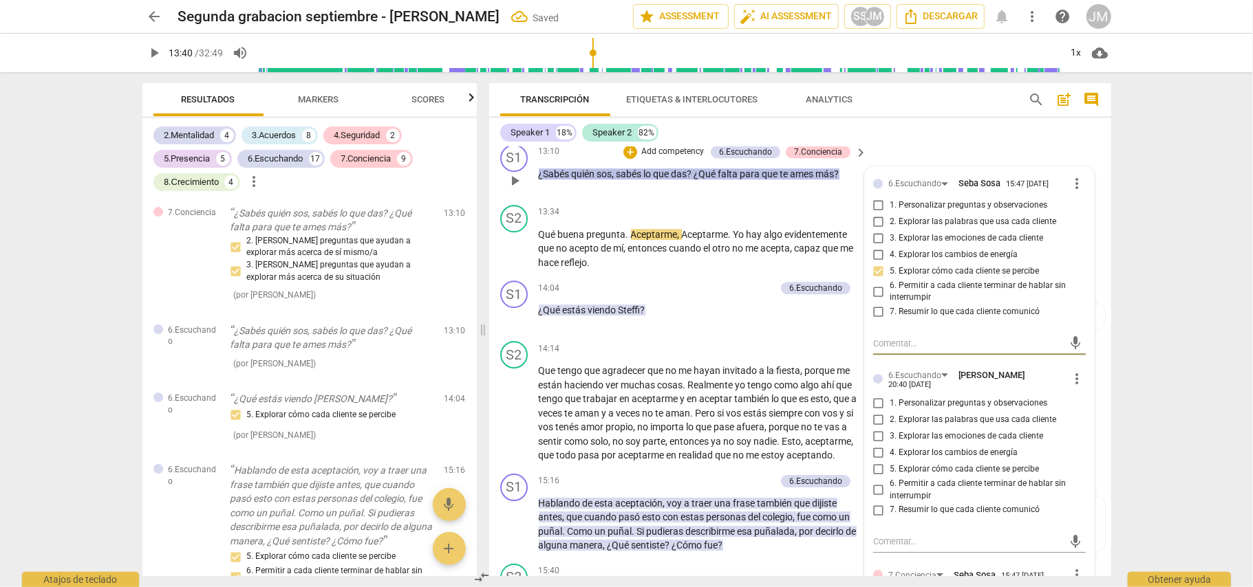
click at [878, 445] on input "3. Explorar las emociones de cada cliente" at bounding box center [878, 437] width 22 height 17
click at [876, 445] on input "3. Explorar las emociones de cada cliente" at bounding box center [878, 437] width 22 height 17
checkbox input "true"
click at [876, 429] on input "2. Explorar las palabras que usa cada cliente" at bounding box center [878, 420] width 22 height 17
checkbox input "true"
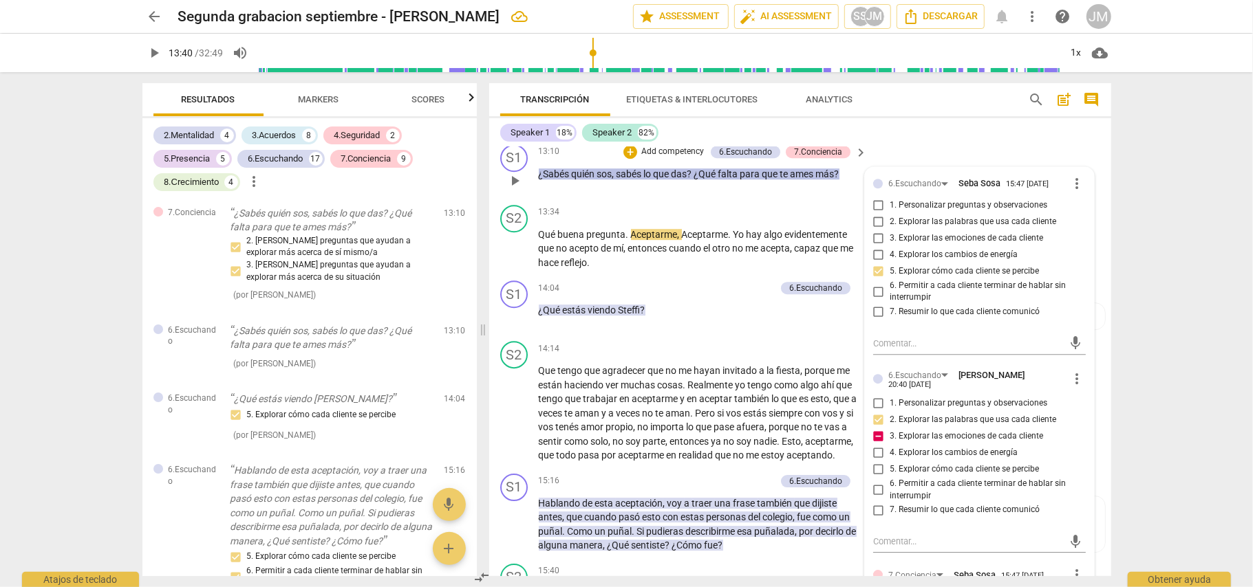
click at [878, 445] on input "3. Explorar las emociones de cada cliente" at bounding box center [878, 437] width 22 height 17
checkbox input "false"
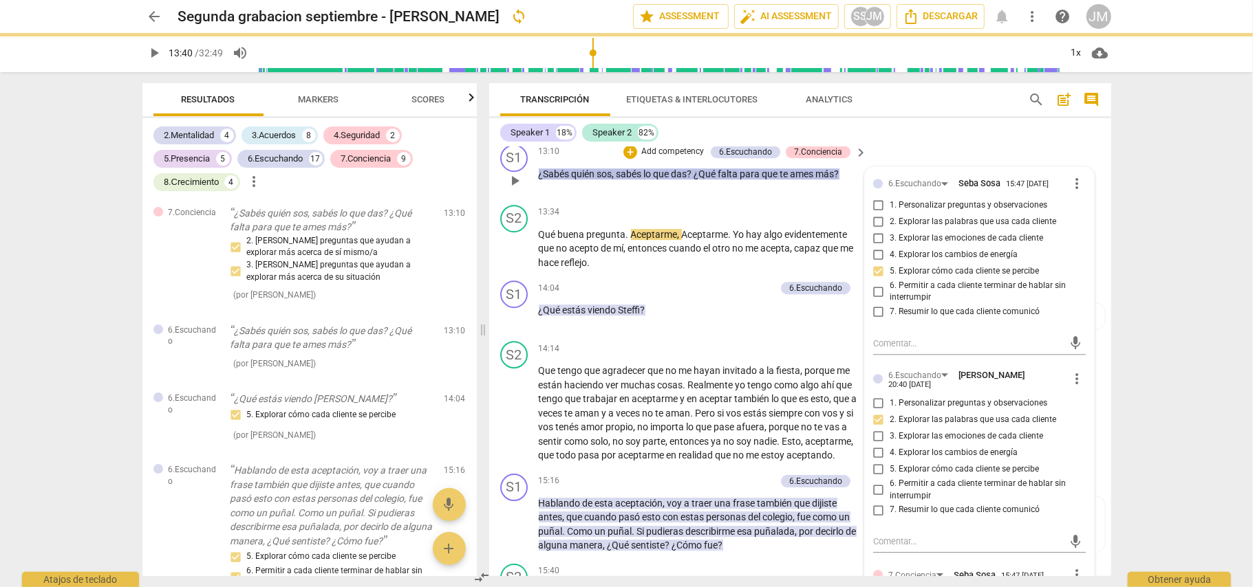
click at [875, 478] on input "5. Explorar cómo cada cliente se percibe" at bounding box center [878, 470] width 22 height 17
checkbox input "true"
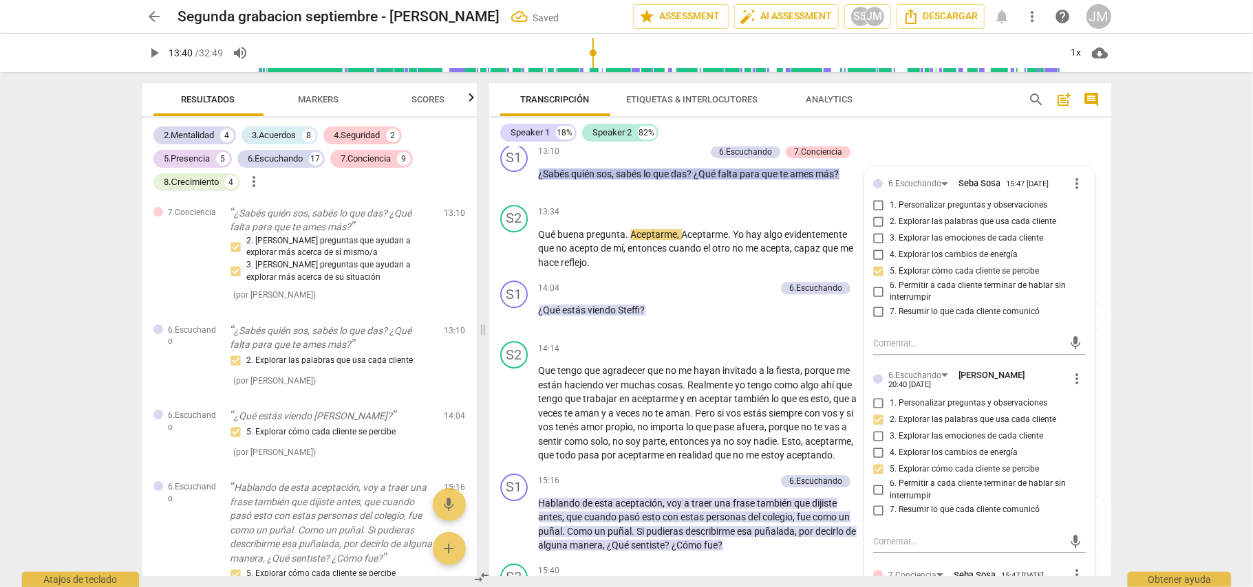
click at [1127, 462] on div "arrow_back Segunda grabacion septiembre - [PERSON_NAME] Saved edit star Assessm…" at bounding box center [626, 293] width 1253 height 587
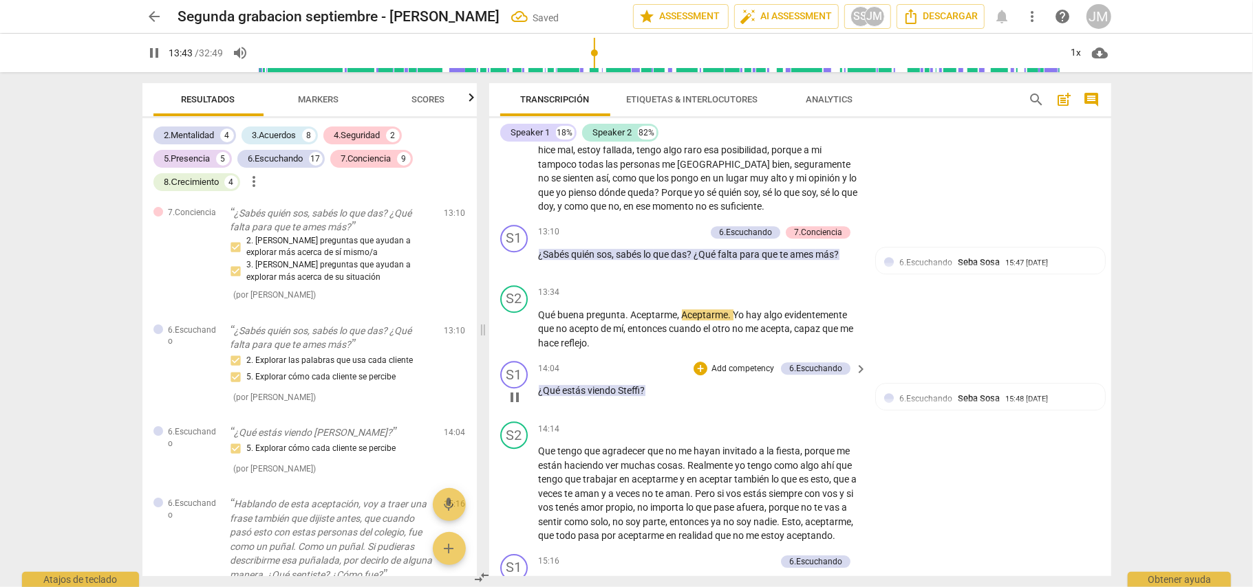
scroll to position [2936, 0]
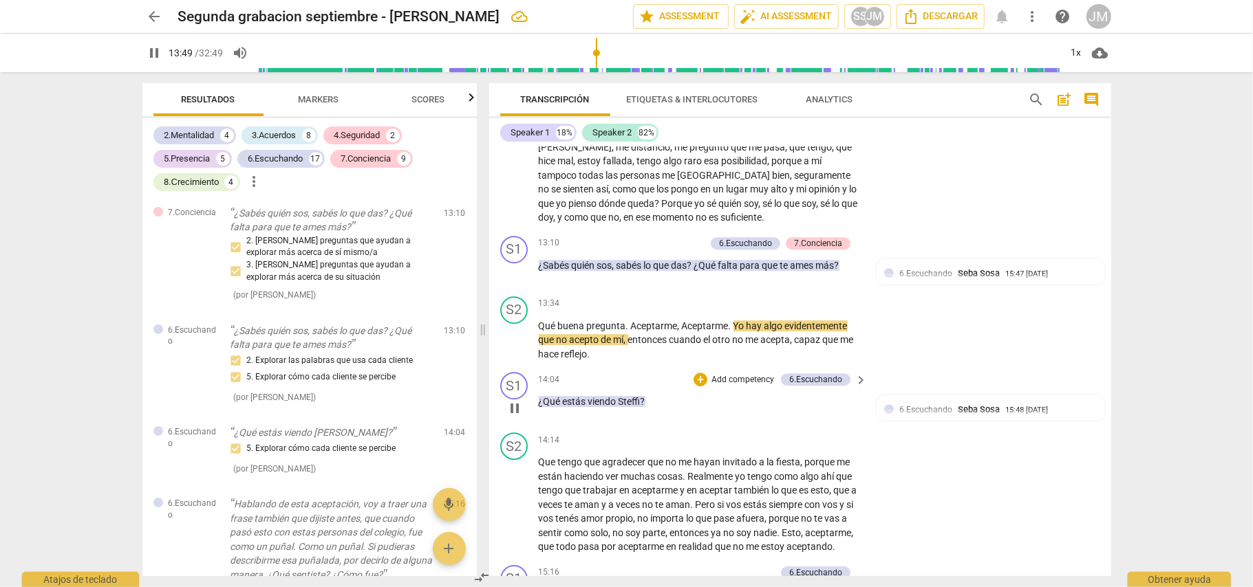
click at [730, 387] on p "Add competency" at bounding box center [742, 380] width 65 height 12
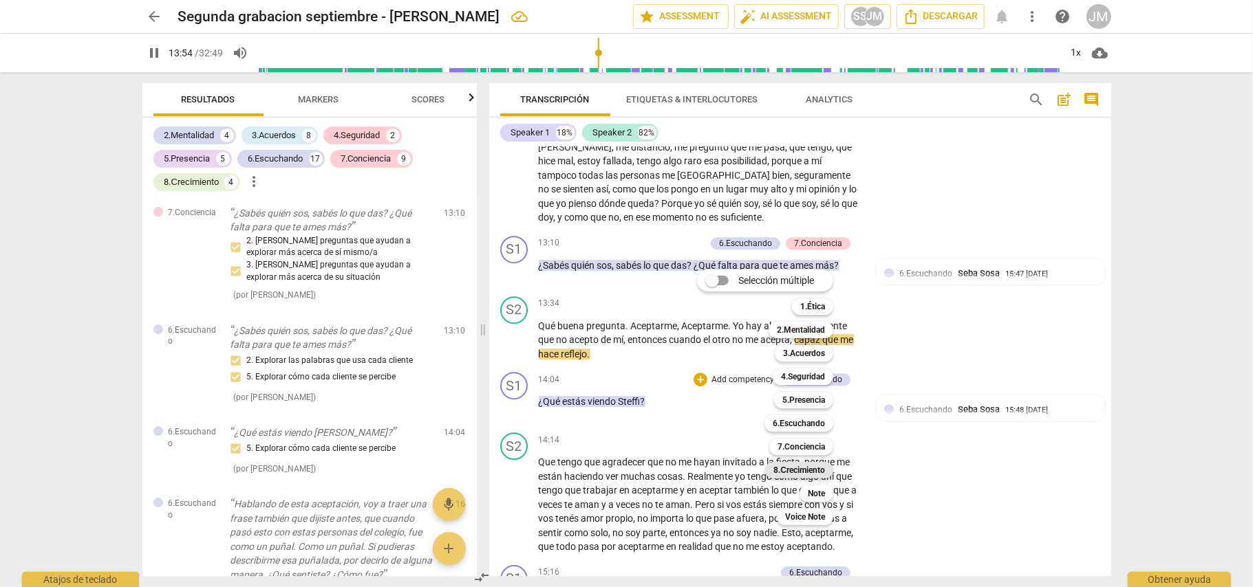
click at [818, 468] on b "8.Сrecimiento" at bounding box center [799, 470] width 52 height 17
type input "835"
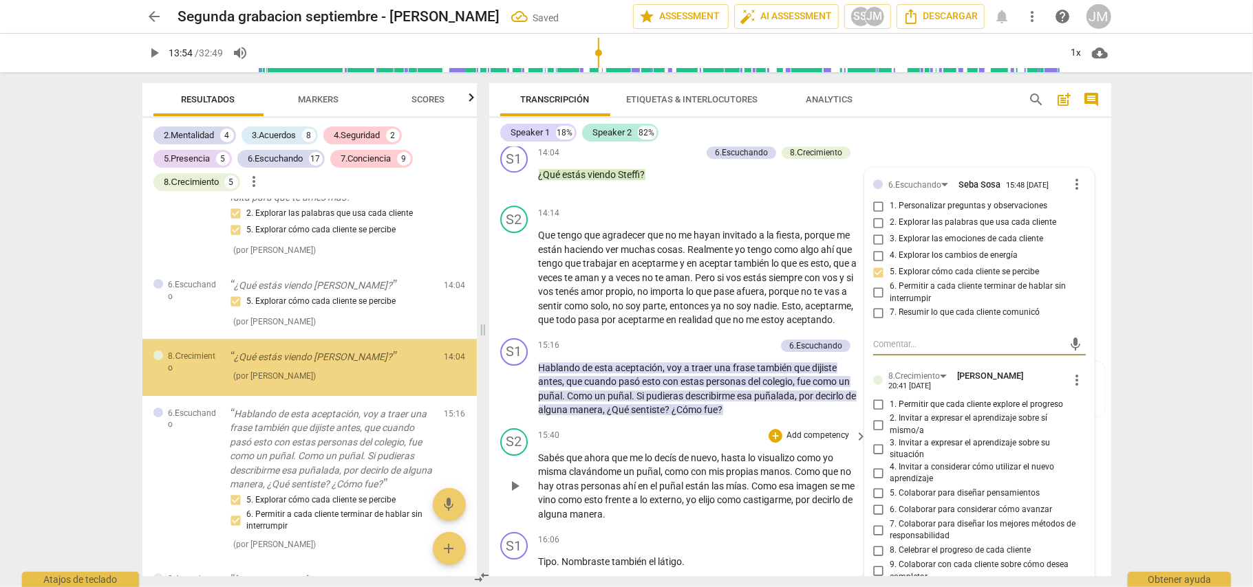
scroll to position [3529, 0]
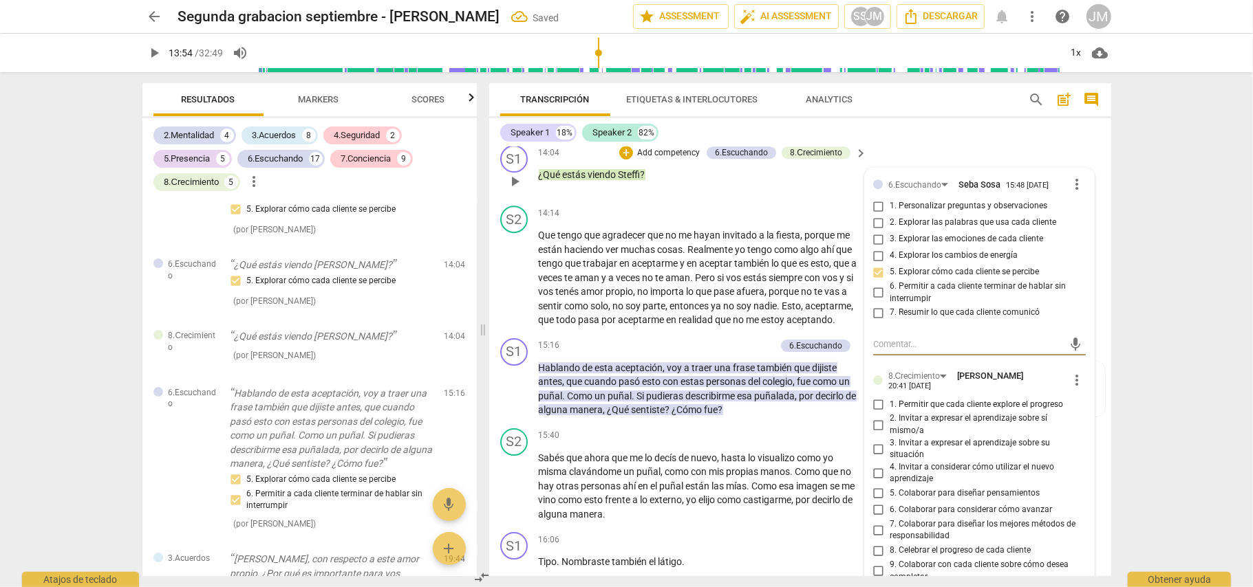
click at [874, 413] on input "1. Permitir que cada cliente explore el progreso" at bounding box center [878, 404] width 22 height 17
checkbox input "true"
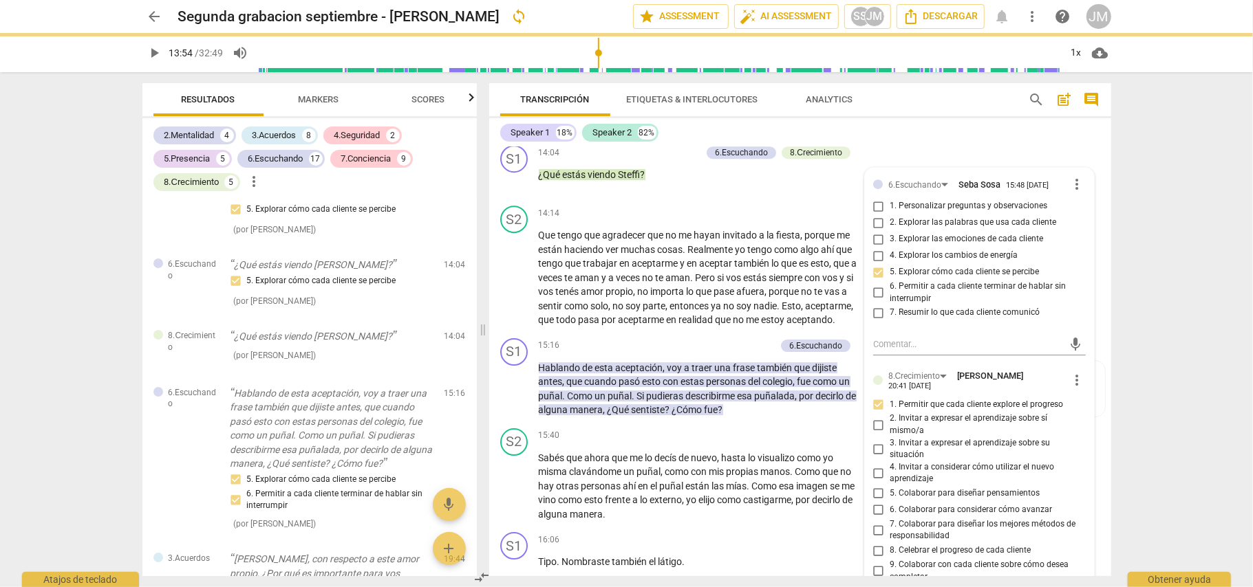
click at [1182, 424] on div "arrow_back Segunda grabacion septiembre - [PERSON_NAME] sync edit star Assessme…" at bounding box center [626, 293] width 1253 height 587
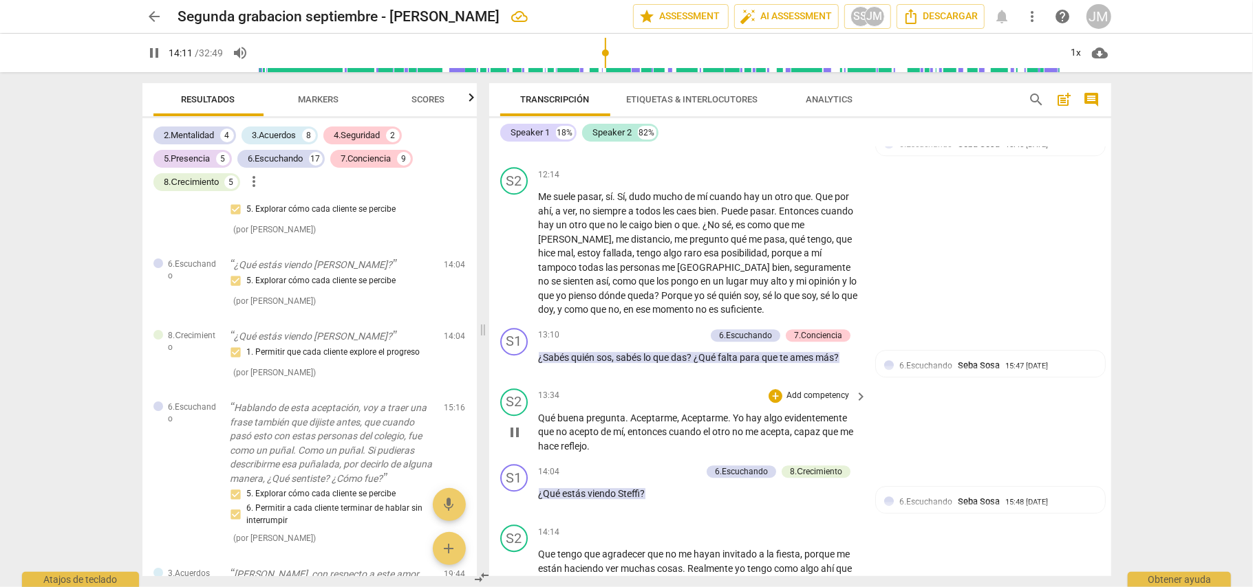
scroll to position [2888, 0]
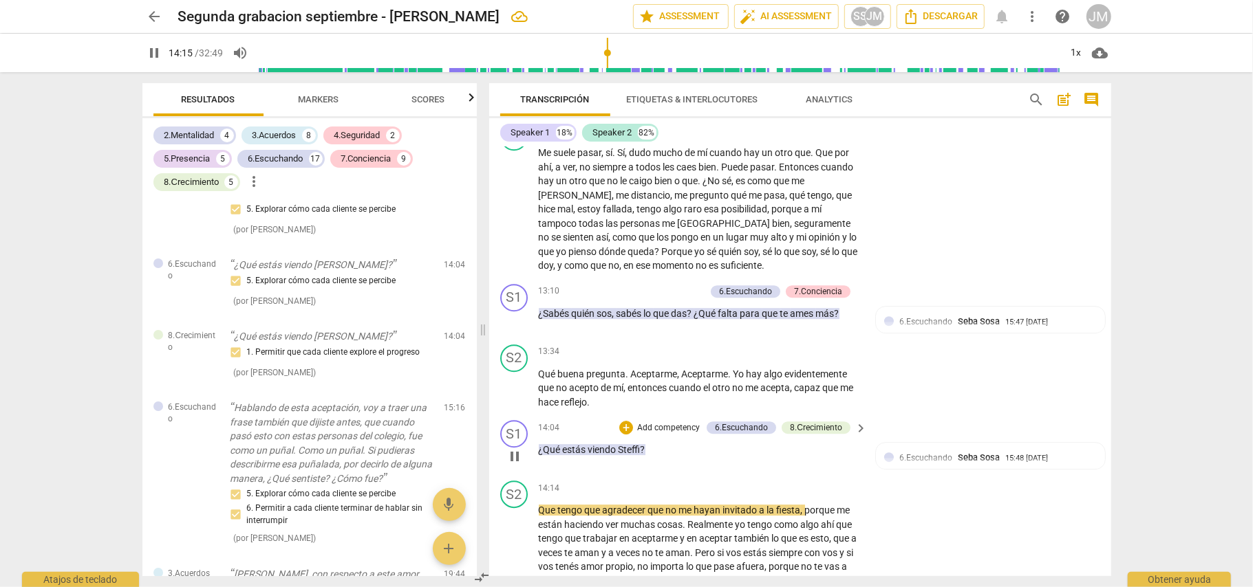
click at [664, 435] on p "Add competency" at bounding box center [668, 428] width 65 height 12
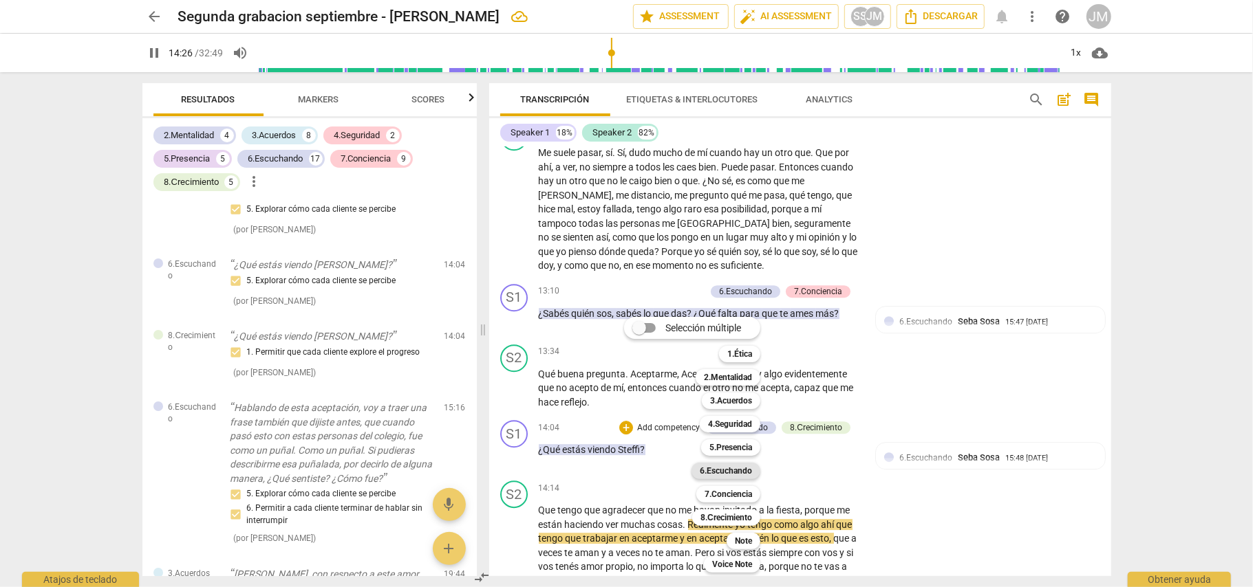
click at [735, 468] on b "6.Escuchando" at bounding box center [726, 471] width 52 height 17
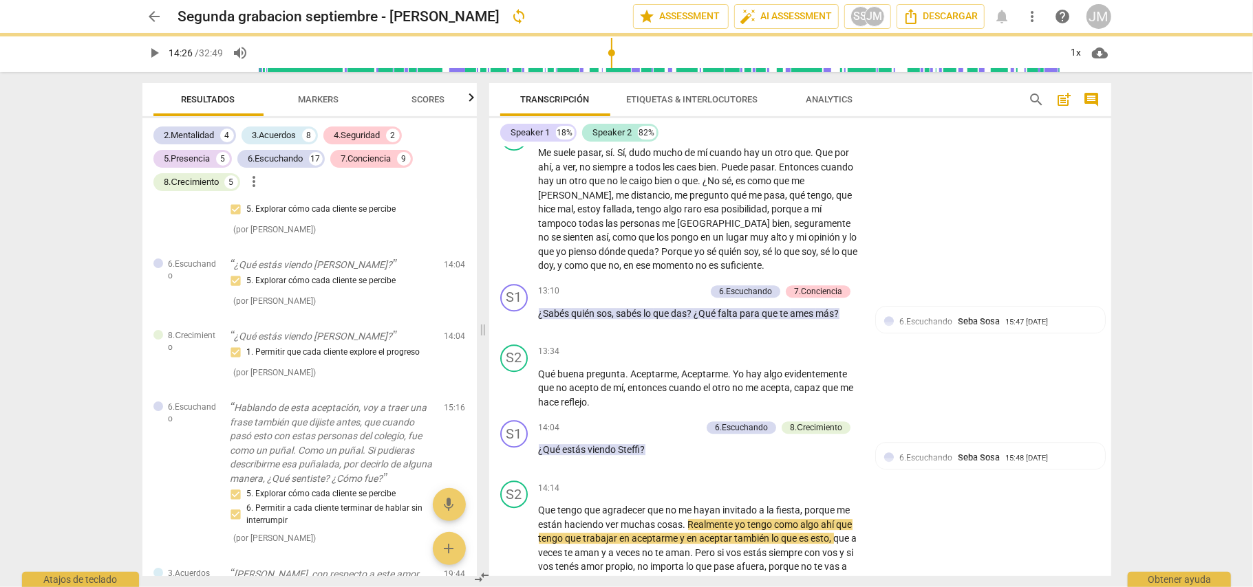
type input "867"
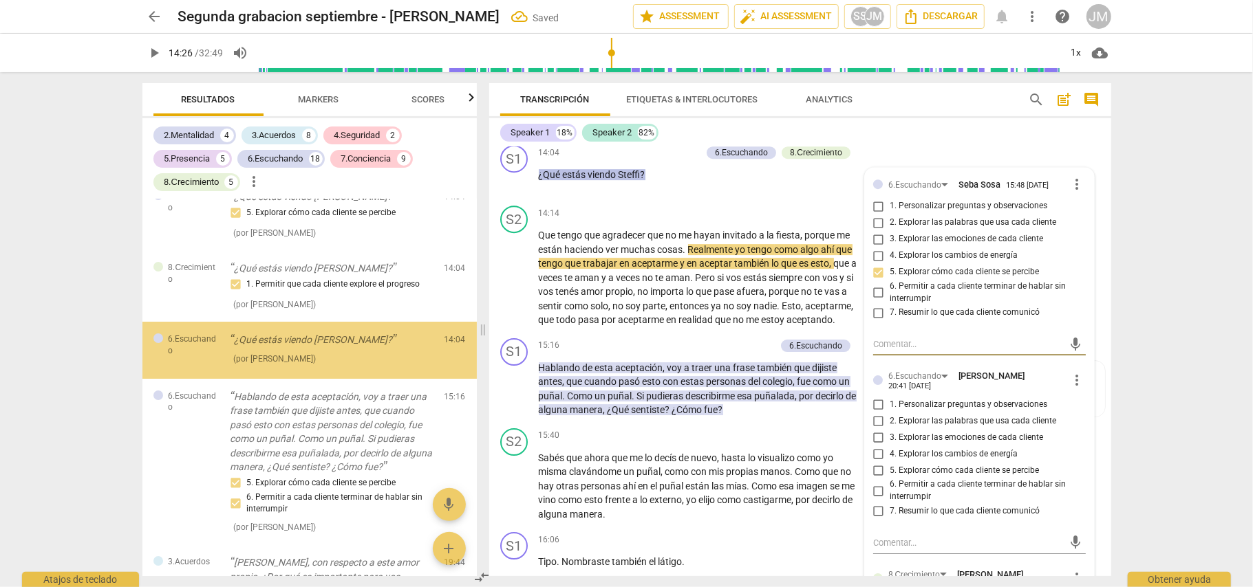
scroll to position [3600, 0]
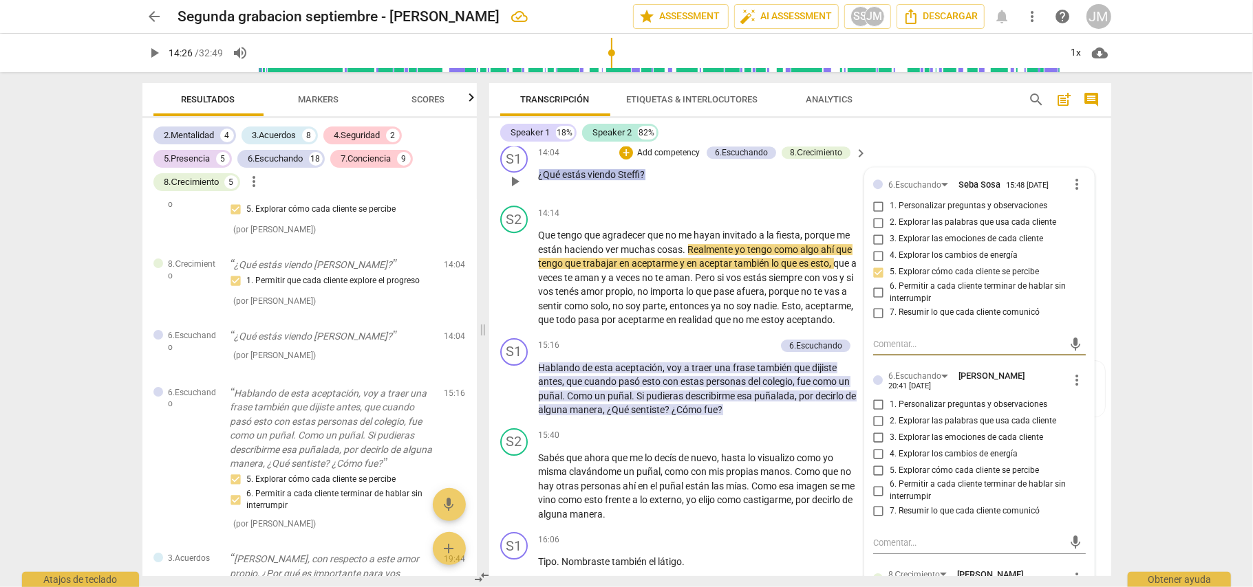
click at [876, 462] on input "4. Explorar los cambios de energía" at bounding box center [878, 454] width 22 height 17
checkbox input "true"
click at [876, 479] on input "5. Explorar cómo cada cliente se percibe" at bounding box center [878, 470] width 22 height 17
checkbox input "true"
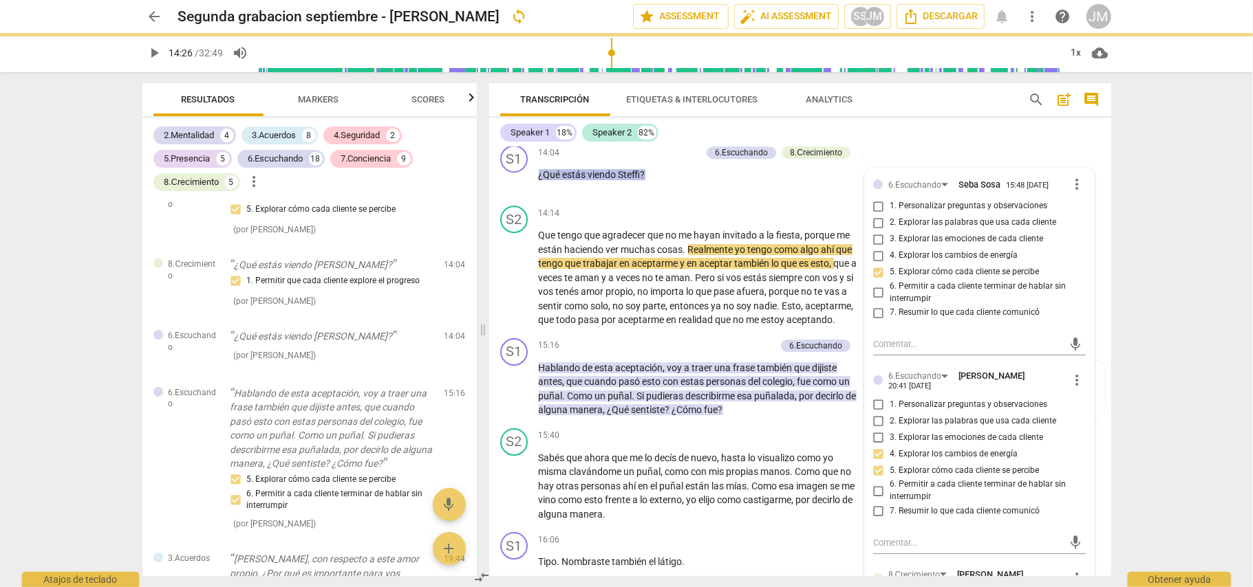
click at [1154, 438] on div "arrow_back Segunda grabacion septiembre - [PERSON_NAME] sync edit star Assessme…" at bounding box center [626, 293] width 1253 height 587
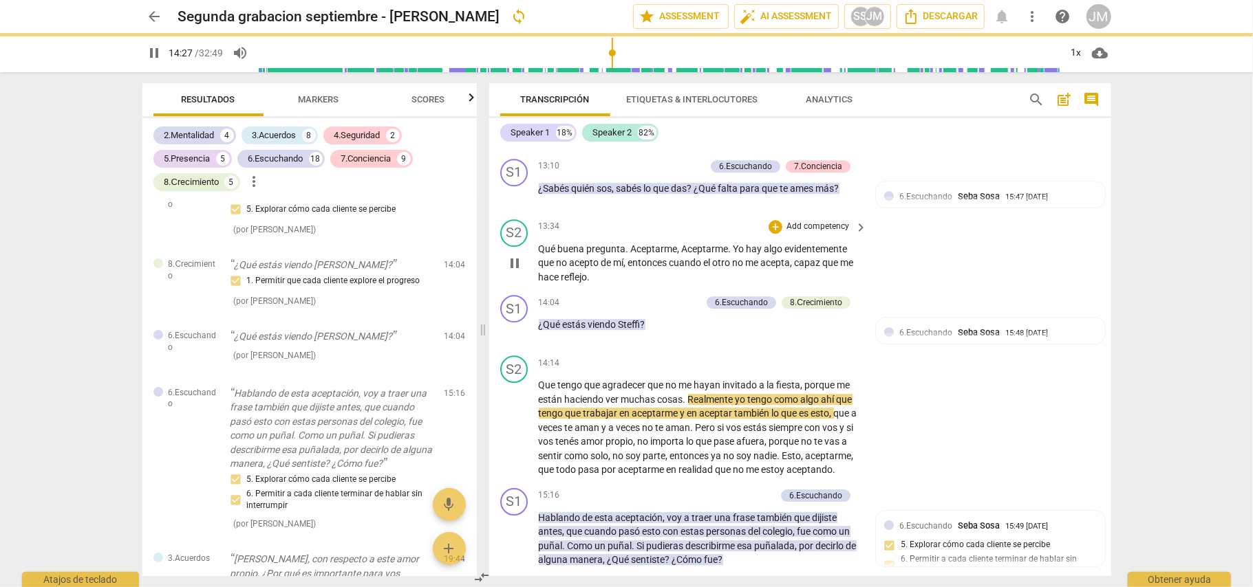
scroll to position [2980, 0]
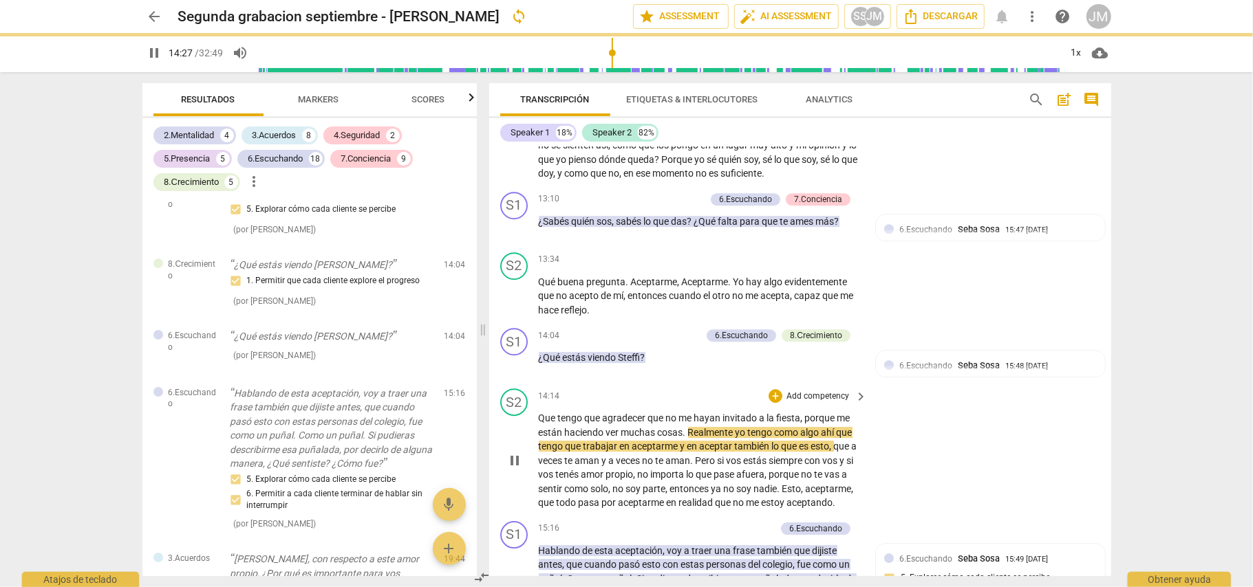
click at [938, 439] on div "S2 play_arrow pause 14:14 + Add competency keyboard_arrow_right Que tengo que a…" at bounding box center [800, 449] width 622 height 133
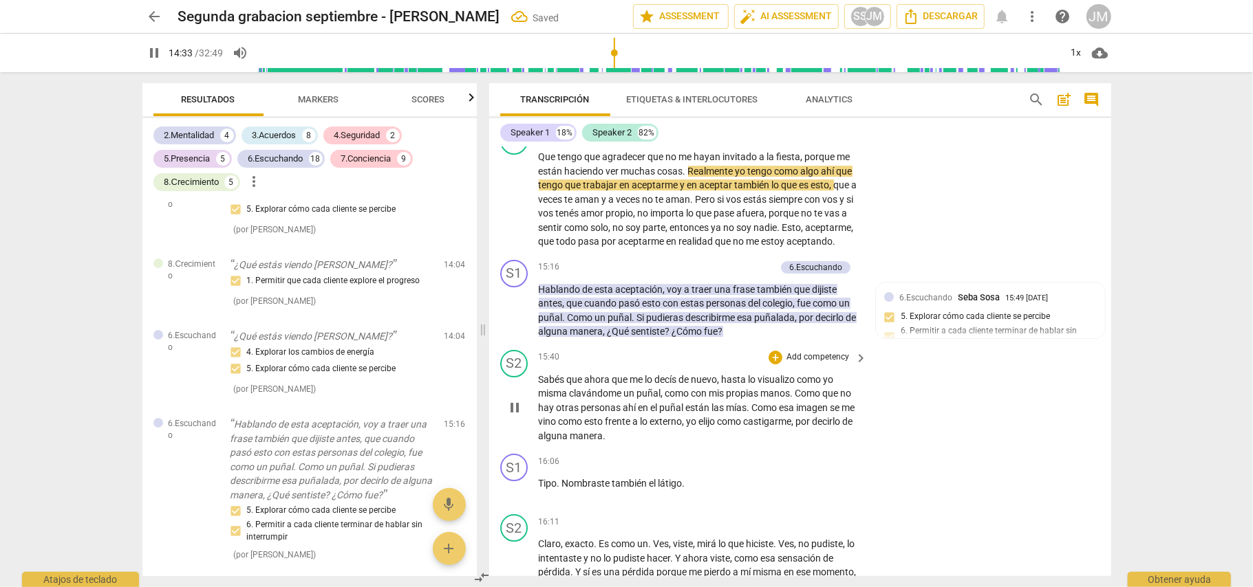
scroll to position [3255, 0]
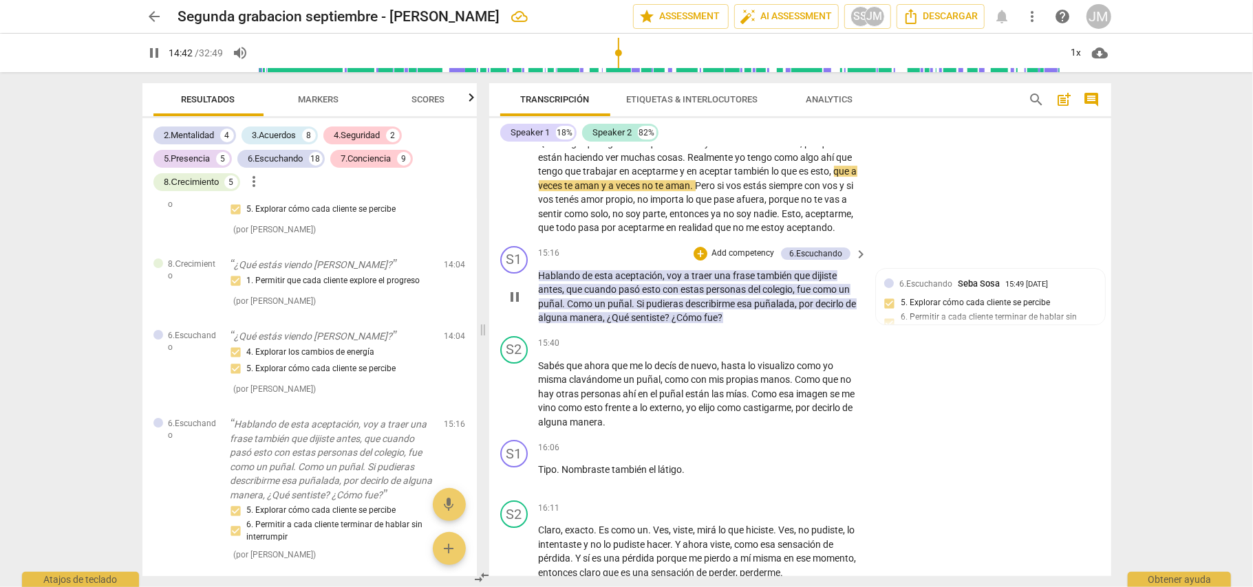
click at [737, 260] on p "Add competency" at bounding box center [742, 254] width 65 height 12
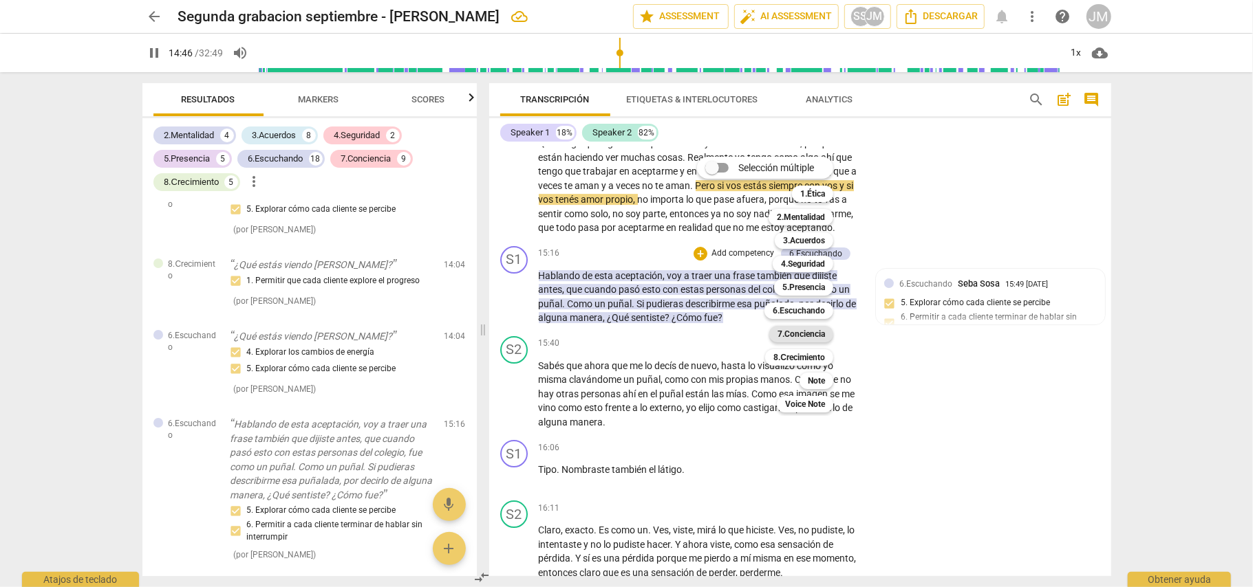
click at [821, 334] on b "7.Conciencia" at bounding box center [800, 334] width 47 height 17
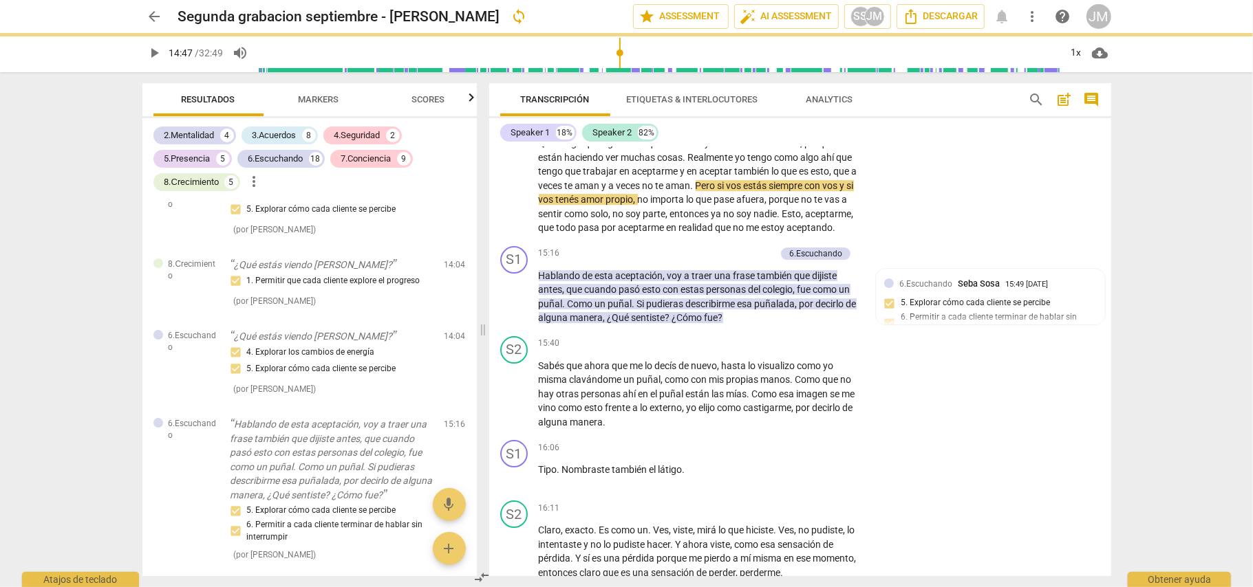
type input "887"
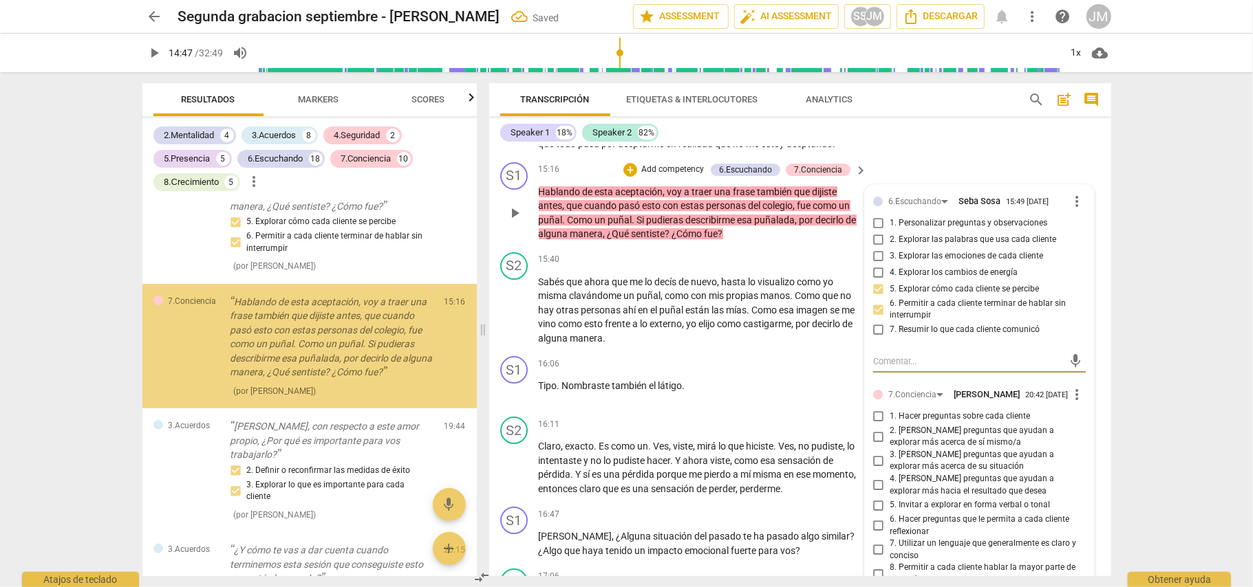
scroll to position [3438, 0]
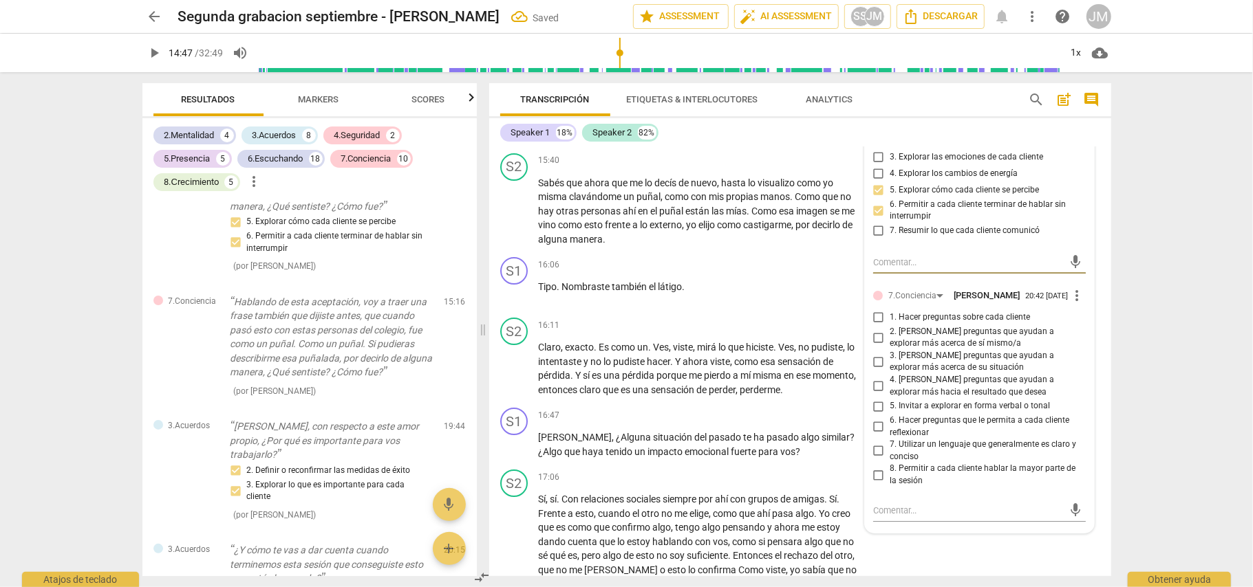
click at [873, 346] on input "2. [PERSON_NAME] preguntas que ayudan a explorar más acerca de sí mismo/a" at bounding box center [878, 337] width 22 height 17
checkbox input "true"
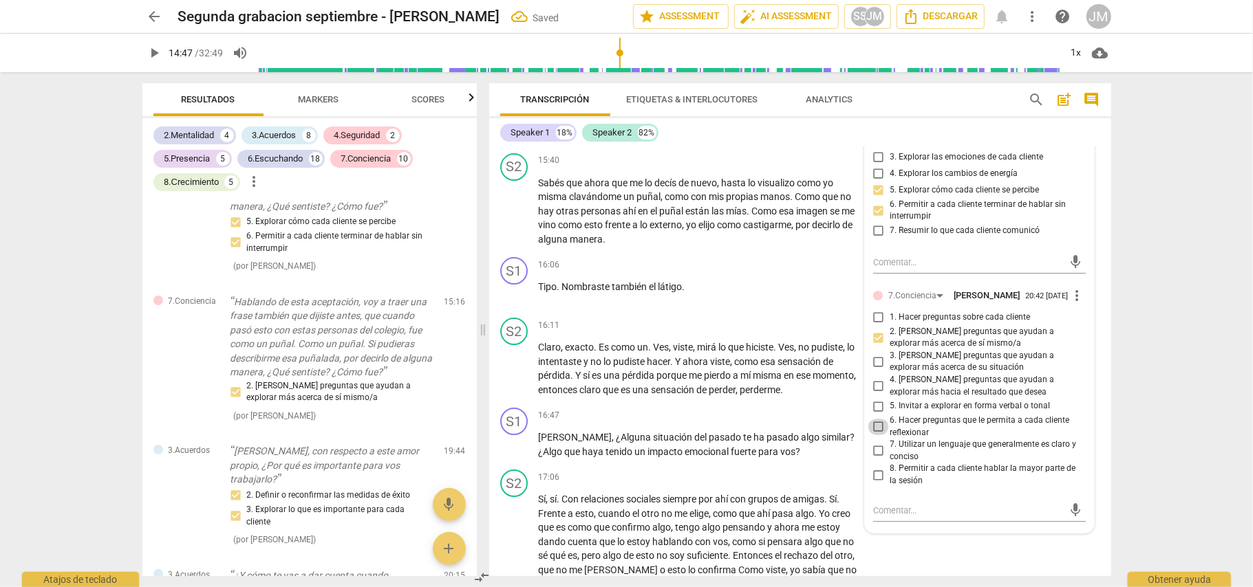
click at [875, 435] on input "6. Hacer preguntas que le permita a cada cliente reflexionar" at bounding box center [878, 427] width 22 height 17
checkbox input "true"
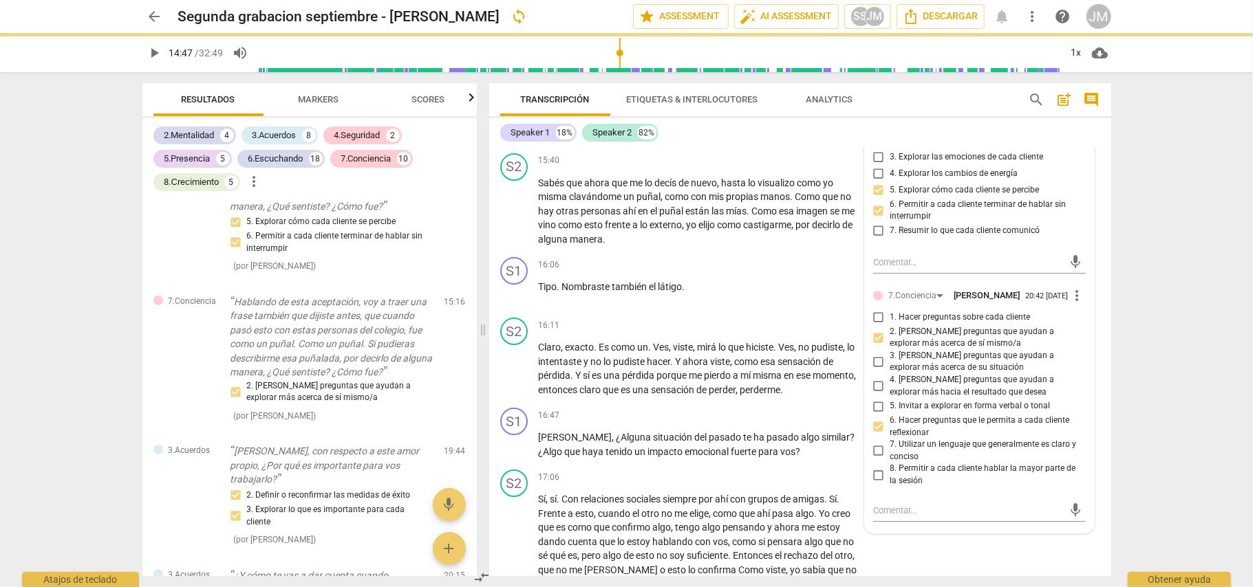
click at [1208, 439] on div "arrow_back Segunda grabacion septiembre - [PERSON_NAME] sync edit star Assessme…" at bounding box center [626, 293] width 1253 height 587
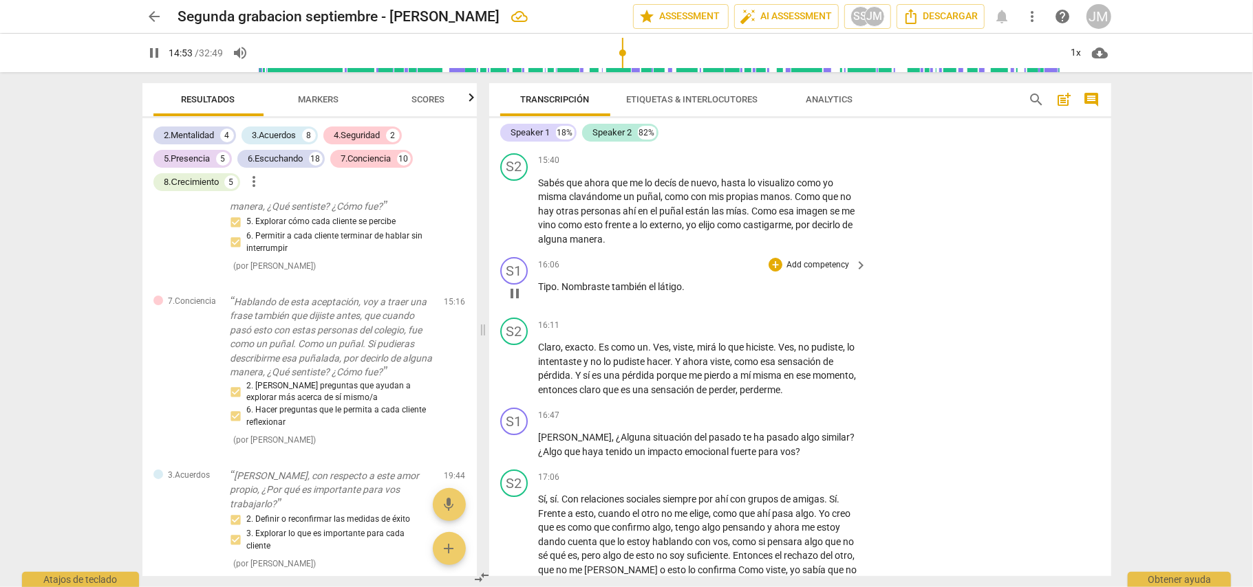
click at [785, 272] on p "Add competency" at bounding box center [817, 265] width 65 height 12
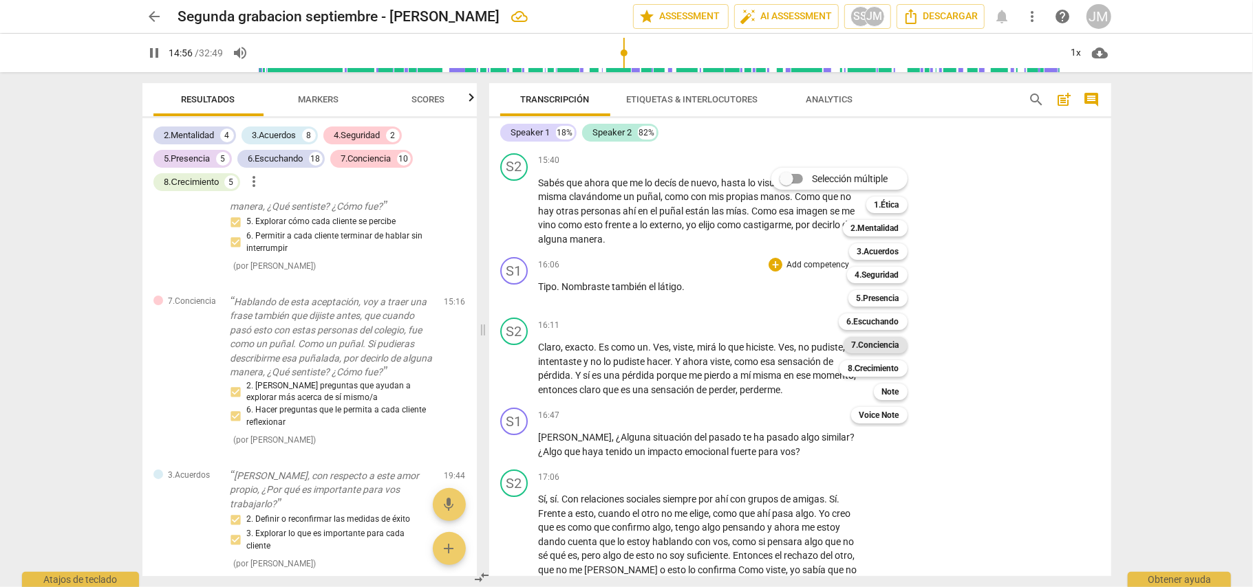
click at [885, 344] on b "7.Conciencia" at bounding box center [875, 345] width 47 height 17
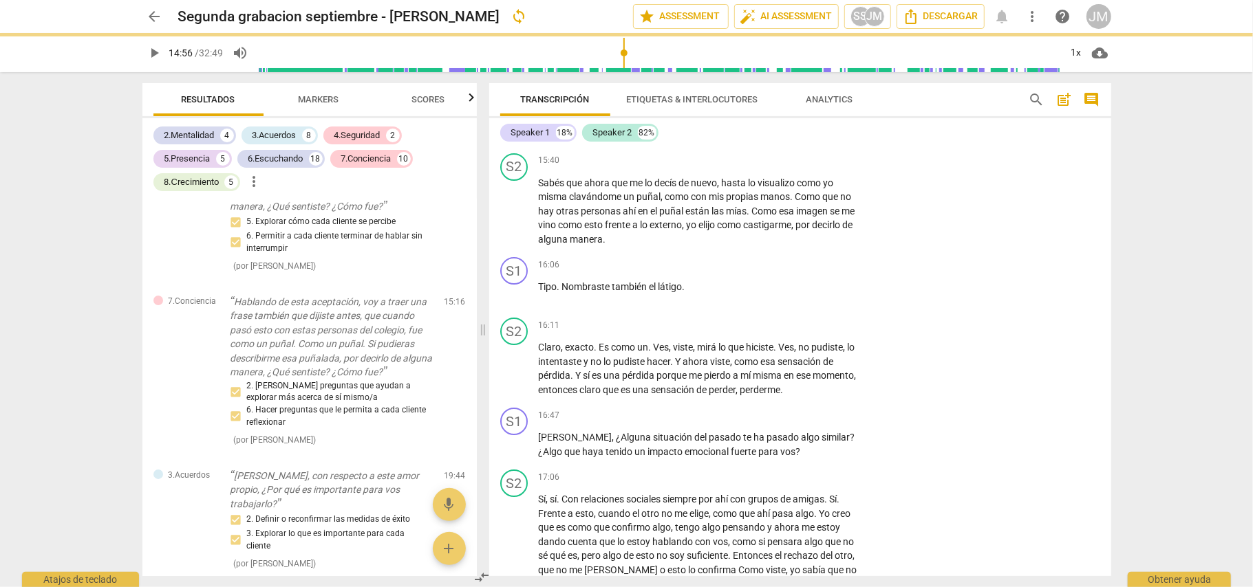
type input "897"
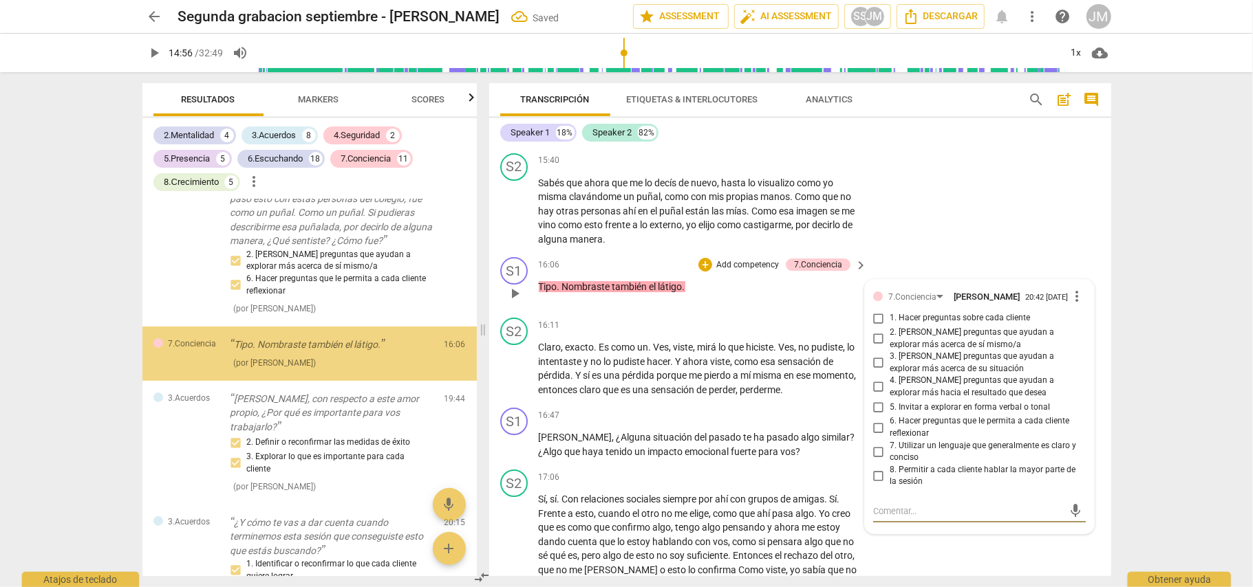
scroll to position [4028, 0]
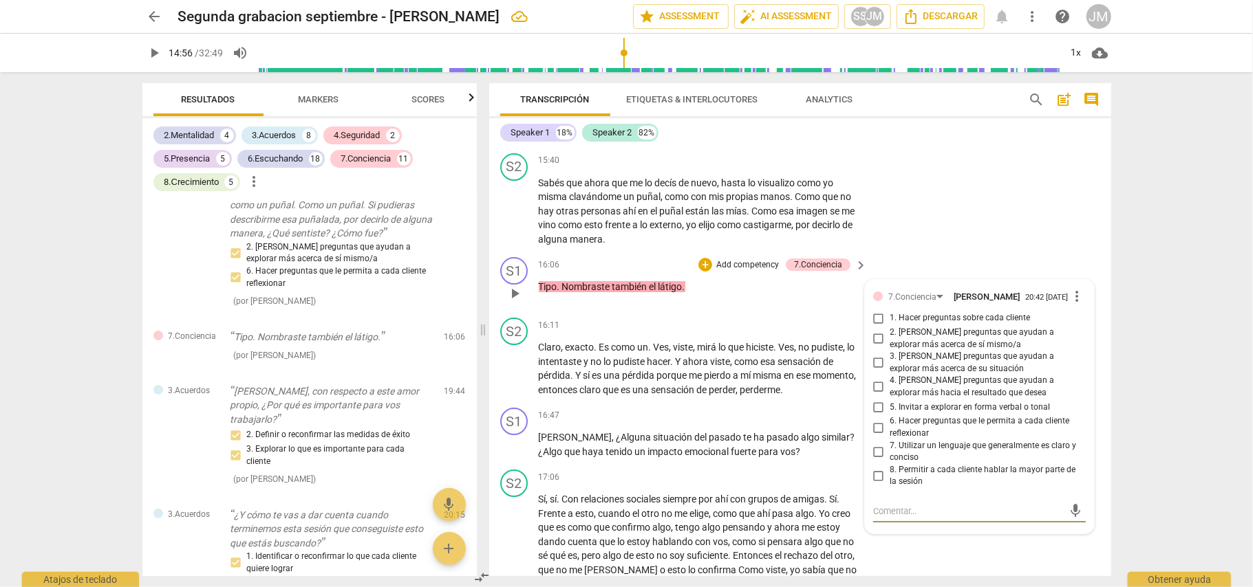
click at [872, 347] on input "2. [PERSON_NAME] preguntas que ayudan a explorar más acerca de sí mismo/a" at bounding box center [878, 339] width 22 height 17
checkbox input "true"
click at [1145, 399] on div "arrow_back Segunda grabacion septiembre - [PERSON_NAME] edit star Assessment au…" at bounding box center [626, 293] width 1253 height 587
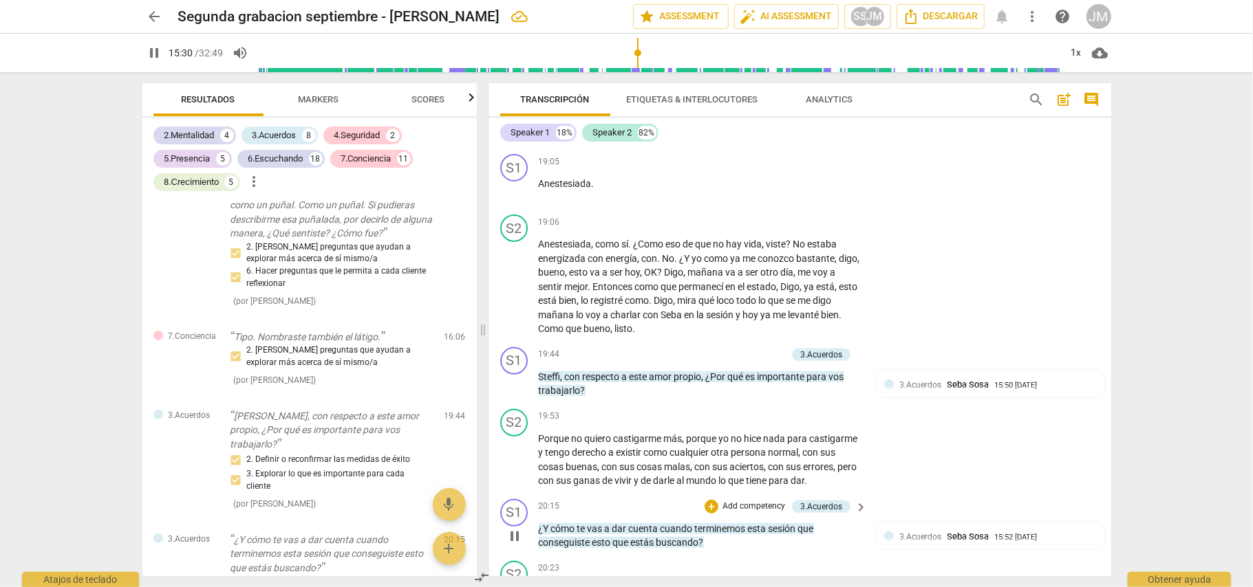
scroll to position [4080, 0]
click at [736, 381] on span "qué" at bounding box center [737, 375] width 18 height 11
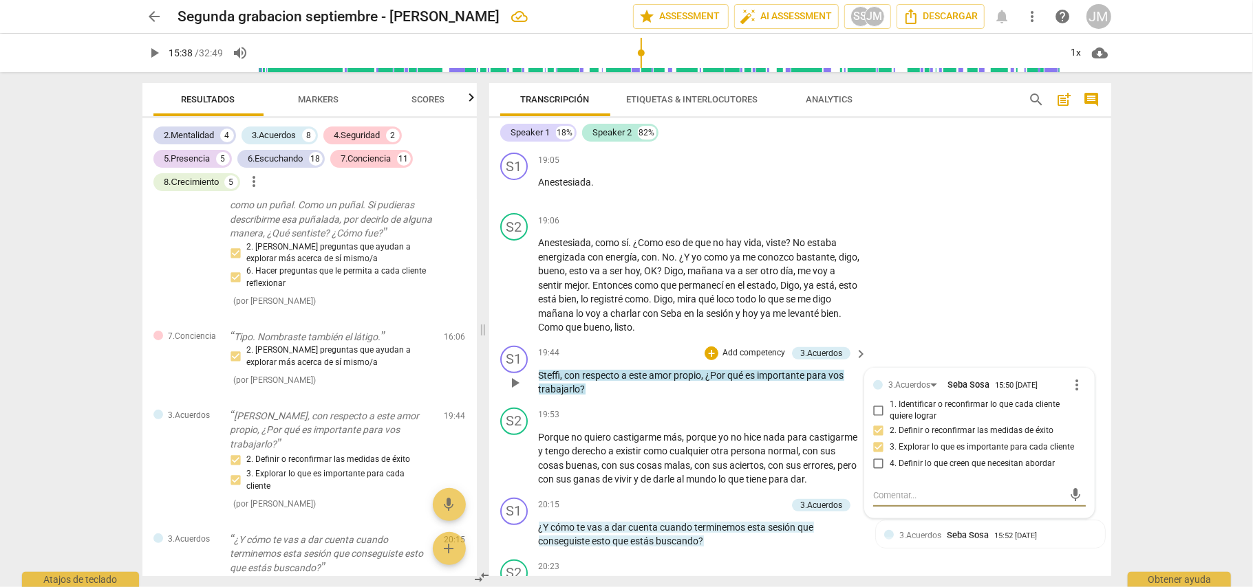
click at [746, 360] on p "Add competency" at bounding box center [753, 353] width 65 height 12
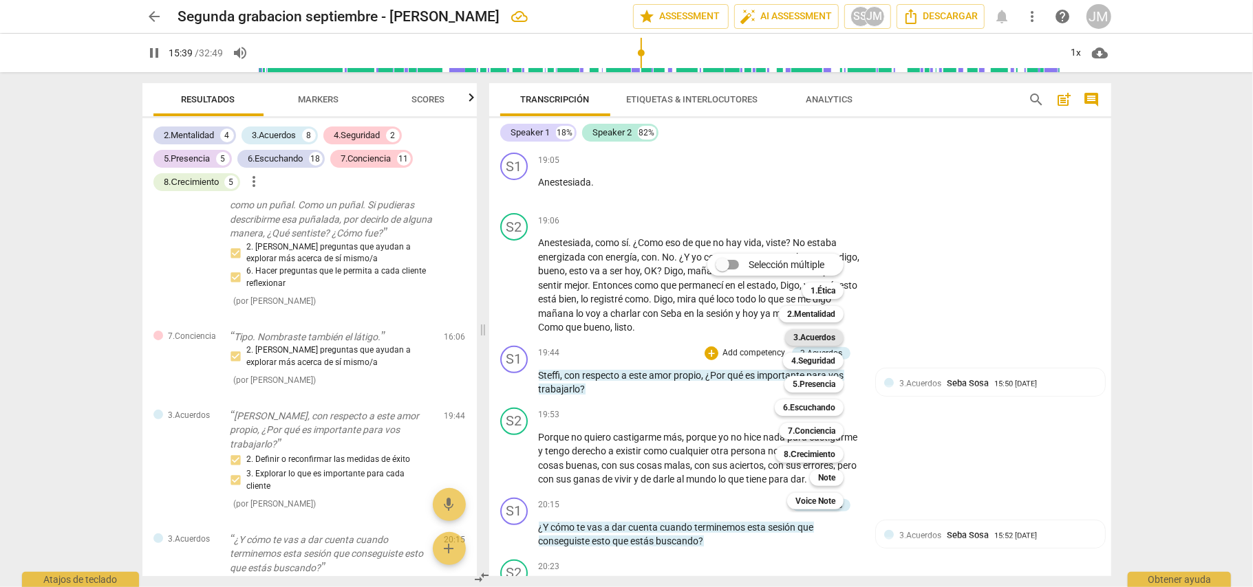
click at [817, 338] on b "3.Acuerdos" at bounding box center [814, 337] width 42 height 17
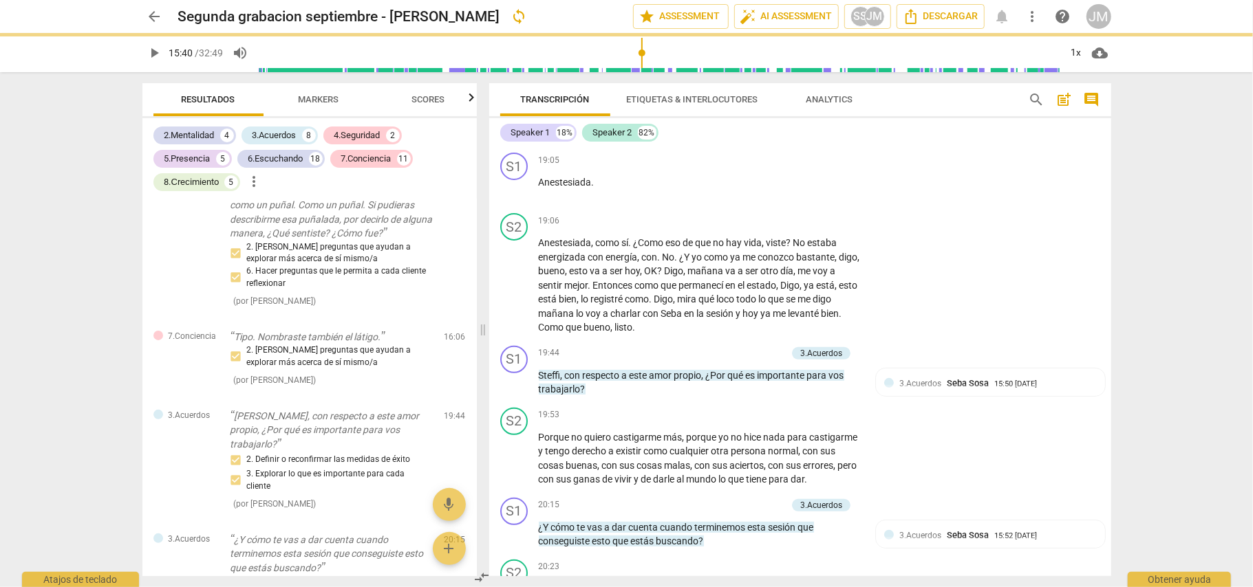
type input "940"
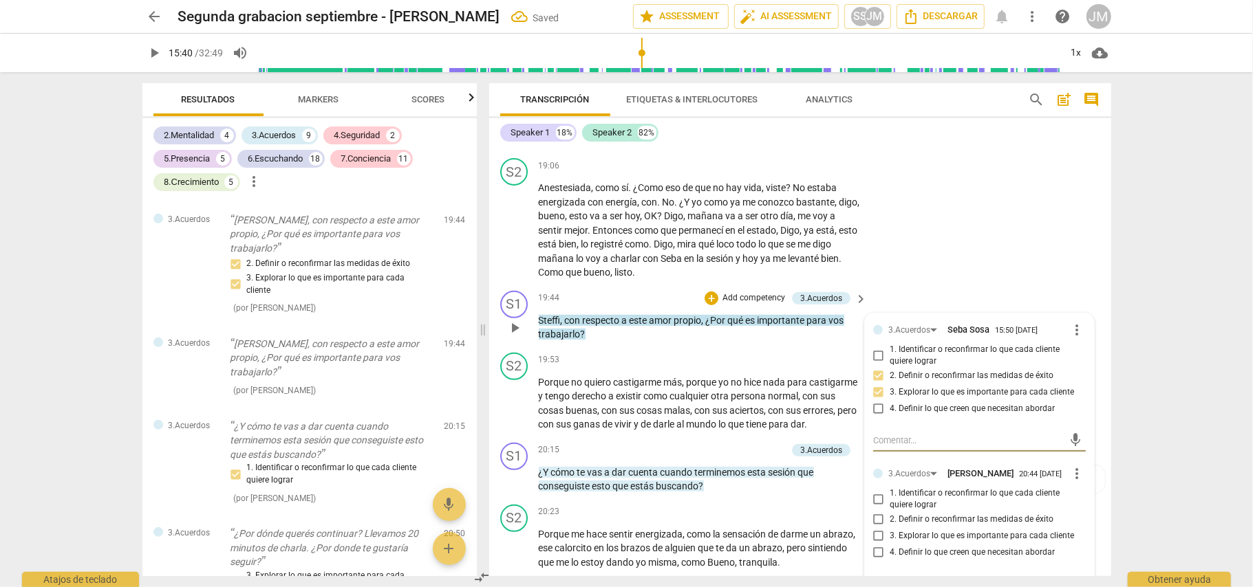
scroll to position [4356, 0]
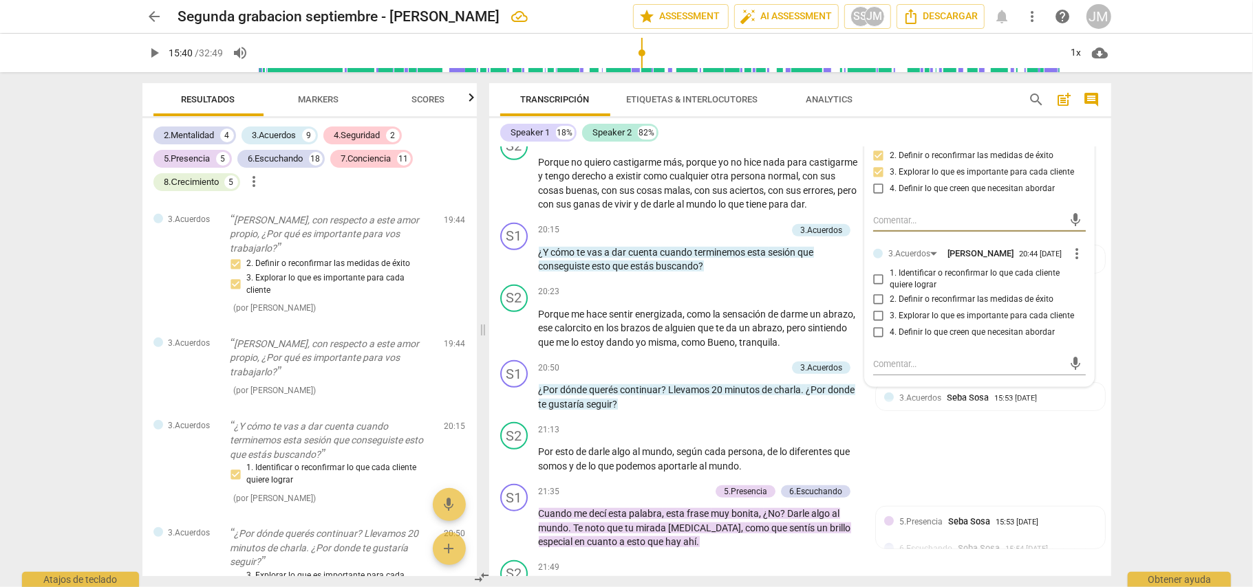
click at [874, 325] on input "3. Explorar lo que es importante para cada cliente" at bounding box center [878, 316] width 22 height 17
checkbox input "true"
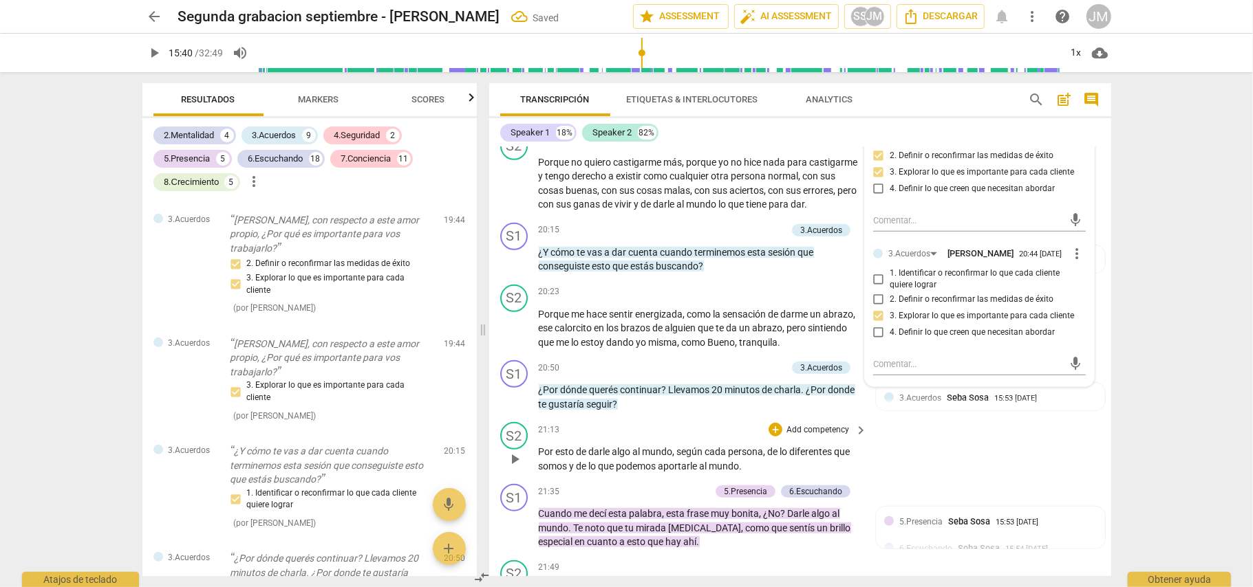
click at [958, 479] on div "S2 play_arrow pause 21:13 + Add competency keyboard_arrow_right Por esto de dar…" at bounding box center [800, 448] width 622 height 62
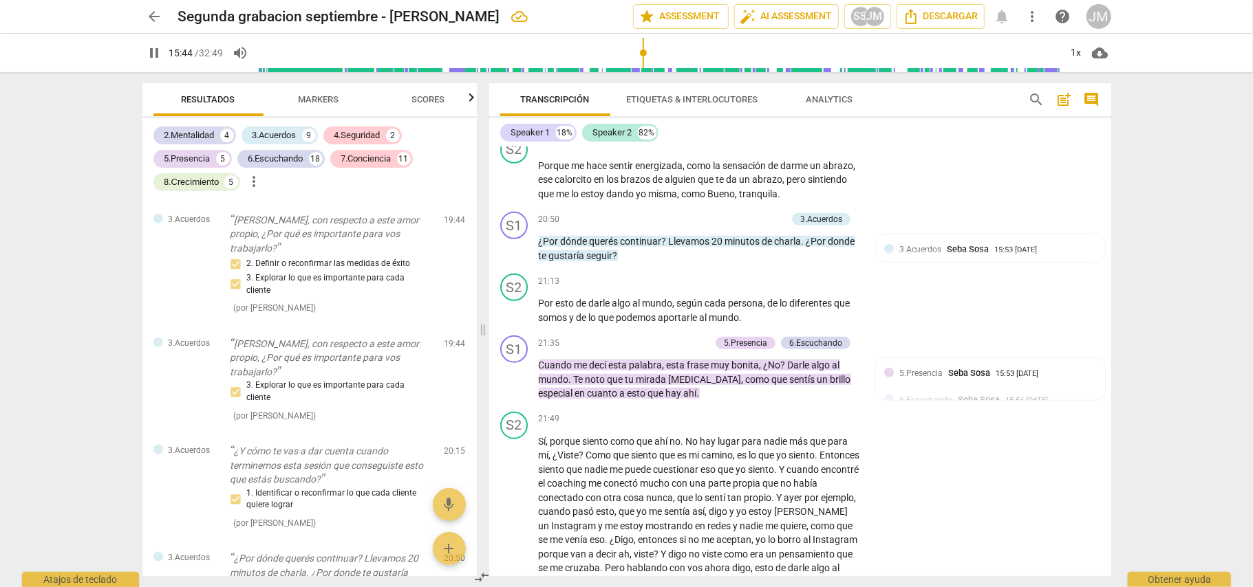
scroll to position [4508, 0]
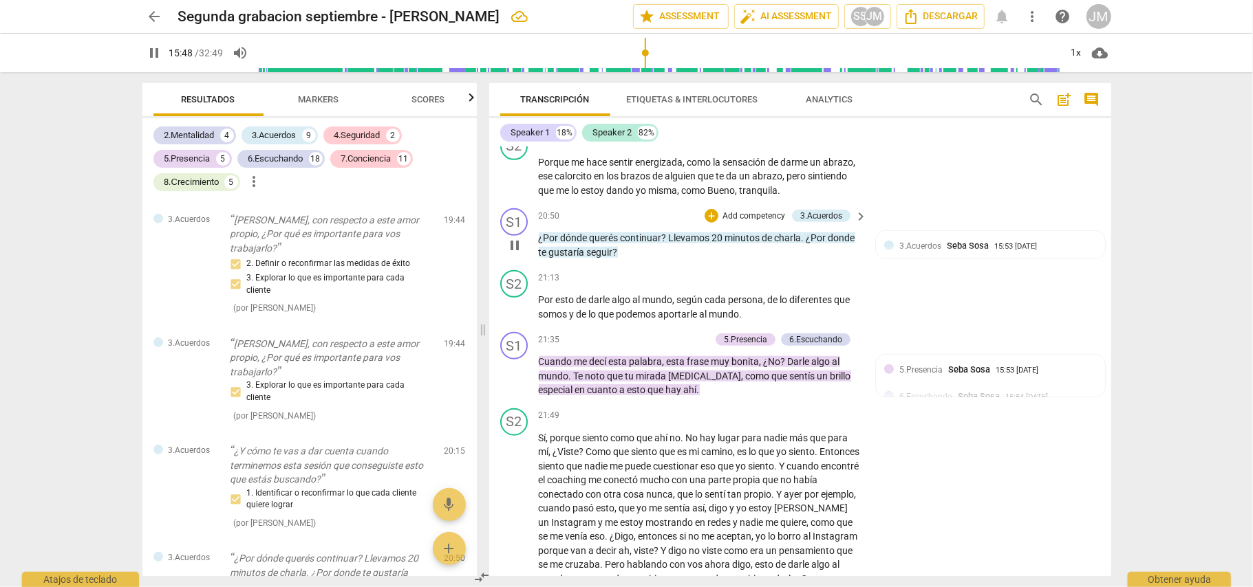
click at [738, 223] on p "Add competency" at bounding box center [753, 216] width 65 height 12
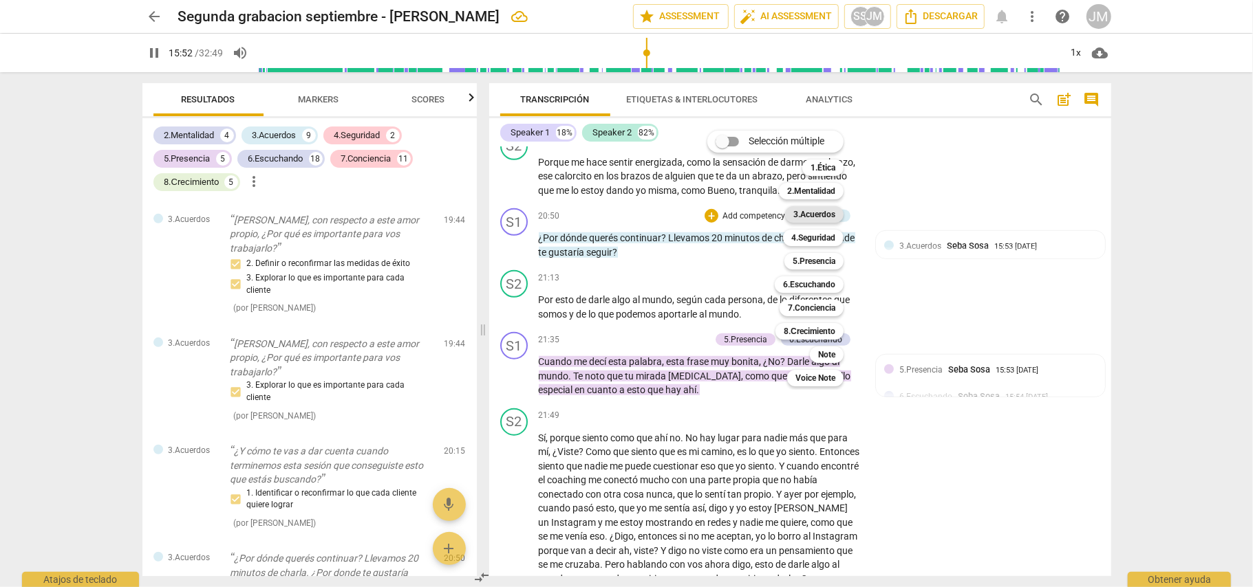
click at [817, 215] on b "3.Acuerdos" at bounding box center [814, 214] width 42 height 17
type input "953"
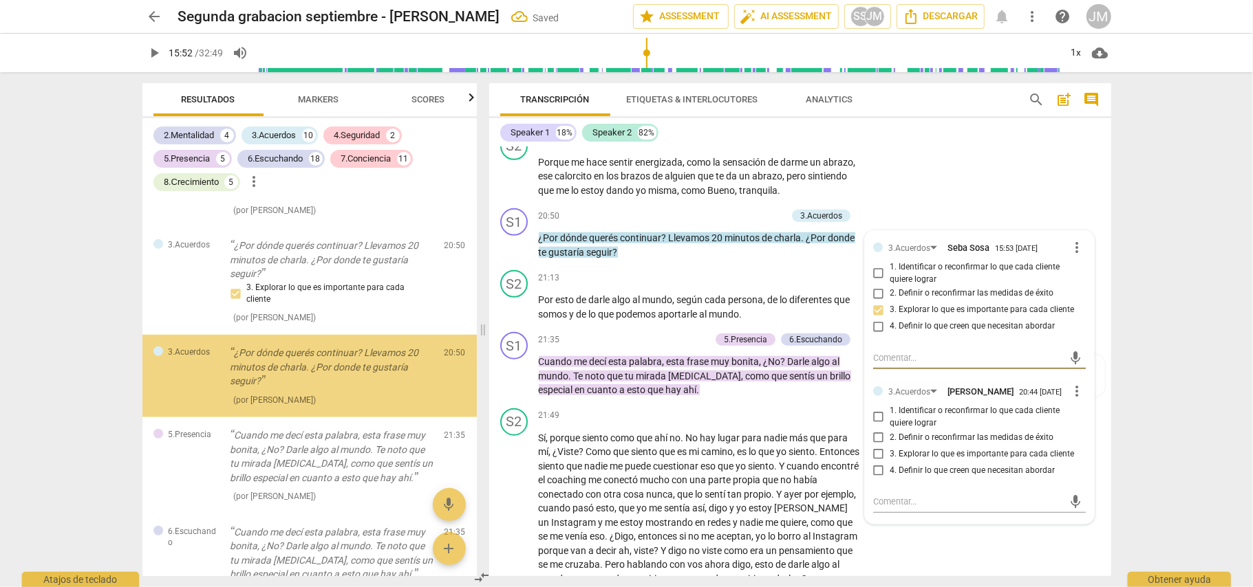
scroll to position [4539, 0]
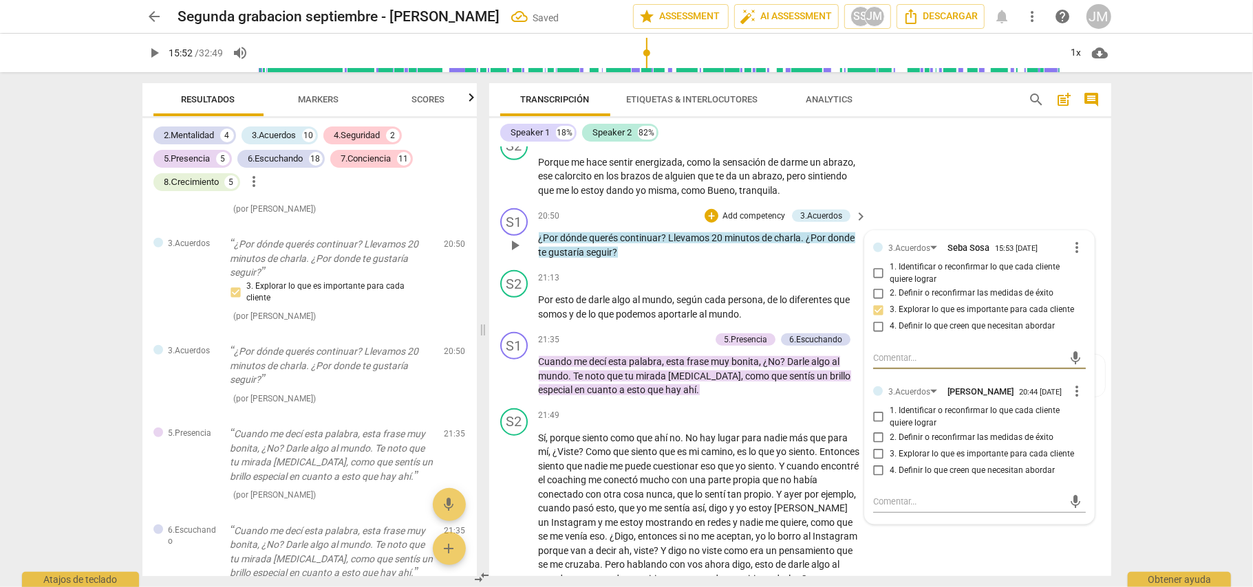
click at [878, 479] on input "4. Definir lo que creen que necesitan abordar" at bounding box center [878, 470] width 22 height 17
checkbox input "true"
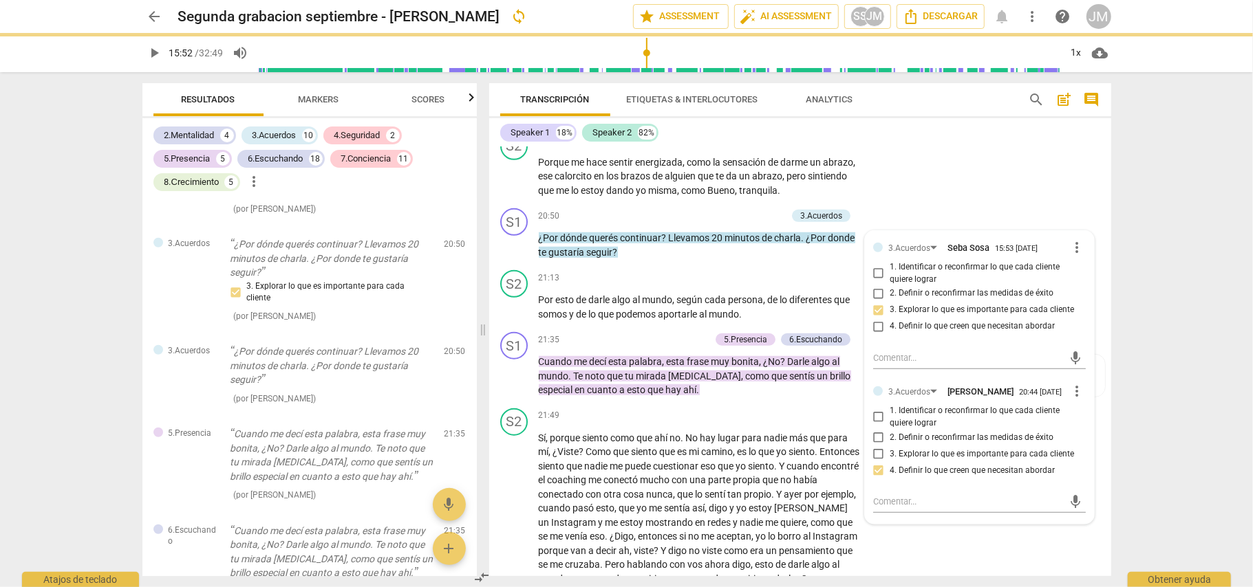
click at [1178, 393] on div "arrow_back Segunda grabacion septiembre - [PERSON_NAME] sync edit star Assessme…" at bounding box center [626, 293] width 1253 height 587
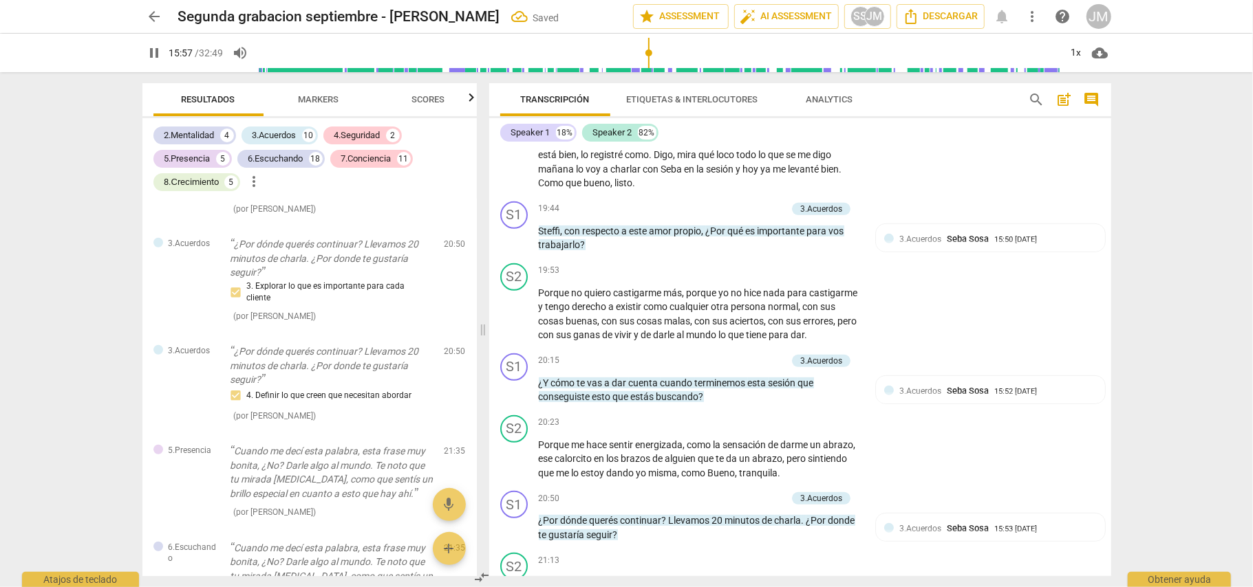
scroll to position [4246, 0]
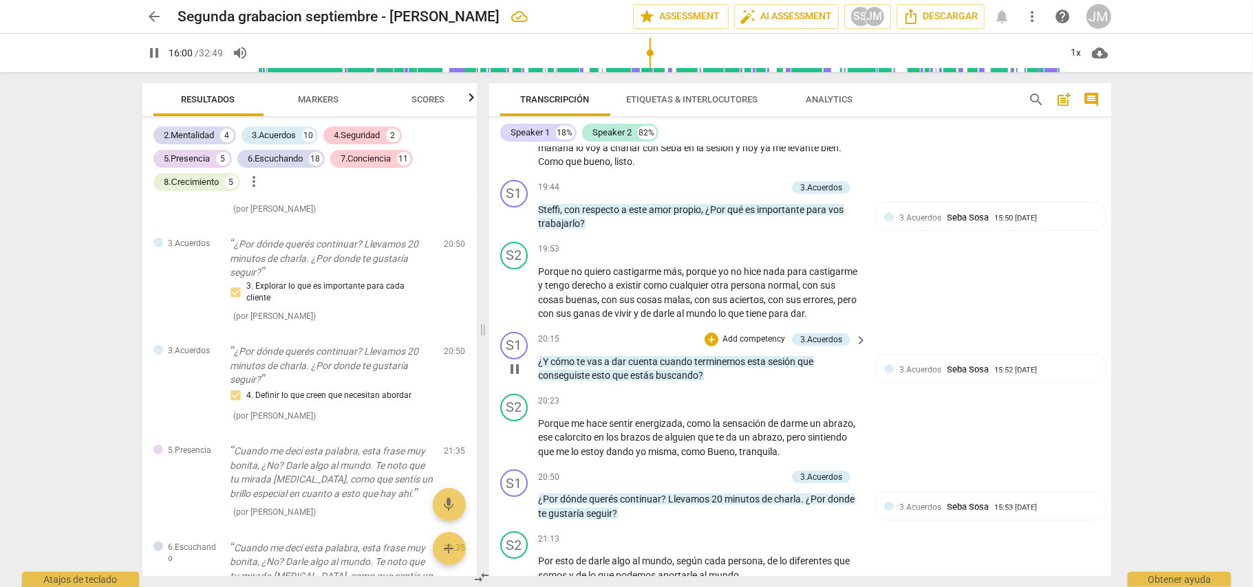
click at [749, 346] on p "Add competency" at bounding box center [753, 340] width 65 height 12
click at [744, 380] on div "Selección múltiple m 1.Ética 1 2.Mentalidad 2 3.Acuerdos 3 4.Seguridad 4 5.Pres…" at bounding box center [786, 381] width 168 height 263
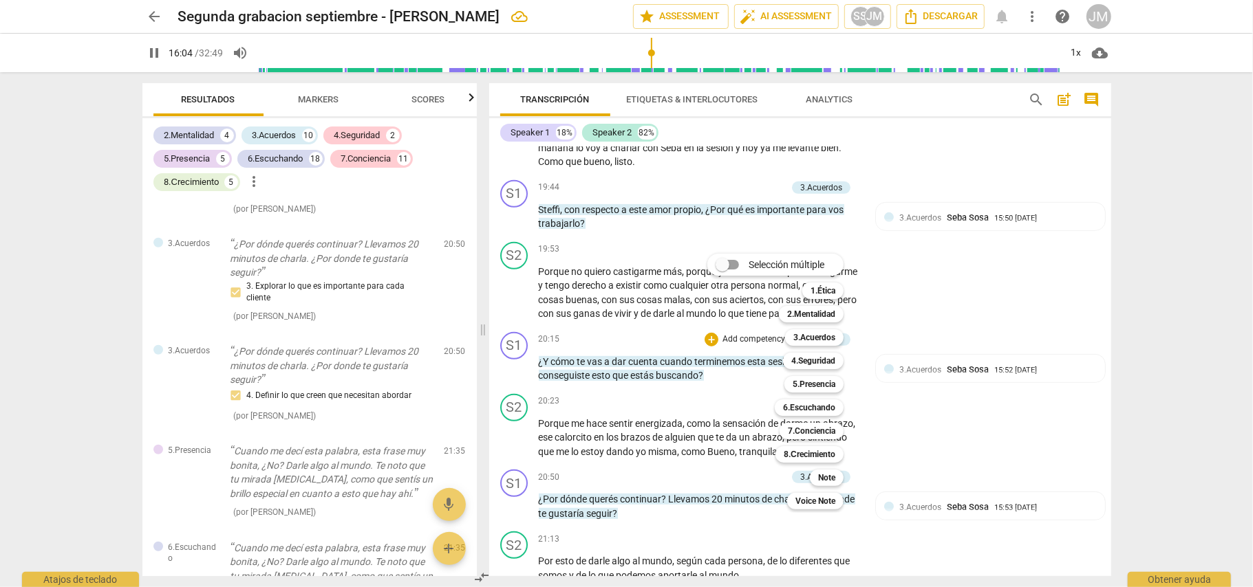
click at [733, 447] on div "Selección múltiple m 1.Ética 1 2.Mentalidad 2 3.Acuerdos 3 4.Seguridad 4 5.Pres…" at bounding box center [786, 381] width 168 height 263
click at [918, 451] on div at bounding box center [626, 293] width 1253 height 587
click at [722, 346] on p "Add competency" at bounding box center [753, 340] width 65 height 12
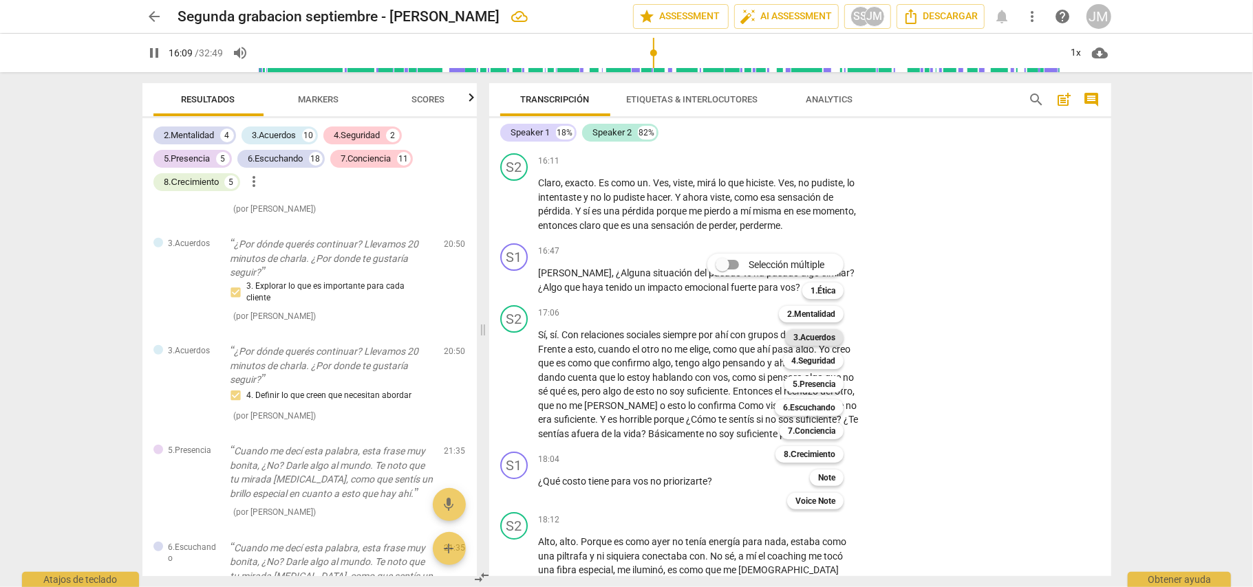
click at [817, 334] on b "3.Acuerdos" at bounding box center [814, 337] width 42 height 17
type input "969"
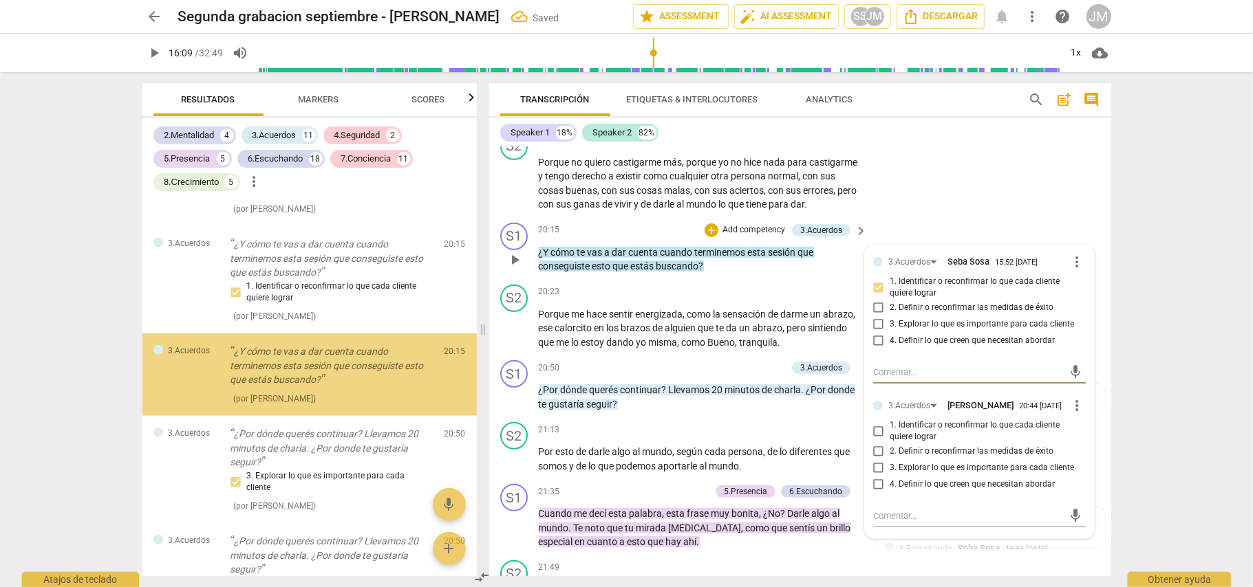
scroll to position [4559, 0]
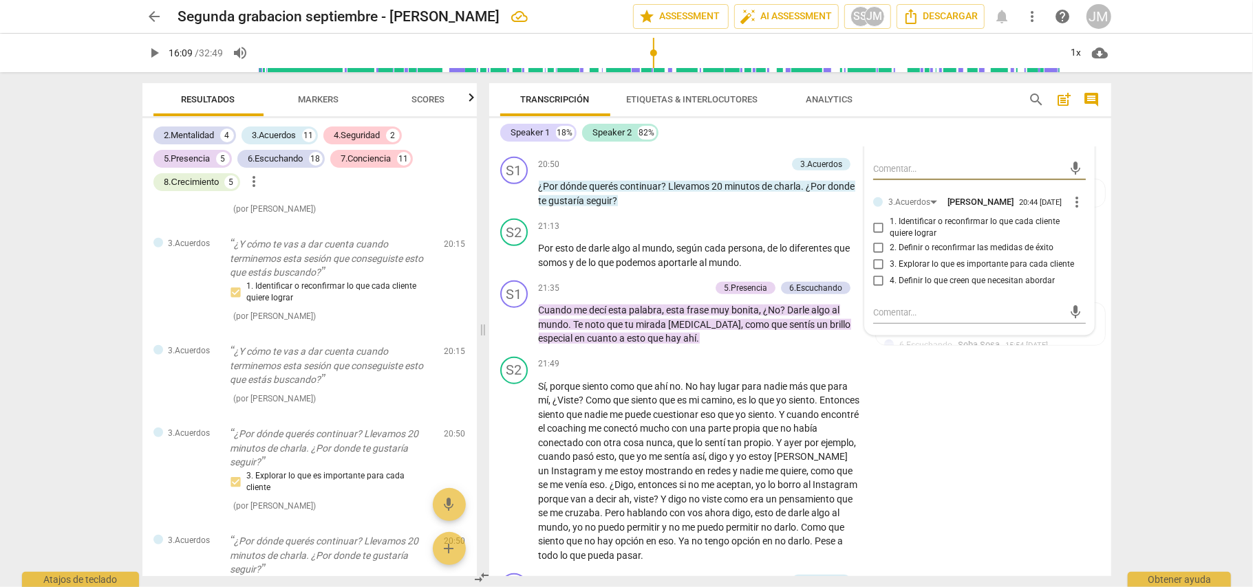
click at [876, 257] on input "2. Definir o reconfirmar las medidas de éxito" at bounding box center [878, 248] width 22 height 17
checkbox input "true"
click at [913, 443] on div "S2 play_arrow pause 21:49 + Add competency keyboard_arrow_right Sí , porque sie…" at bounding box center [800, 459] width 622 height 217
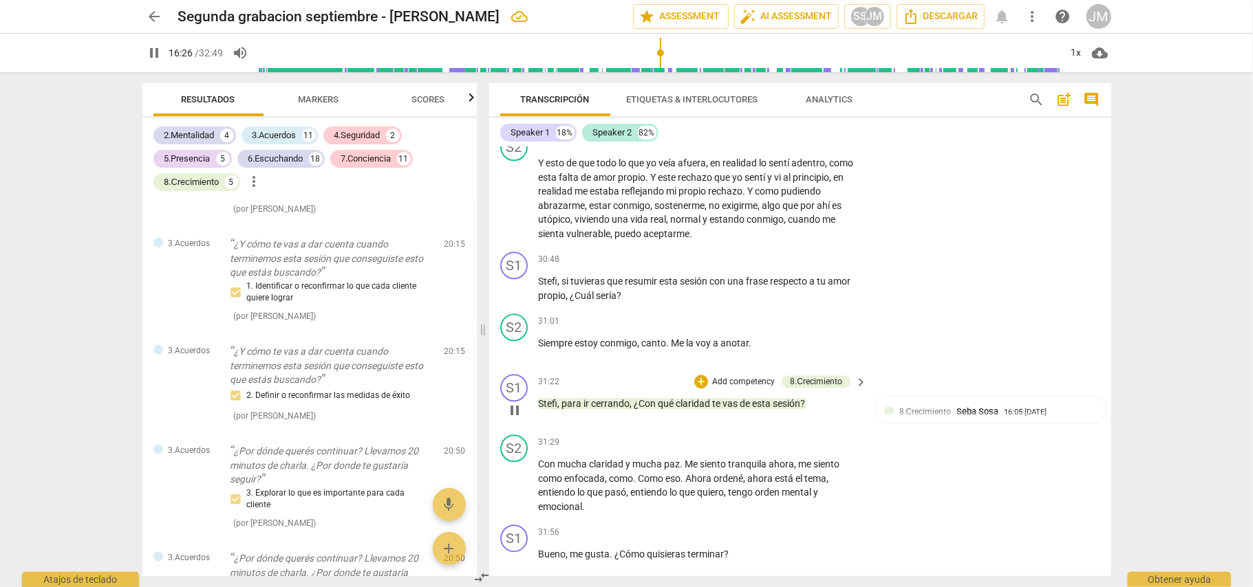
scroll to position [6302, 0]
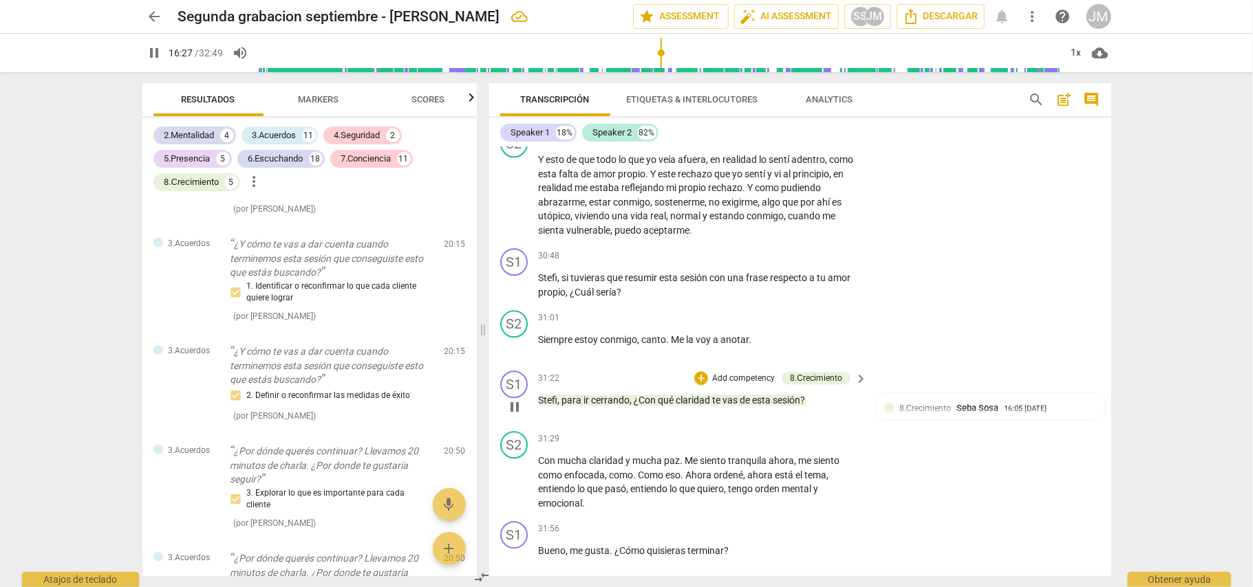
click at [741, 385] on p "Add competency" at bounding box center [743, 379] width 65 height 12
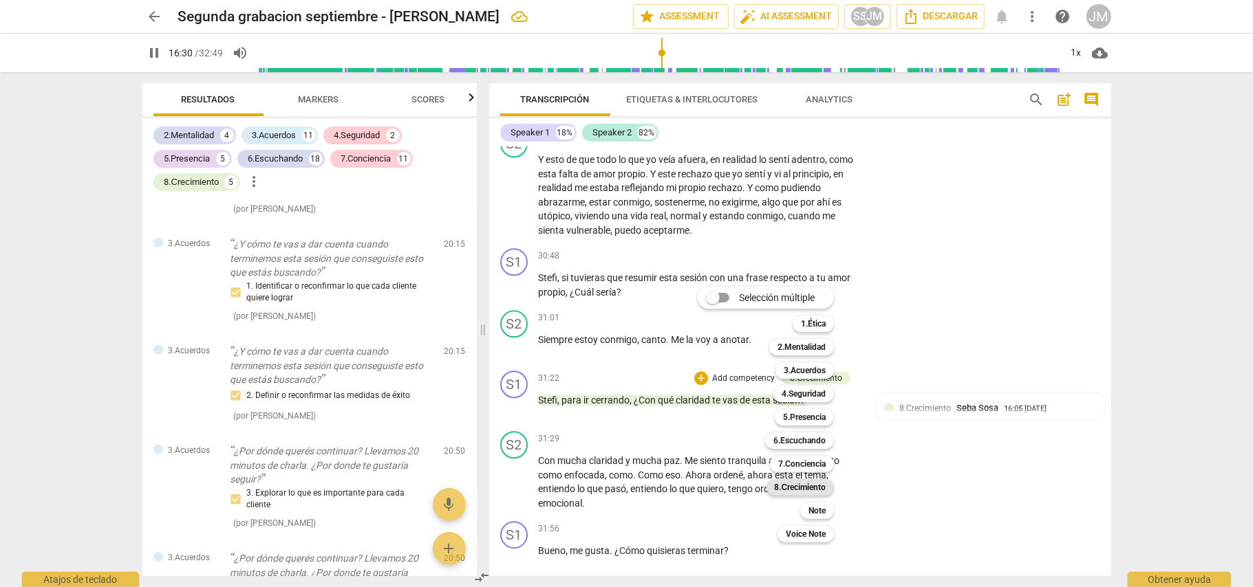
click at [808, 482] on b "8.Сrecimiento" at bounding box center [801, 487] width 52 height 17
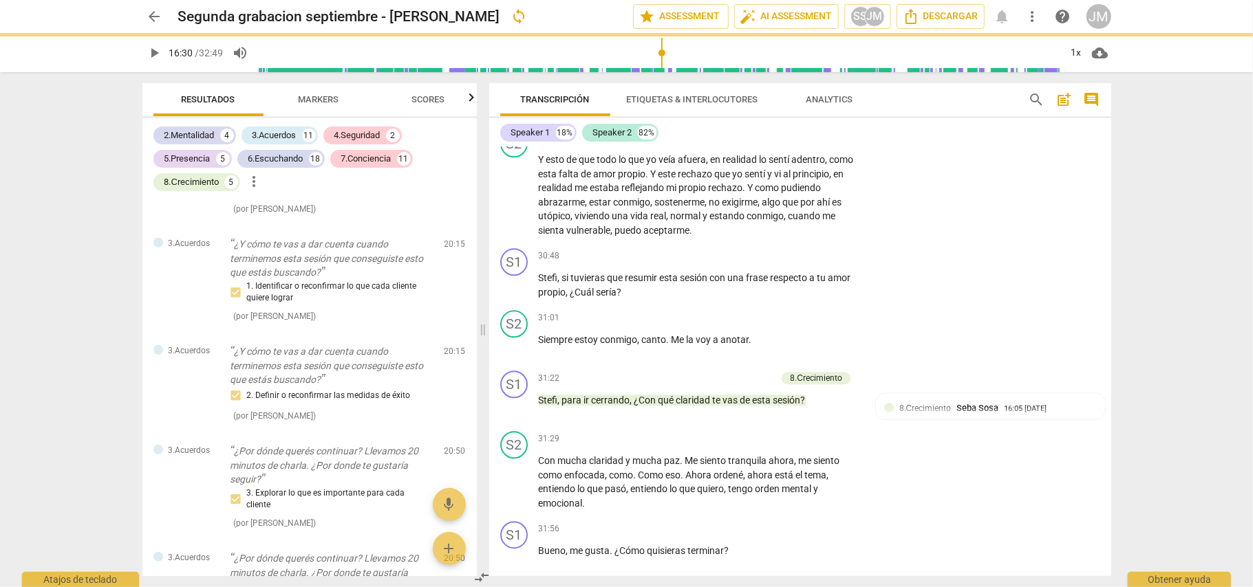
type input "990"
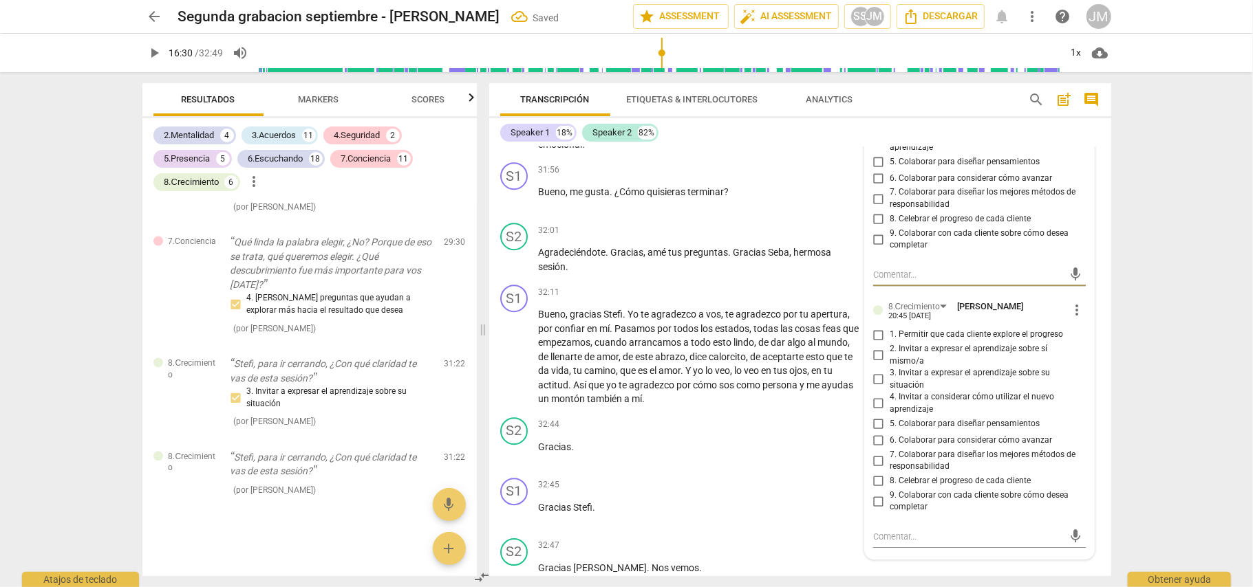
scroll to position [6703, 0]
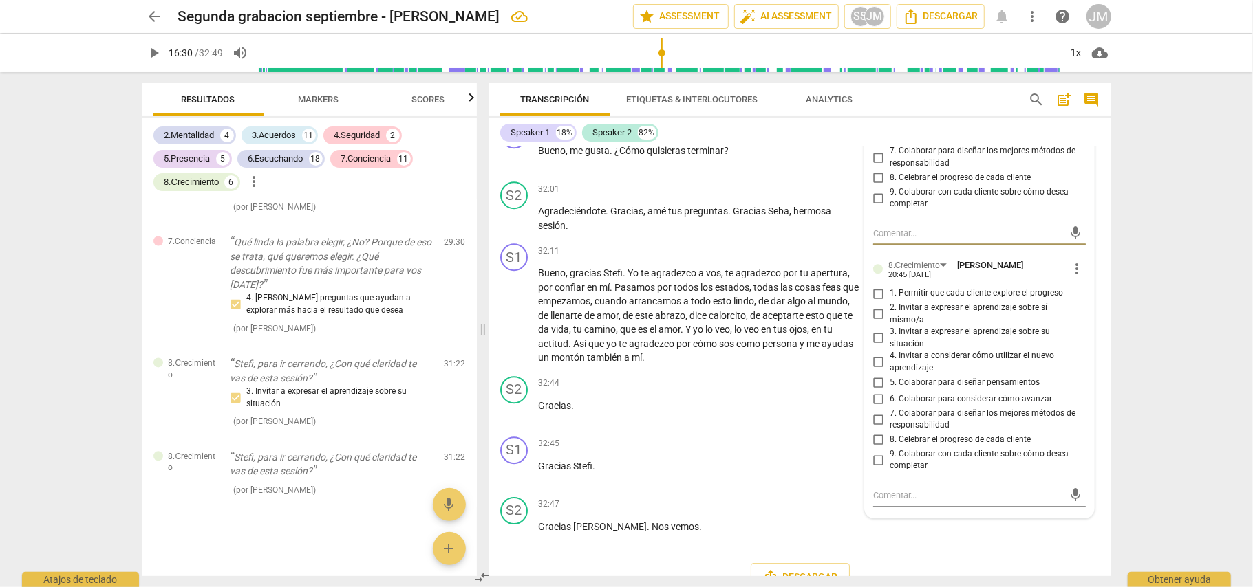
click at [876, 347] on input "3. Invitar a expresar el aprendizaje sobre su situación" at bounding box center [878, 338] width 22 height 17
checkbox input "true"
click at [803, 486] on div "32:45 + Add competency keyboard_arrow_right Gracias Stefi ." at bounding box center [704, 462] width 330 height 50
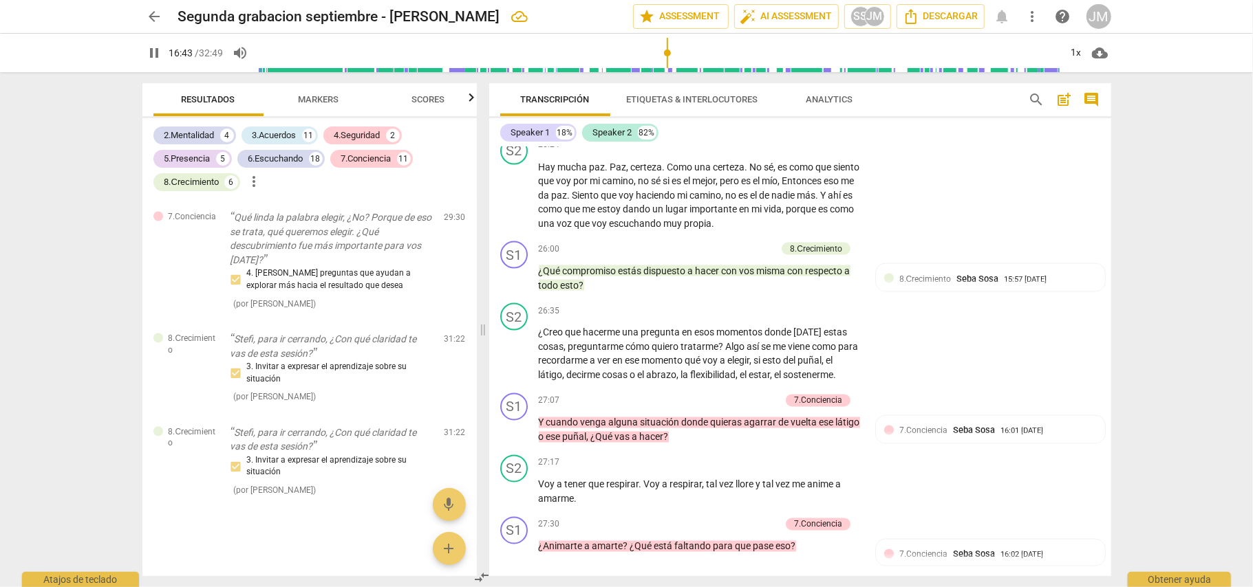
scroll to position [5110, 0]
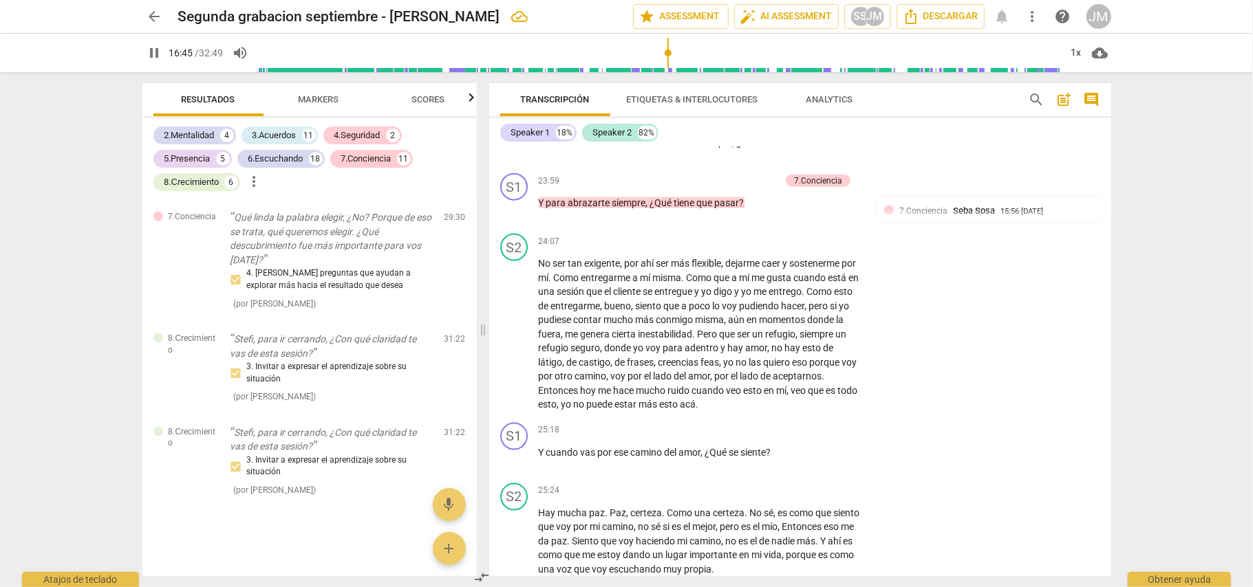
type input "1006"
